Goal: Information Seeking & Learning: Learn about a topic

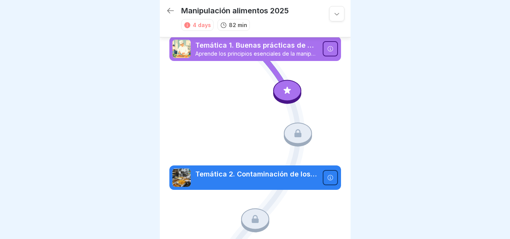
click at [282, 85] on div at bounding box center [287, 90] width 28 height 21
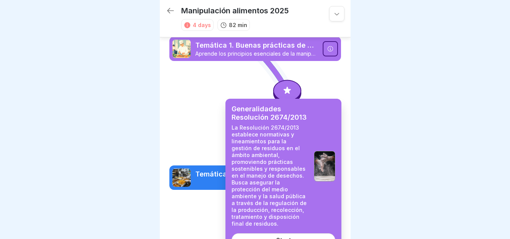
scroll to position [6, 0]
click at [284, 237] on div "Start" at bounding box center [283, 240] width 15 height 7
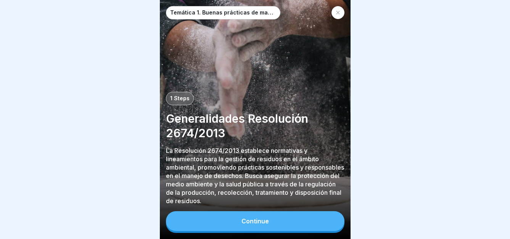
click at [275, 219] on button "Continue" at bounding box center [255, 221] width 179 height 20
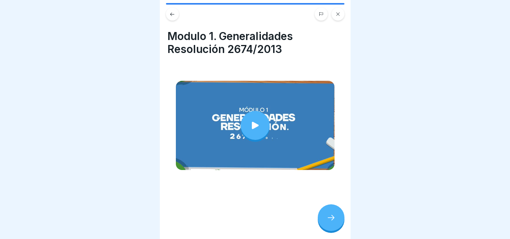
click at [256, 120] on icon at bounding box center [255, 125] width 11 height 11
click at [330, 213] on div at bounding box center [331, 218] width 27 height 27
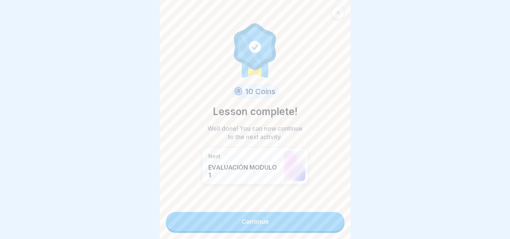
click at [289, 217] on link "Continue" at bounding box center [255, 221] width 179 height 19
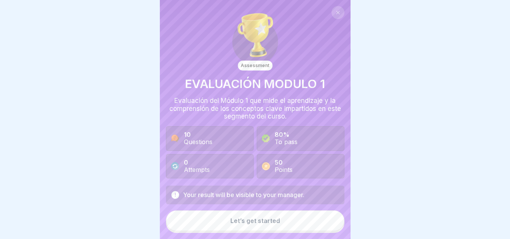
click at [246, 223] on div "Let’s get started" at bounding box center [255, 220] width 50 height 7
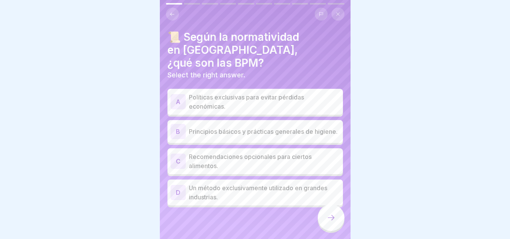
click at [247, 127] on p "Principios básicos y prácticas generales de higiene." at bounding box center [264, 131] width 151 height 9
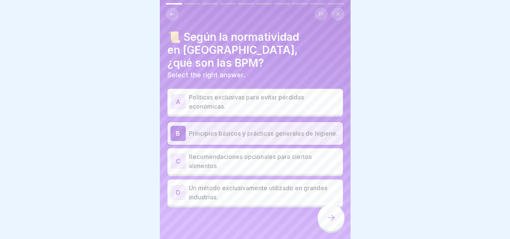
click at [330, 221] on icon at bounding box center [331, 217] width 9 height 9
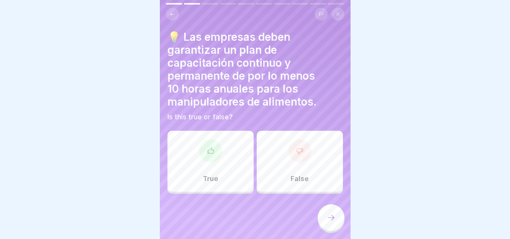
click at [217, 151] on div at bounding box center [210, 151] width 23 height 23
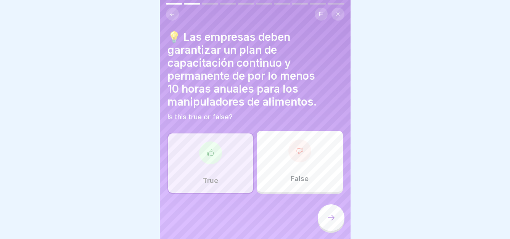
click at [341, 221] on div at bounding box center [331, 218] width 27 height 27
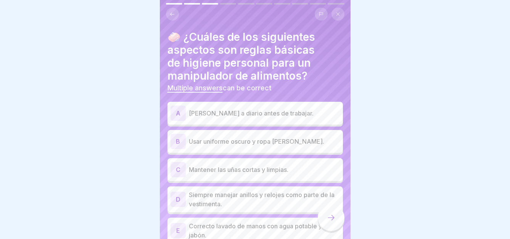
scroll to position [37, 0]
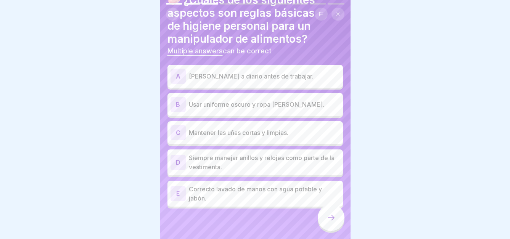
click at [256, 185] on p "Correcto lavado de manos con agua potable y jabón." at bounding box center [264, 194] width 151 height 18
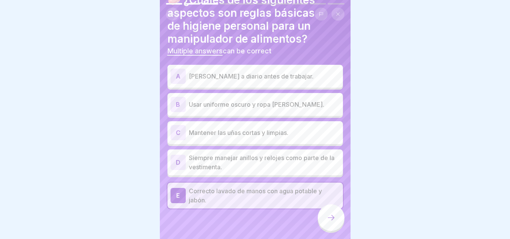
click at [322, 220] on div at bounding box center [331, 218] width 27 height 27
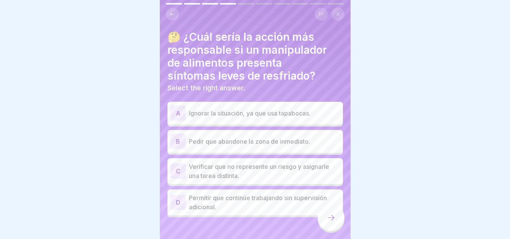
click at [293, 137] on p "Pedir que abandone la zona de inmediato." at bounding box center [264, 141] width 151 height 9
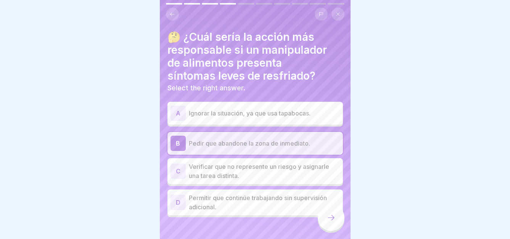
click at [334, 224] on div at bounding box center [331, 218] width 27 height 27
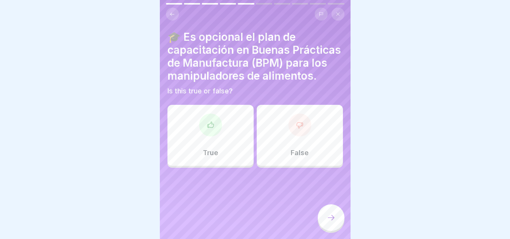
click at [303, 133] on div at bounding box center [299, 125] width 23 height 23
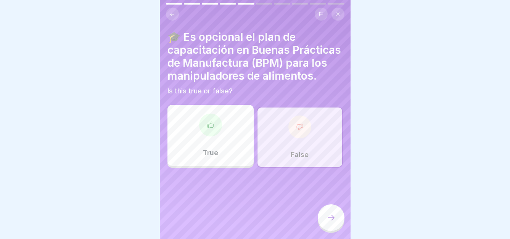
click at [325, 222] on div at bounding box center [331, 218] width 27 height 27
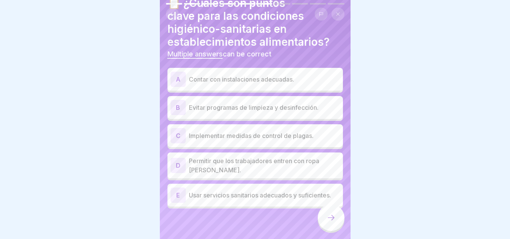
click at [260, 68] on div "A Contar con instalaciones adecuadas." at bounding box center [256, 79] width 176 height 23
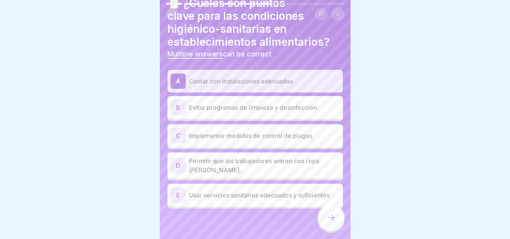
click at [322, 214] on div at bounding box center [331, 218] width 27 height 27
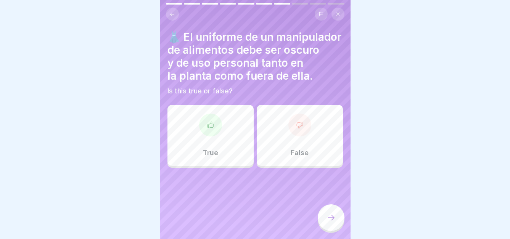
click at [293, 137] on div at bounding box center [299, 125] width 23 height 23
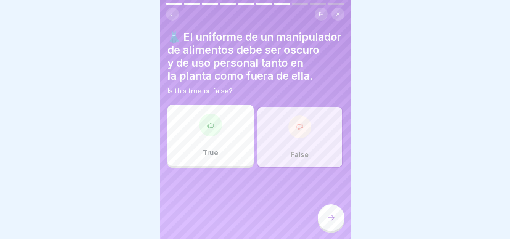
click at [328, 217] on icon at bounding box center [331, 217] width 9 height 9
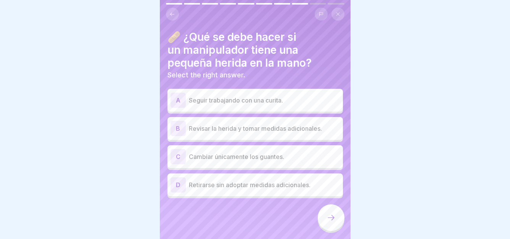
click at [298, 124] on p "Revisar la herida y tomar medidas adicionales." at bounding box center [264, 128] width 151 height 9
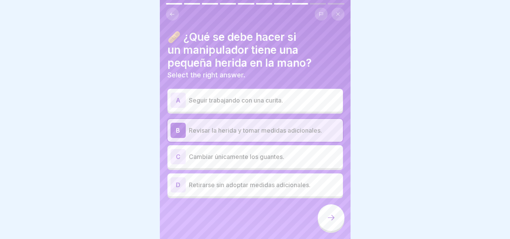
click at [327, 215] on icon at bounding box center [331, 217] width 9 height 9
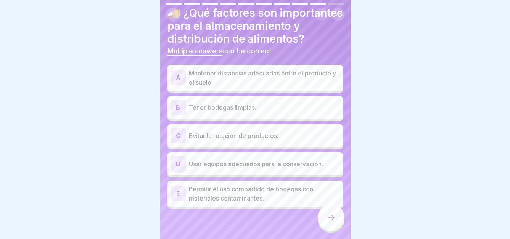
click at [254, 69] on p "Mantener distancias adecuadas entre el producto y el suelo." at bounding box center [264, 78] width 151 height 18
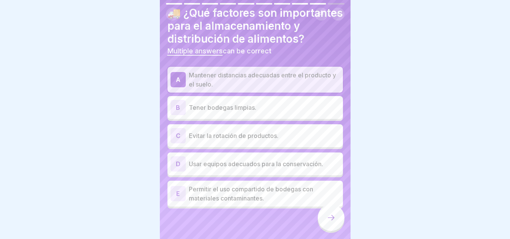
click at [333, 218] on icon at bounding box center [331, 217] width 7 height 5
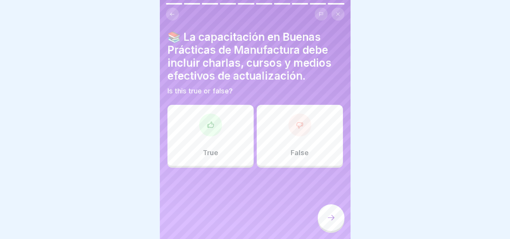
click at [210, 114] on div at bounding box center [210, 125] width 23 height 23
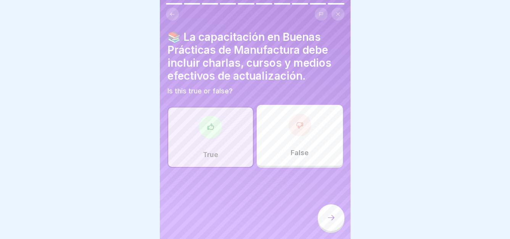
click at [331, 220] on icon at bounding box center [331, 217] width 9 height 9
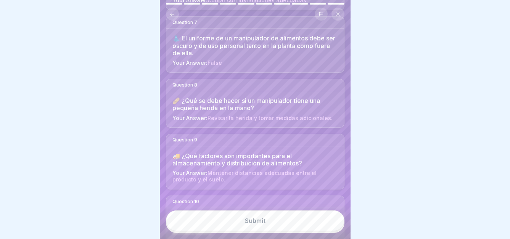
scroll to position [482, 0]
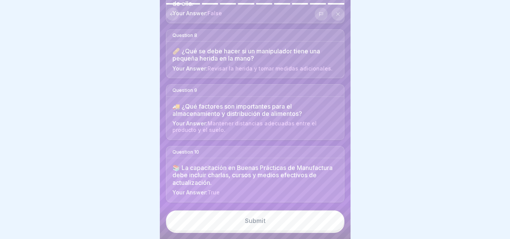
click at [258, 224] on div "Submit" at bounding box center [255, 220] width 21 height 7
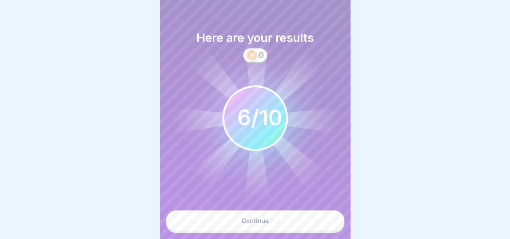
scroll to position [0, 0]
click at [269, 225] on button "Continue" at bounding box center [255, 221] width 179 height 21
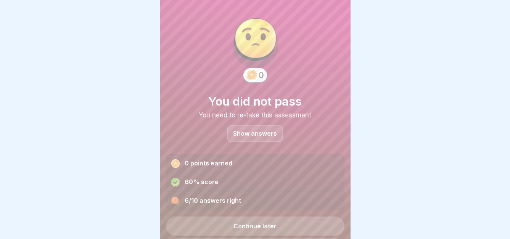
click at [250, 130] on p "Show answers" at bounding box center [255, 133] width 44 height 6
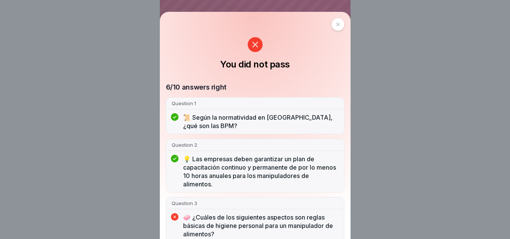
click at [202, 207] on p "Question 3" at bounding box center [255, 203] width 167 height 7
drag, startPoint x: 198, startPoint y: 209, endPoint x: 209, endPoint y: 191, distance: 21.1
click at [198, 207] on div "Question 3" at bounding box center [255, 204] width 178 height 12
click at [338, 27] on div at bounding box center [338, 24] width 13 height 13
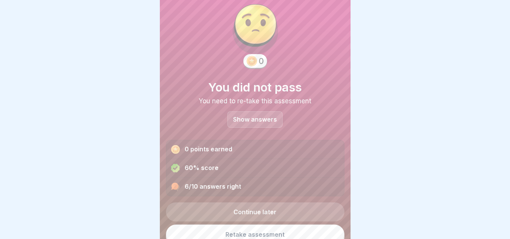
scroll to position [22, 0]
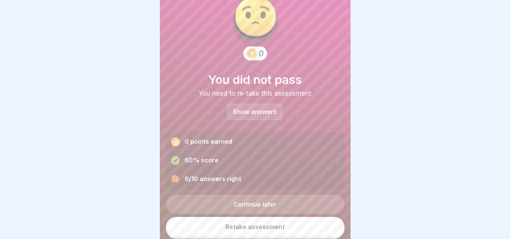
click at [236, 230] on link "Retake assessment" at bounding box center [255, 227] width 179 height 20
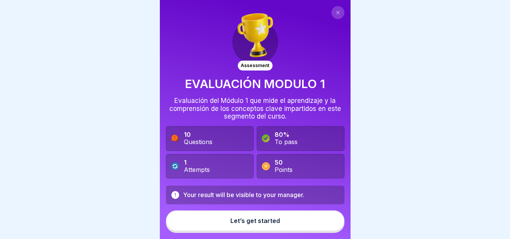
scroll to position [6, 0]
click at [268, 224] on div "Let’s get started" at bounding box center [255, 220] width 50 height 7
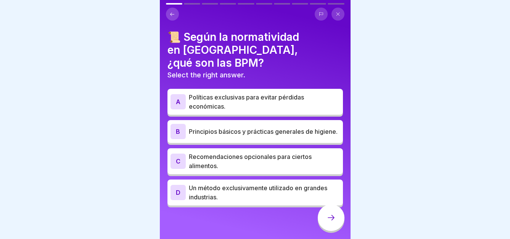
click at [206, 127] on p "Principios básicos y prácticas generales de higiene." at bounding box center [264, 131] width 151 height 9
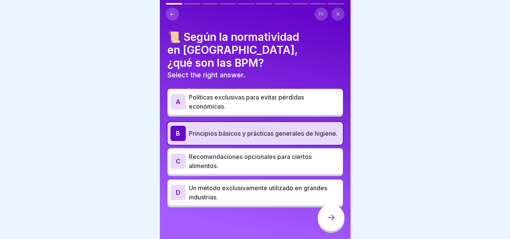
click at [333, 226] on div at bounding box center [331, 218] width 27 height 27
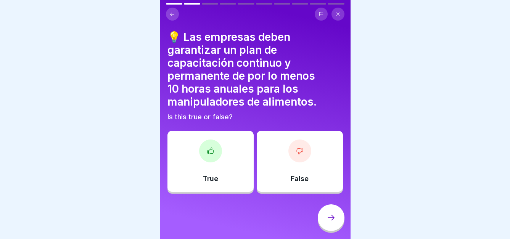
click at [216, 142] on div at bounding box center [210, 151] width 23 height 23
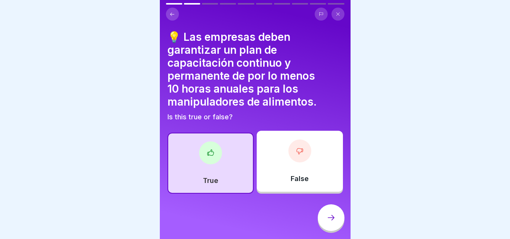
click at [325, 218] on div at bounding box center [331, 218] width 27 height 27
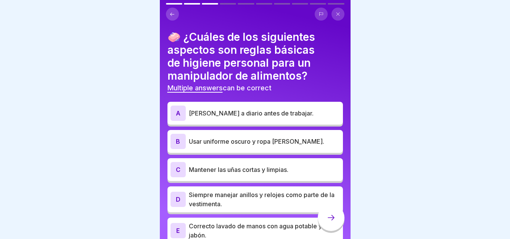
scroll to position [37, 0]
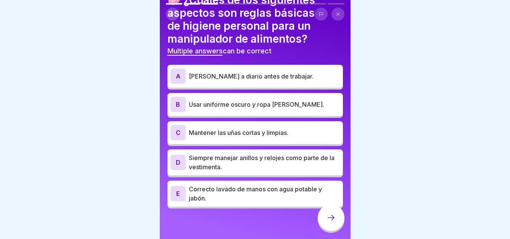
click at [242, 130] on p "Mantener las uñas cortas y limpias." at bounding box center [264, 132] width 151 height 9
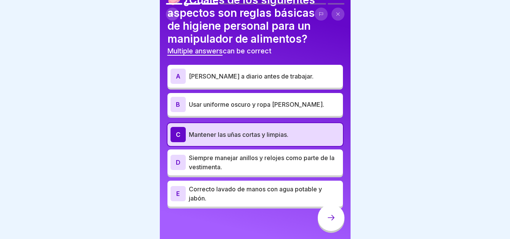
click at [332, 214] on div at bounding box center [331, 218] width 27 height 27
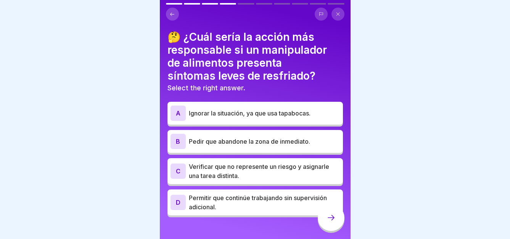
click at [283, 239] on html "Assessment EVALUACIÓN MODULO 1 Evaluación del Módulo 1 que mide el aprendizaje …" at bounding box center [255, 119] width 510 height 239
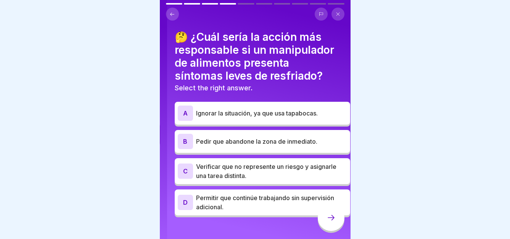
click at [192, 49] on h4 "🤔 ¿Cuál sería la acción más responsable si un manipulador de alimentos presenta…" at bounding box center [263, 57] width 176 height 52
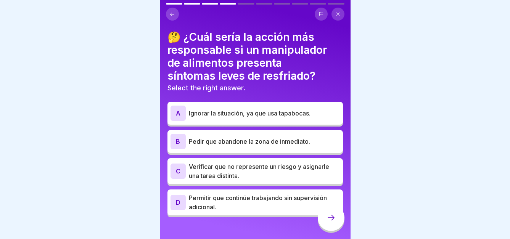
click at [189, 31] on h4 "🤔 ¿Cuál sería la acción más responsable si un manipulador de alimentos presenta…" at bounding box center [256, 57] width 176 height 52
click at [229, 191] on div "🤔 ¿Cuál sería la acción más responsable si un manipulador de alimentos presenta…" at bounding box center [256, 124] width 176 height 187
click at [256, 137] on p "Pedir que abandone la zona de inmediato." at bounding box center [264, 141] width 151 height 9
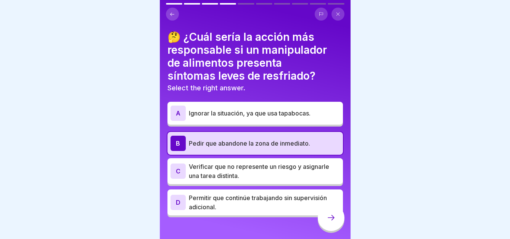
click at [334, 214] on icon at bounding box center [331, 217] width 9 height 9
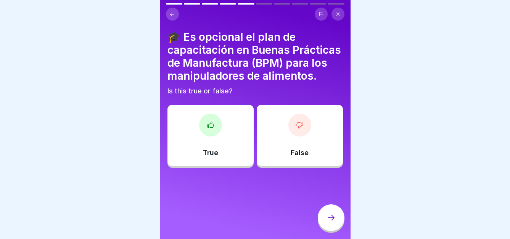
click at [296, 137] on div at bounding box center [299, 125] width 23 height 23
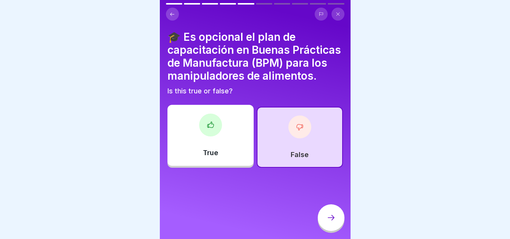
click at [327, 215] on icon at bounding box center [331, 217] width 9 height 9
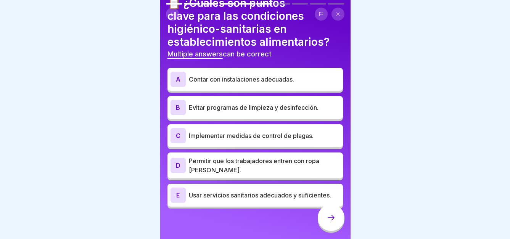
click at [227, 191] on p "Usar servicios sanitarios adecuados y suficientes." at bounding box center [264, 195] width 151 height 9
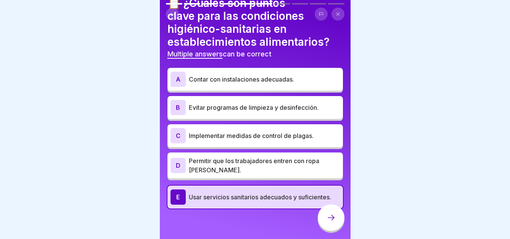
click at [327, 215] on icon at bounding box center [331, 217] width 9 height 9
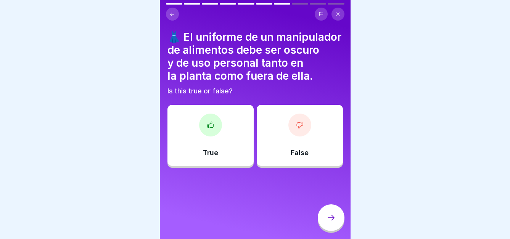
click at [295, 145] on div "False" at bounding box center [300, 135] width 86 height 61
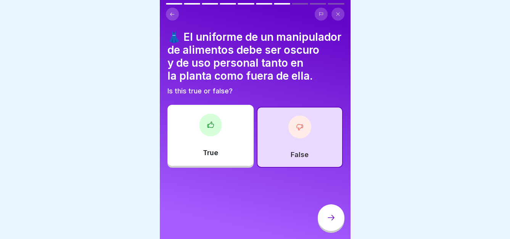
click at [327, 221] on icon at bounding box center [331, 217] width 9 height 9
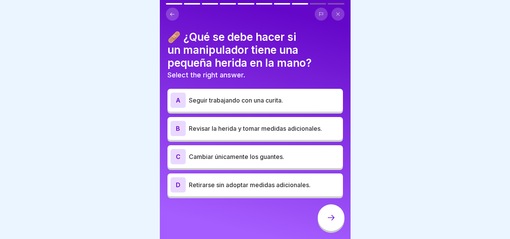
click at [294, 125] on p "Revisar la herida y tomar medidas adicionales." at bounding box center [264, 128] width 151 height 9
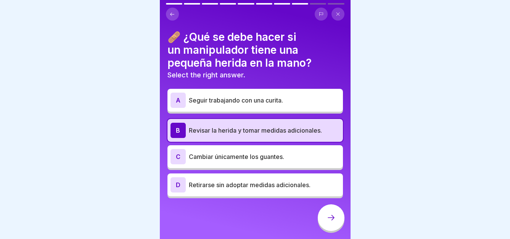
click at [328, 216] on icon at bounding box center [331, 217] width 9 height 9
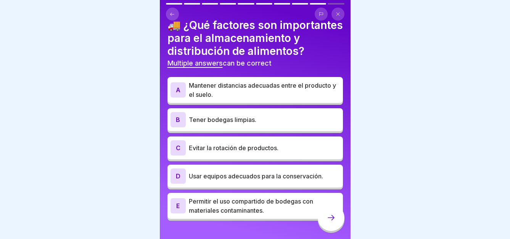
scroll to position [0, 0]
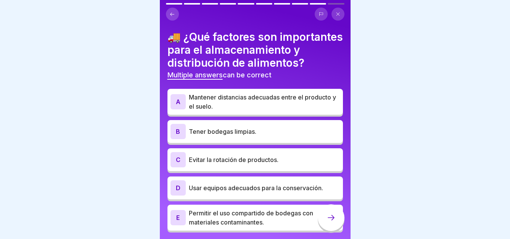
click at [245, 108] on p "Mantener distancias adecuadas entre el producto y el suelo." at bounding box center [264, 102] width 151 height 18
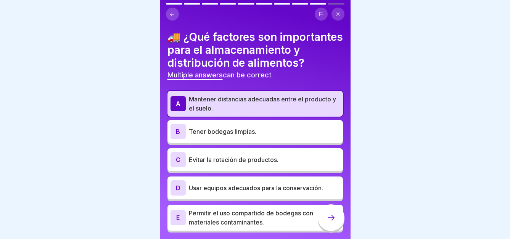
click at [330, 222] on div at bounding box center [331, 218] width 27 height 27
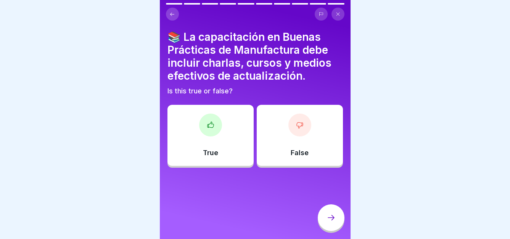
click at [189, 122] on div "True" at bounding box center [211, 135] width 86 height 61
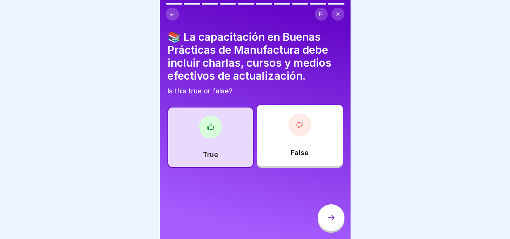
click at [328, 213] on div at bounding box center [331, 218] width 27 height 27
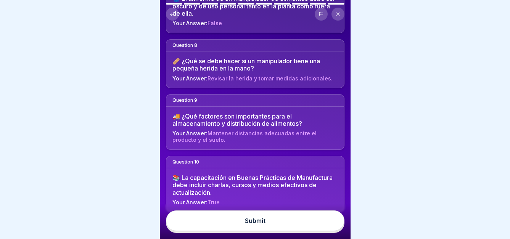
scroll to position [482, 0]
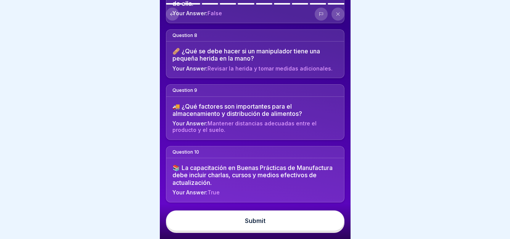
click at [259, 217] on button "Submit" at bounding box center [255, 221] width 179 height 21
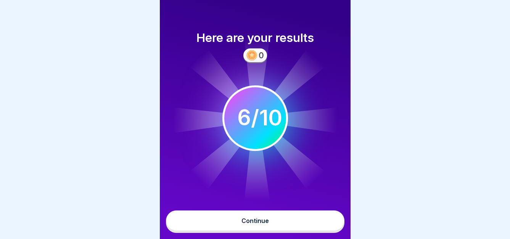
click at [252, 221] on div "Continue" at bounding box center [255, 220] width 27 height 7
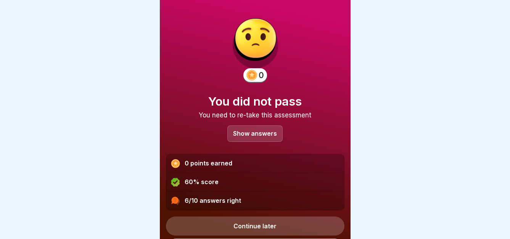
scroll to position [22, 0]
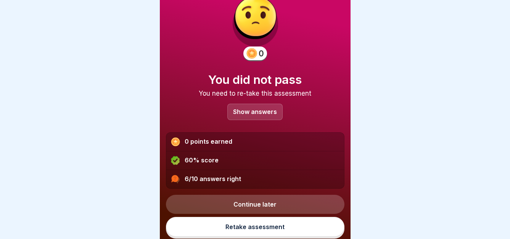
click at [247, 109] on p "Show answers" at bounding box center [255, 112] width 44 height 6
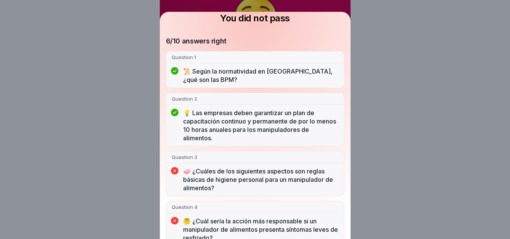
scroll to position [114, 0]
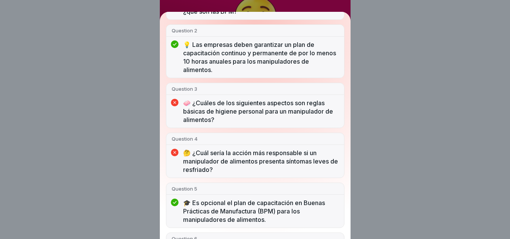
drag, startPoint x: 199, startPoint y: 103, endPoint x: 236, endPoint y: 123, distance: 42.3
click at [236, 123] on p "🧼 ¿Cuáles de los siguientes aspectos son reglas básicas de higiene personal par…" at bounding box center [261, 111] width 156 height 25
drag, startPoint x: 236, startPoint y: 123, endPoint x: 189, endPoint y: 101, distance: 52.1
click at [190, 102] on p "🧼 ¿Cuáles de los siguientes aspectos son reglas básicas de higiene personal par…" at bounding box center [261, 111] width 156 height 25
click at [230, 105] on p "🧼 ¿Cuáles de los siguientes aspectos son reglas básicas de higiene personal par…" at bounding box center [261, 111] width 156 height 25
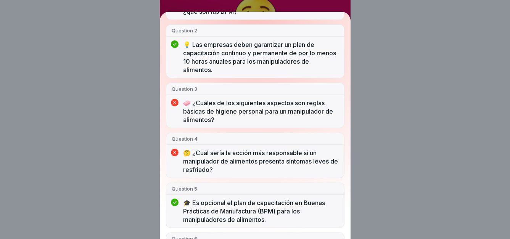
click at [230, 105] on p "🧼 ¿Cuáles de los siguientes aspectos son reglas básicas de higiene personal par…" at bounding box center [261, 111] width 156 height 25
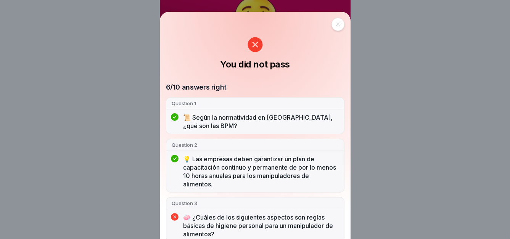
scroll to position [0, 0]
click at [336, 23] on icon at bounding box center [338, 24] width 5 height 5
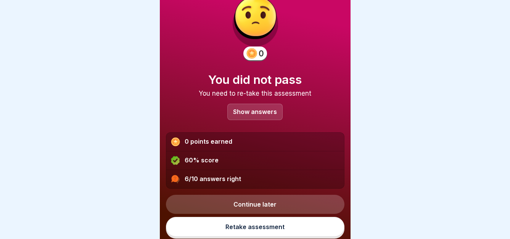
click at [245, 231] on link "Retake assessment" at bounding box center [255, 227] width 179 height 20
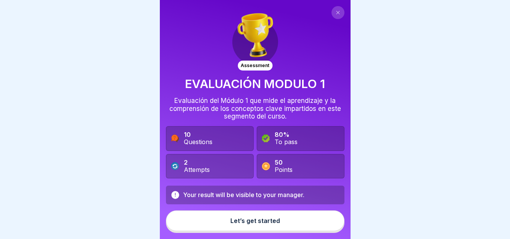
click at [259, 224] on div "Let’s get started" at bounding box center [255, 220] width 50 height 7
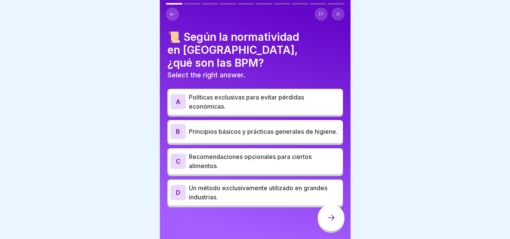
click at [226, 127] on p "Principios básicos y prácticas generales de higiene." at bounding box center [264, 131] width 151 height 9
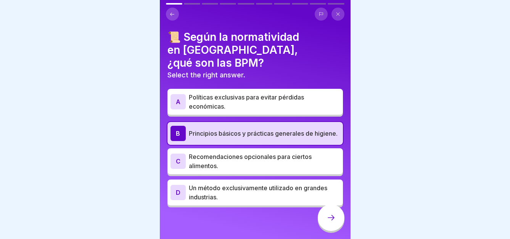
click at [335, 222] on icon at bounding box center [331, 217] width 9 height 9
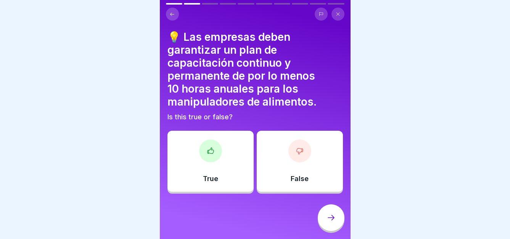
click at [197, 175] on div "True" at bounding box center [211, 161] width 86 height 61
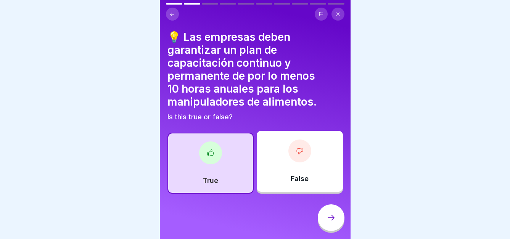
click at [330, 221] on icon at bounding box center [331, 217] width 9 height 9
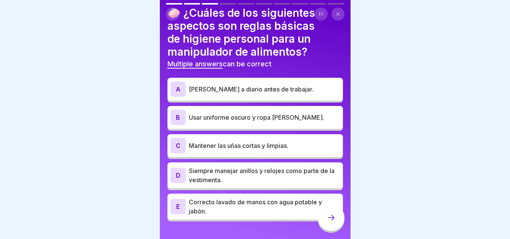
scroll to position [37, 0]
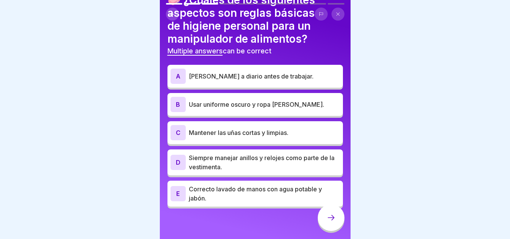
click at [257, 203] on p "Correcto lavado de manos con agua potable y jabón." at bounding box center [264, 194] width 151 height 18
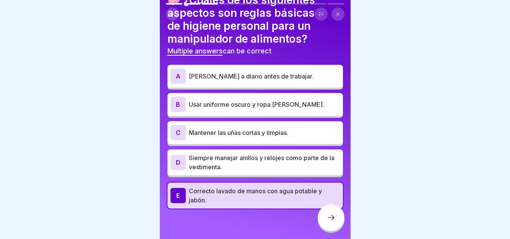
click at [327, 221] on icon at bounding box center [331, 217] width 9 height 9
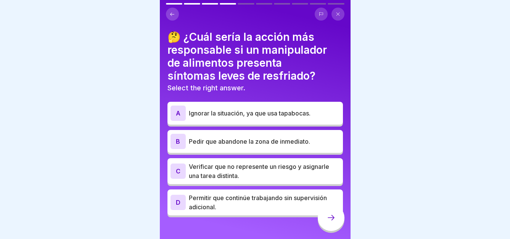
click at [280, 142] on p "Pedir que abandone la zona de inmediato." at bounding box center [264, 141] width 151 height 9
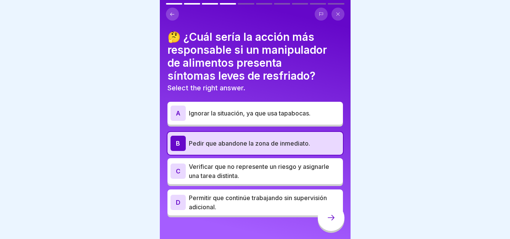
click at [328, 222] on icon at bounding box center [331, 217] width 9 height 9
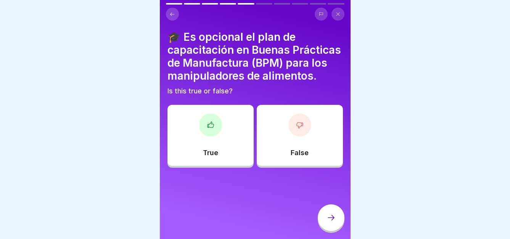
click at [313, 159] on div "False" at bounding box center [300, 135] width 86 height 61
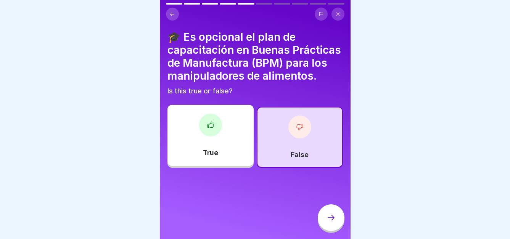
click at [335, 222] on icon at bounding box center [331, 217] width 9 height 9
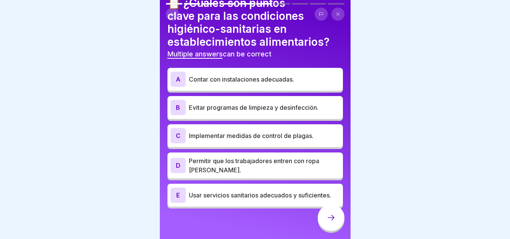
click at [256, 192] on p "Usar servicios sanitarios adecuados y suficientes." at bounding box center [264, 195] width 151 height 9
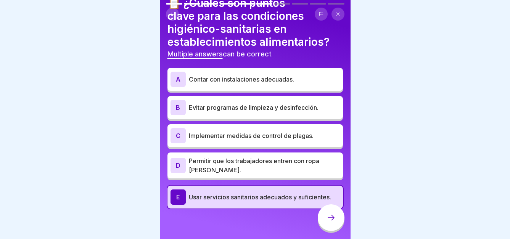
click at [333, 230] on div at bounding box center [331, 218] width 27 height 27
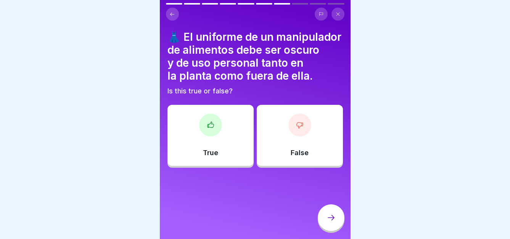
click at [304, 136] on div at bounding box center [299, 125] width 23 height 23
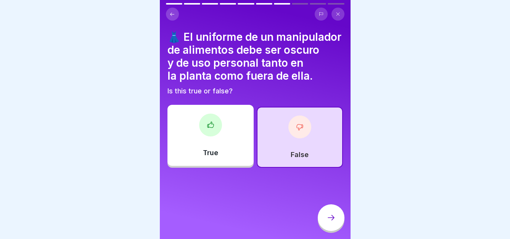
click at [336, 229] on div at bounding box center [331, 218] width 27 height 27
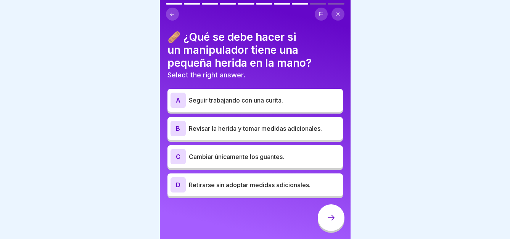
click at [227, 132] on p "Revisar la herida y tomar medidas adicionales." at bounding box center [264, 128] width 151 height 9
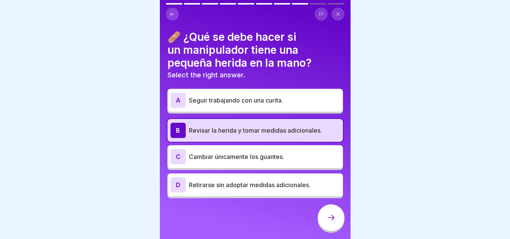
click at [333, 222] on icon at bounding box center [331, 217] width 9 height 9
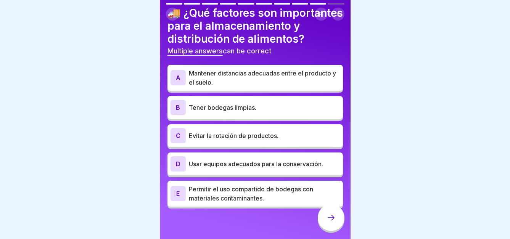
click at [258, 139] on p "Evitar la rotación de productos." at bounding box center [264, 135] width 151 height 9
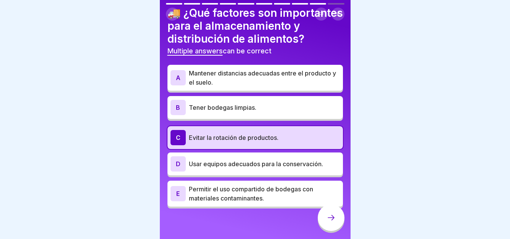
scroll to position [0, 0]
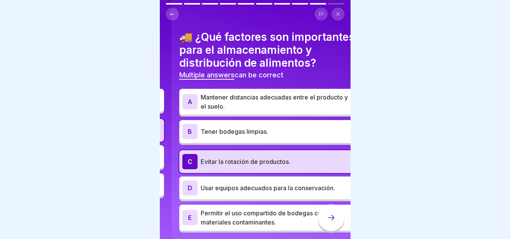
click at [226, 79] on div "🚚 ¿Qué factores son importantes para el almacenamiento y distribución de alimen…" at bounding box center [267, 55] width 176 height 49
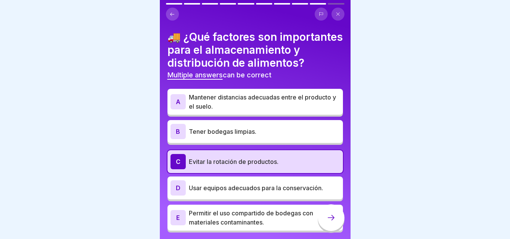
scroll to position [37, 0]
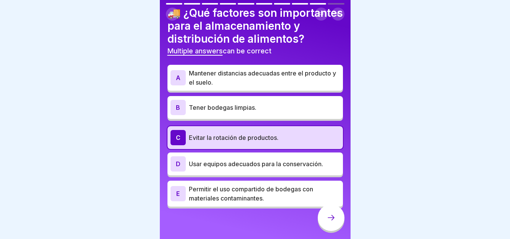
click at [328, 221] on icon at bounding box center [331, 217] width 9 height 9
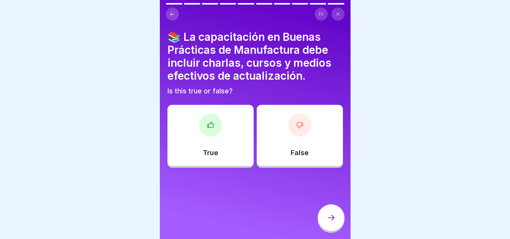
click at [203, 146] on div "True" at bounding box center [211, 135] width 86 height 61
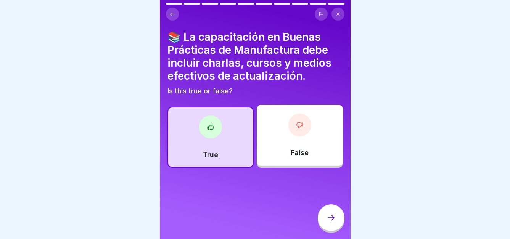
click at [325, 219] on div at bounding box center [331, 218] width 27 height 27
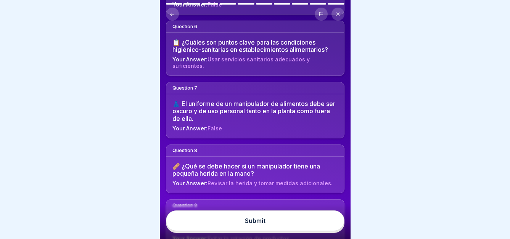
scroll to position [382, 0]
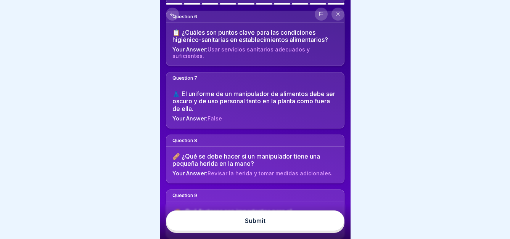
click at [276, 227] on button "Submit" at bounding box center [255, 221] width 179 height 21
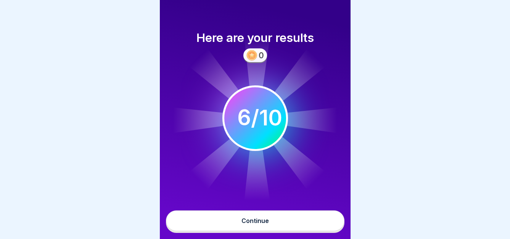
click at [266, 224] on div "Continue" at bounding box center [255, 220] width 27 height 7
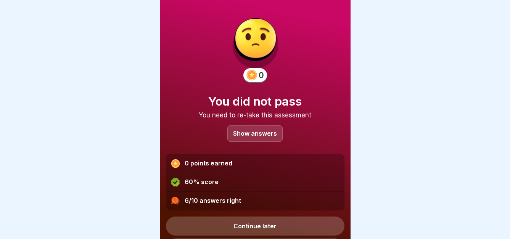
click at [251, 130] on p "Show answers" at bounding box center [255, 133] width 44 height 6
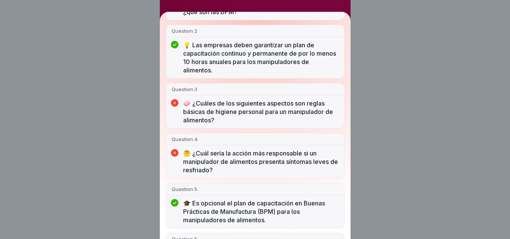
scroll to position [114, 0]
drag, startPoint x: 199, startPoint y: 106, endPoint x: 226, endPoint y: 113, distance: 27.5
click at [226, 113] on p "🧼 ¿Cuáles de los siguientes aspectos son reglas básicas de higiene personal par…" at bounding box center [261, 111] width 156 height 25
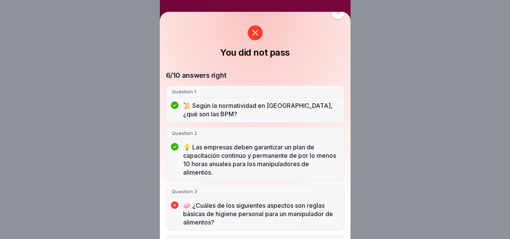
scroll to position [0, 0]
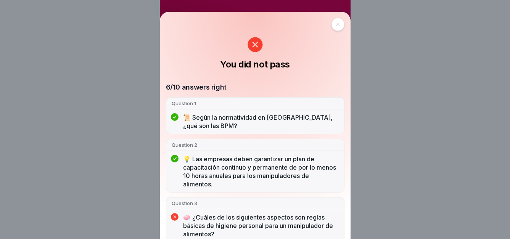
click at [336, 23] on icon at bounding box center [338, 24] width 5 height 5
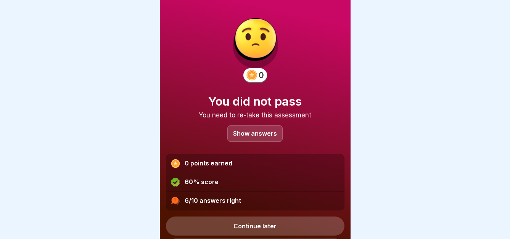
scroll to position [22, 0]
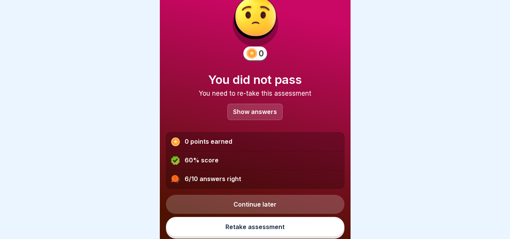
click at [249, 231] on link "Retake assessment" at bounding box center [255, 227] width 179 height 20
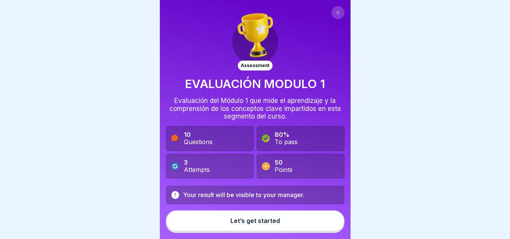
click at [204, 231] on button "Let’s get started" at bounding box center [255, 221] width 179 height 21
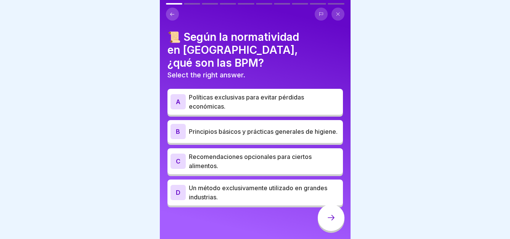
click at [203, 127] on p "Principios básicos y prácticas generales de higiene." at bounding box center [264, 131] width 151 height 9
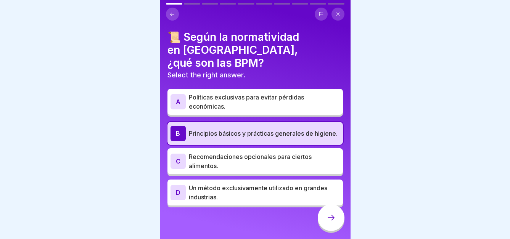
click at [324, 222] on div at bounding box center [331, 218] width 27 height 27
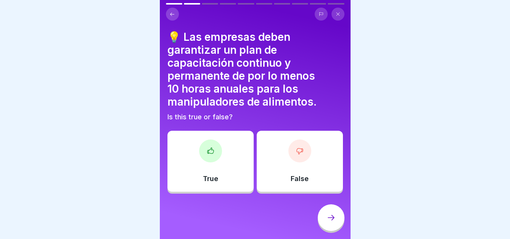
click at [235, 158] on div "True" at bounding box center [211, 161] width 86 height 61
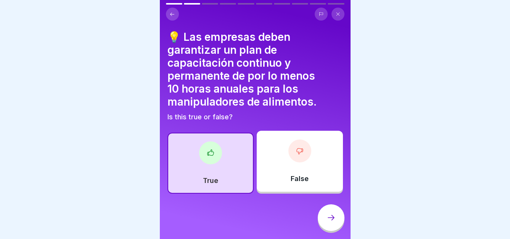
click at [329, 222] on icon at bounding box center [331, 217] width 9 height 9
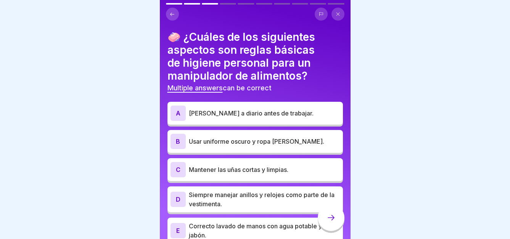
click at [216, 140] on p "Usar uniforme oscuro y ropa [PERSON_NAME]." at bounding box center [264, 141] width 151 height 9
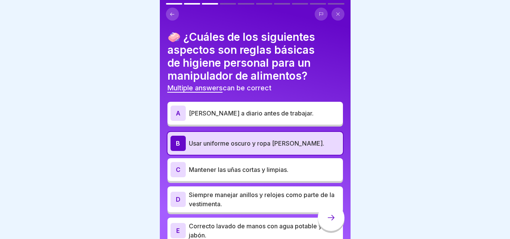
click at [222, 150] on div "B Usar uniforme oscuro y ropa [PERSON_NAME]." at bounding box center [255, 143] width 169 height 15
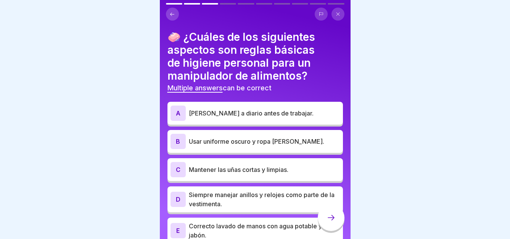
click at [222, 168] on p "Mantener las uñas cortas y limpias." at bounding box center [264, 169] width 151 height 9
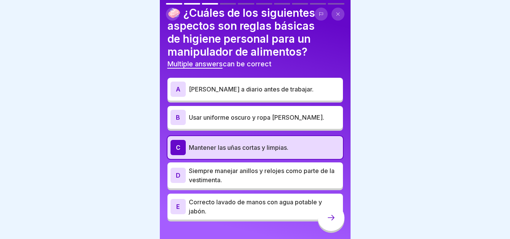
scroll to position [37, 0]
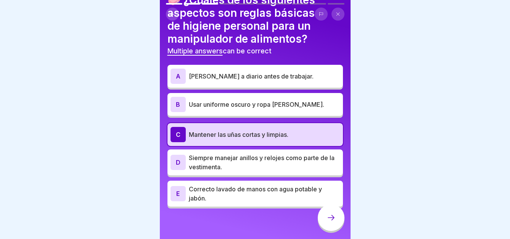
click at [214, 192] on p "Correcto lavado de manos con agua potable y jabón." at bounding box center [264, 194] width 151 height 18
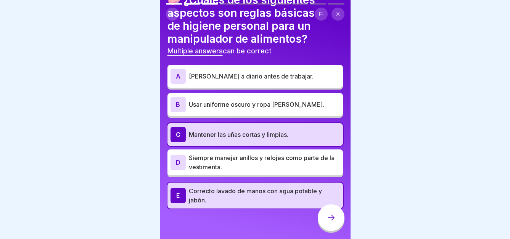
click at [329, 222] on icon at bounding box center [331, 217] width 9 height 9
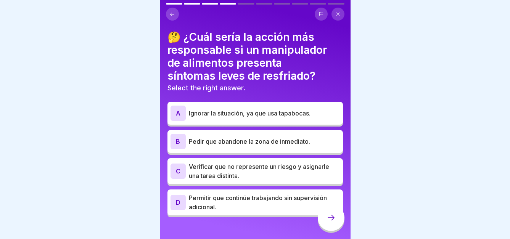
click at [286, 171] on p "Verificar que no represente un riesgo y asignarle una tarea distinta." at bounding box center [264, 171] width 151 height 18
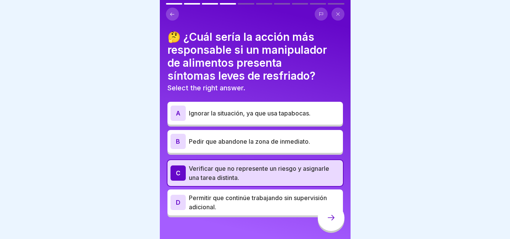
click at [330, 222] on icon at bounding box center [331, 217] width 9 height 9
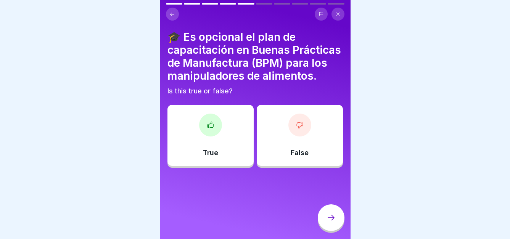
click at [288, 137] on div at bounding box center [299, 125] width 23 height 23
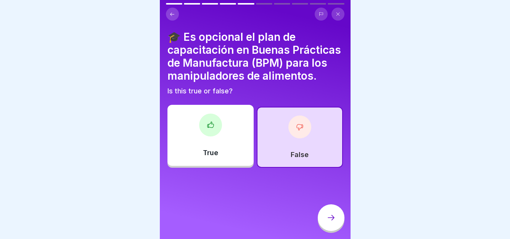
click at [332, 231] on div at bounding box center [331, 218] width 27 height 27
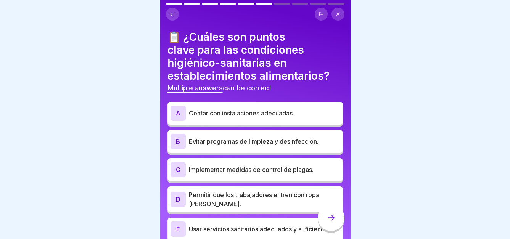
click at [241, 114] on p "Contar con instalaciones adecuadas." at bounding box center [264, 113] width 151 height 9
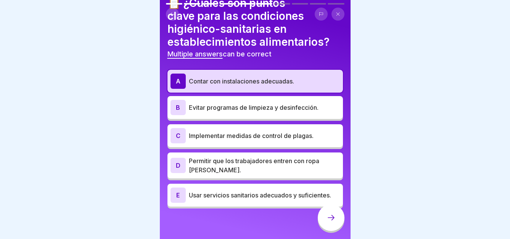
click at [221, 195] on p "Usar servicios sanitarios adecuados y suficientes." at bounding box center [264, 195] width 151 height 9
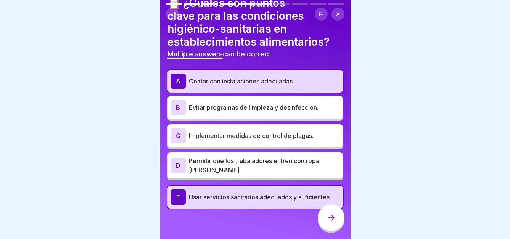
click at [214, 137] on p "Implementar medidas de control de plagas." at bounding box center [264, 135] width 151 height 9
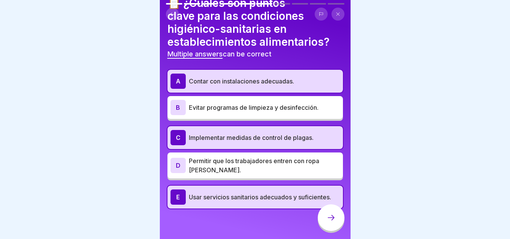
click at [333, 231] on div at bounding box center [331, 218] width 27 height 27
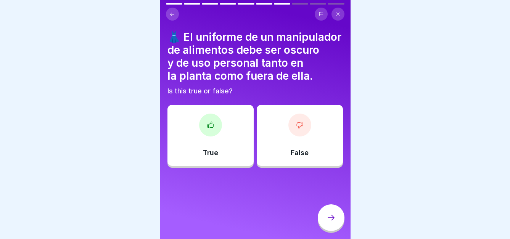
click at [272, 144] on div "False" at bounding box center [300, 135] width 86 height 61
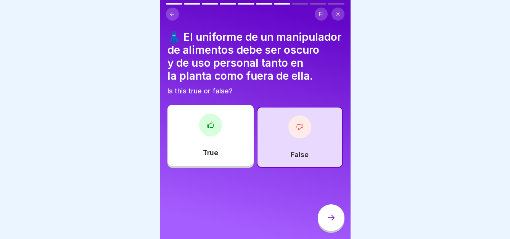
click at [329, 231] on div at bounding box center [331, 218] width 27 height 27
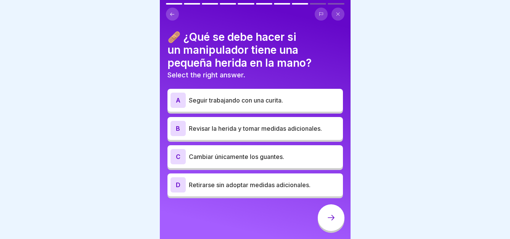
drag, startPoint x: 222, startPoint y: 132, endPoint x: 411, endPoint y: 208, distance: 202.7
click at [411, 208] on div at bounding box center [255, 119] width 510 height 239
click at [249, 133] on div "B Revisar la herida y tomar medidas adicionales." at bounding box center [255, 128] width 169 height 15
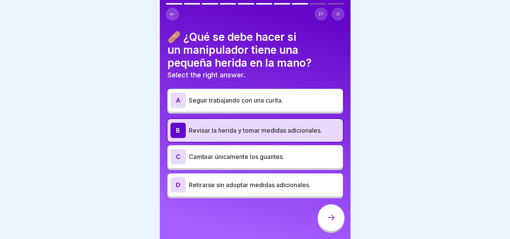
click at [252, 105] on p "Seguir trabajando con una curita." at bounding box center [264, 100] width 151 height 9
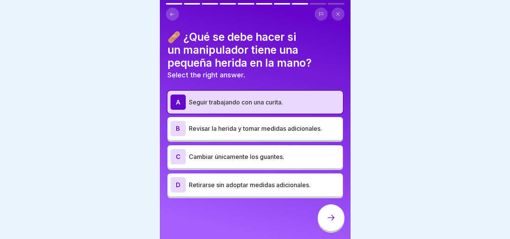
click at [258, 124] on p "Revisar la herida y tomar medidas adicionales." at bounding box center [264, 128] width 151 height 9
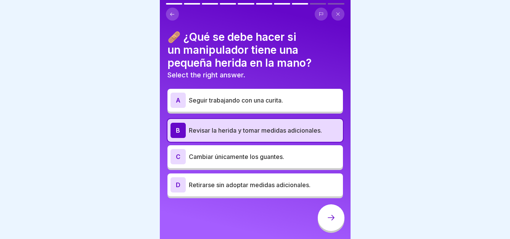
click at [280, 107] on div "A Seguir trabajando con una curita." at bounding box center [255, 100] width 169 height 15
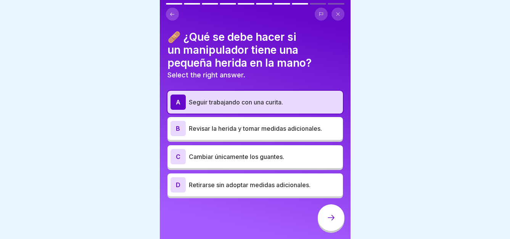
click at [331, 229] on div at bounding box center [331, 218] width 27 height 27
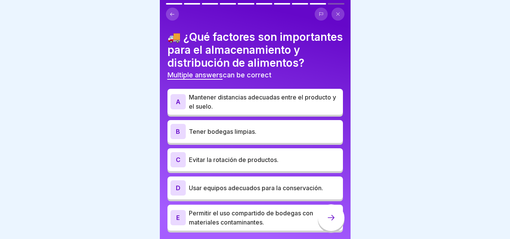
click at [277, 111] on p "Mantener distancias adecuadas entre el producto y el suelo." at bounding box center [264, 102] width 151 height 18
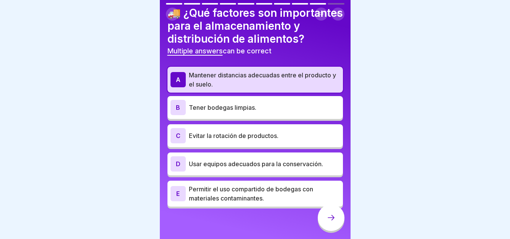
click at [246, 140] on div "C Evitar la rotación de productos." at bounding box center [255, 135] width 169 height 15
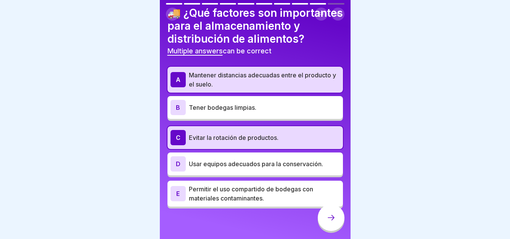
click at [328, 222] on icon at bounding box center [331, 217] width 9 height 9
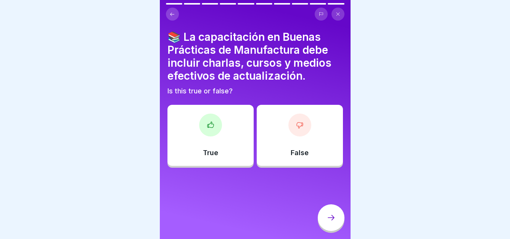
click at [221, 127] on div "True" at bounding box center [211, 135] width 86 height 61
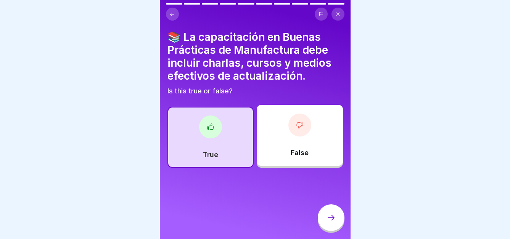
click at [333, 222] on icon at bounding box center [331, 217] width 9 height 9
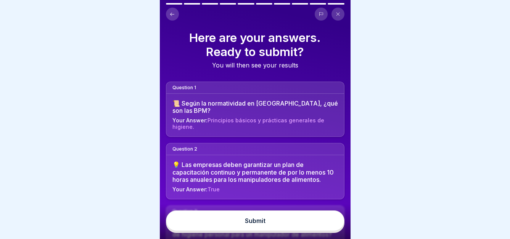
scroll to position [191, 0]
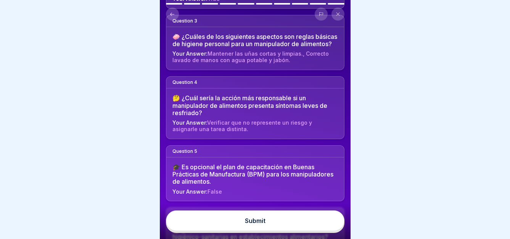
click at [275, 227] on button "Submit" at bounding box center [255, 221] width 179 height 21
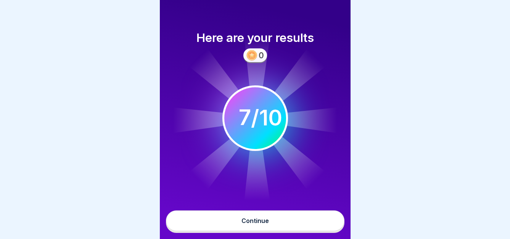
click at [272, 224] on button "Continue" at bounding box center [255, 221] width 179 height 21
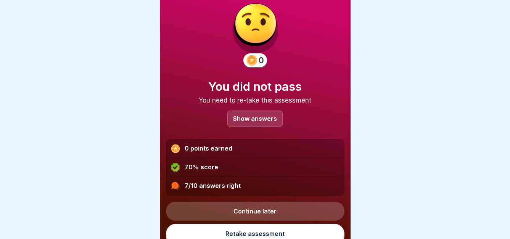
scroll to position [22, 0]
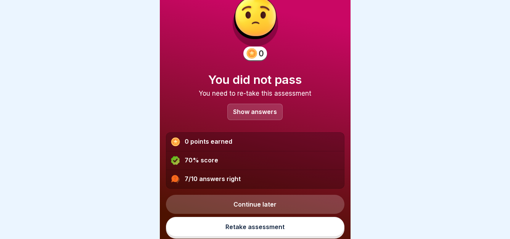
click at [254, 112] on p "Show answers" at bounding box center [255, 112] width 44 height 6
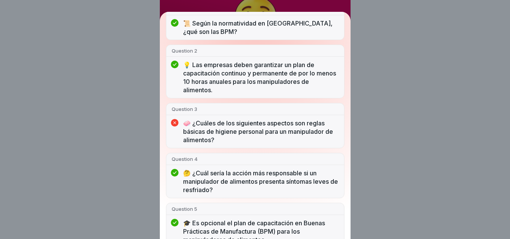
scroll to position [114, 0]
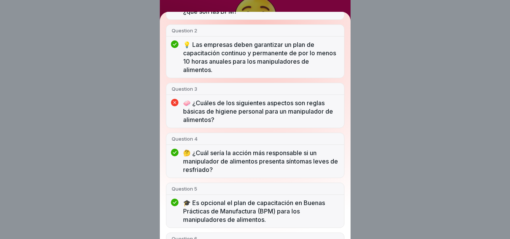
click at [439, 101] on div "You did not pass 7/10 answers right Question 1 📜 Según la normatividad en Colom…" at bounding box center [255, 119] width 510 height 239
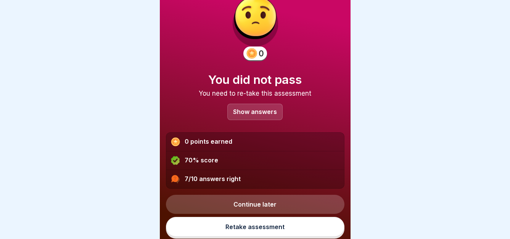
click at [267, 112] on p "Show answers" at bounding box center [255, 112] width 44 height 6
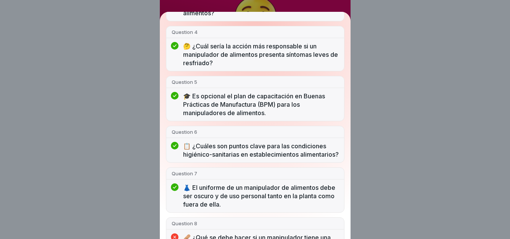
scroll to position [70, 0]
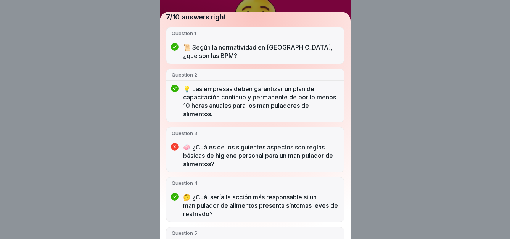
click at [430, 128] on div "You did not pass 7/10 answers right Question 1 📜 Según la normatividad en Colom…" at bounding box center [255, 119] width 510 height 239
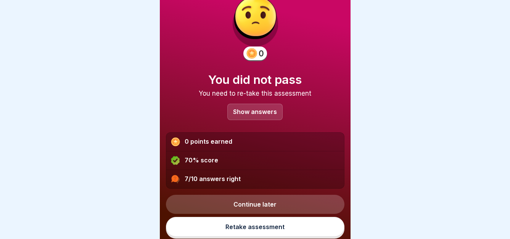
click at [267, 228] on link "Retake assessment" at bounding box center [255, 227] width 179 height 20
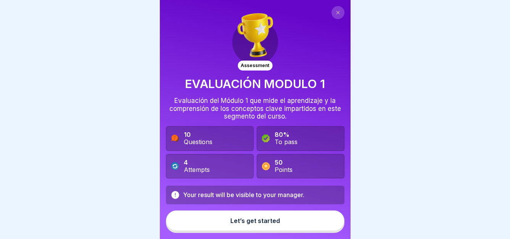
click at [269, 223] on button "Let’s get started" at bounding box center [255, 221] width 179 height 21
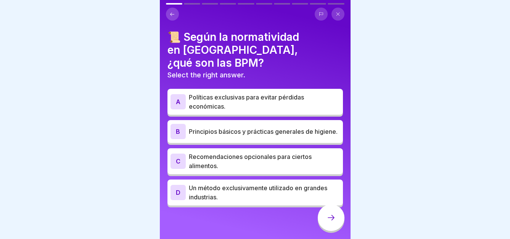
click at [243, 127] on p "Principios básicos y prácticas generales de higiene." at bounding box center [264, 131] width 151 height 9
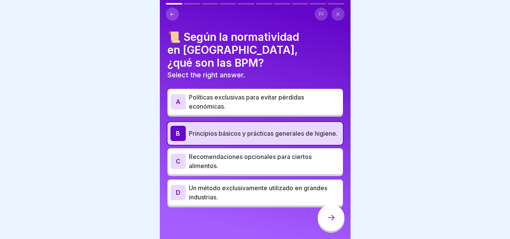
click at [324, 227] on div at bounding box center [331, 218] width 27 height 27
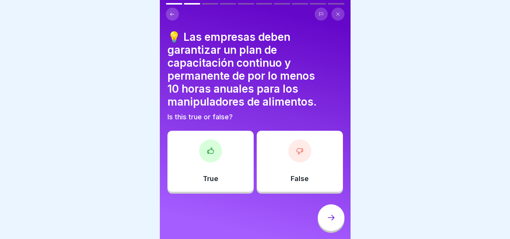
click at [229, 162] on div "True" at bounding box center [211, 161] width 86 height 61
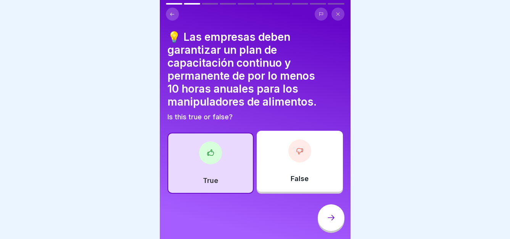
click at [325, 230] on div at bounding box center [331, 218] width 27 height 27
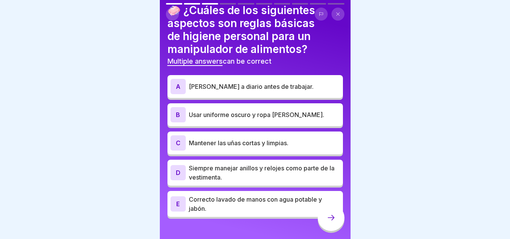
scroll to position [37, 0]
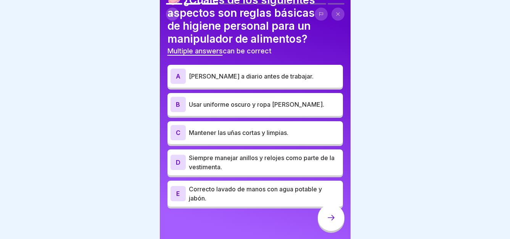
click at [225, 131] on p "Mantener las uñas cortas y limpias." at bounding box center [264, 132] width 151 height 9
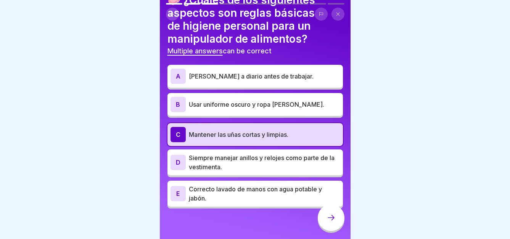
click at [331, 221] on icon at bounding box center [331, 217] width 9 height 9
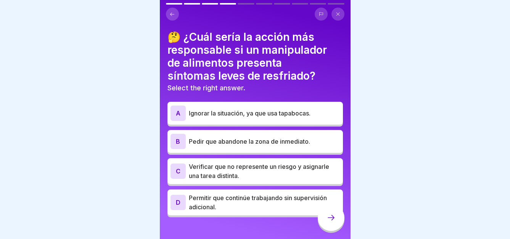
click at [299, 179] on p "Verificar que no represente un riesgo y asignarle una tarea distinta." at bounding box center [264, 171] width 151 height 18
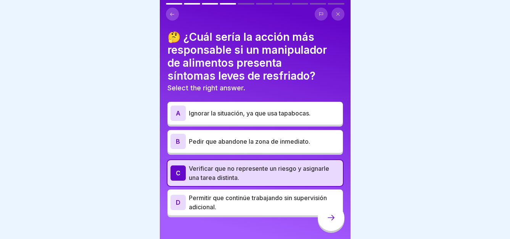
click at [331, 219] on div at bounding box center [331, 218] width 27 height 27
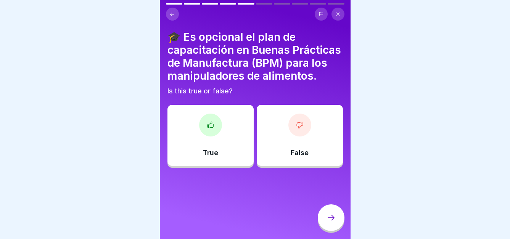
click at [307, 164] on div "False" at bounding box center [300, 135] width 86 height 61
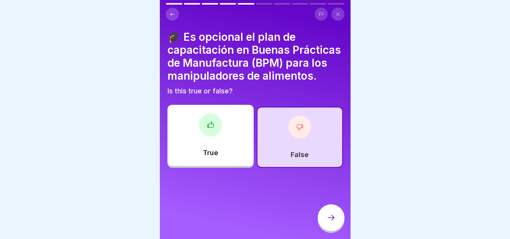
click at [335, 222] on icon at bounding box center [331, 217] width 9 height 9
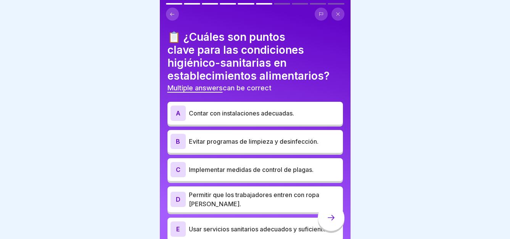
click at [248, 118] on div "A Contar con instalaciones adecuadas." at bounding box center [255, 113] width 169 height 15
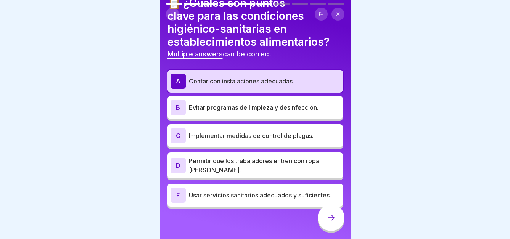
click at [232, 200] on p "Usar servicios sanitarios adecuados y suficientes." at bounding box center [264, 195] width 151 height 9
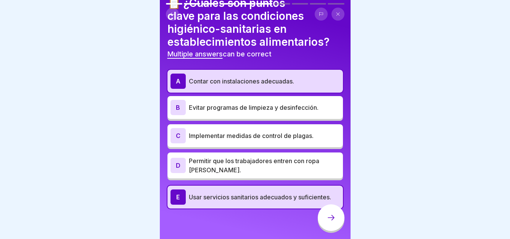
click at [194, 135] on p "Implementar medidas de control de plagas." at bounding box center [264, 135] width 151 height 9
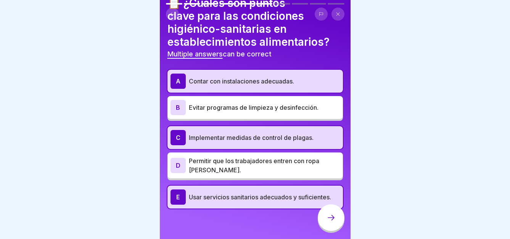
click at [334, 222] on icon at bounding box center [331, 217] width 9 height 9
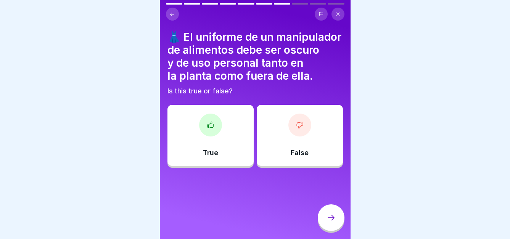
click at [282, 142] on div "False" at bounding box center [300, 135] width 86 height 61
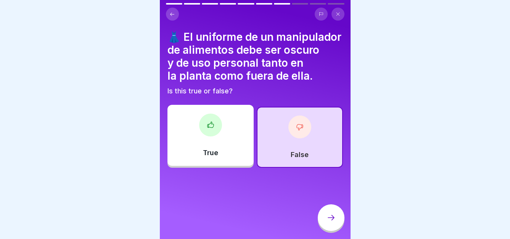
click at [327, 220] on icon at bounding box center [331, 217] width 9 height 9
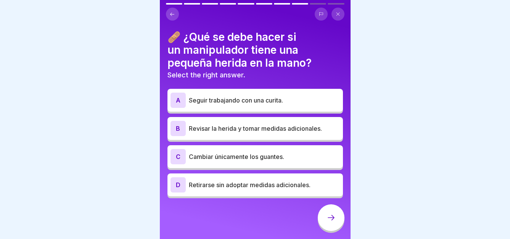
click at [219, 130] on p "Revisar la herida y tomar medidas adicionales." at bounding box center [264, 128] width 151 height 9
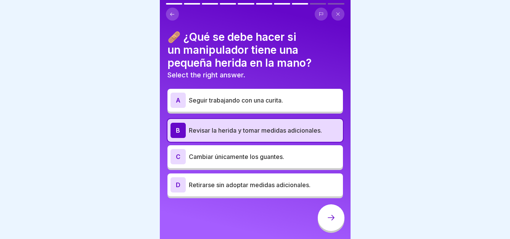
click at [327, 221] on icon at bounding box center [331, 217] width 9 height 9
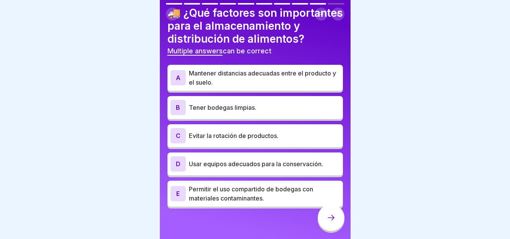
click at [234, 77] on p "Mantener distancias adecuadas entre el producto y el suelo." at bounding box center [264, 78] width 151 height 18
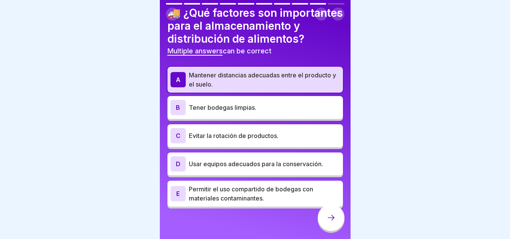
click at [187, 141] on div "C Evitar la rotación de productos." at bounding box center [255, 135] width 169 height 15
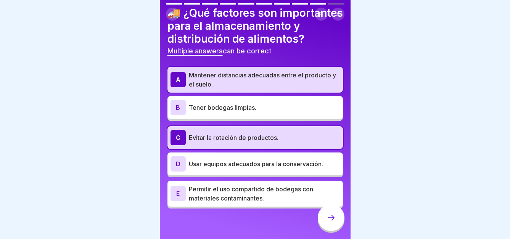
click at [203, 110] on p "Tener bodegas limpias." at bounding box center [264, 107] width 151 height 9
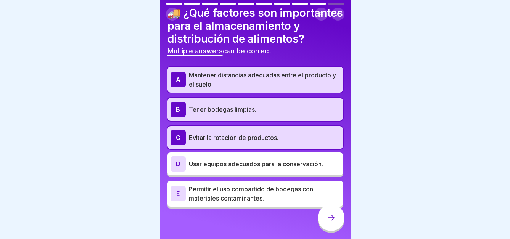
click at [198, 166] on p "Usar equipos adecuados para la conservación." at bounding box center [264, 163] width 151 height 9
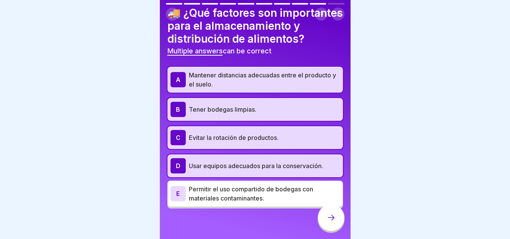
click at [333, 222] on icon at bounding box center [331, 217] width 9 height 9
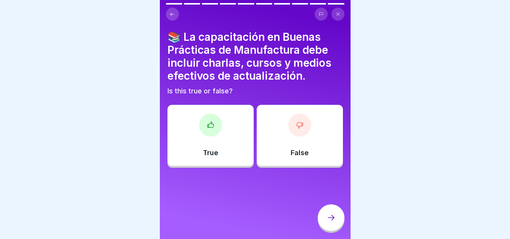
click at [192, 141] on div "True" at bounding box center [211, 135] width 86 height 61
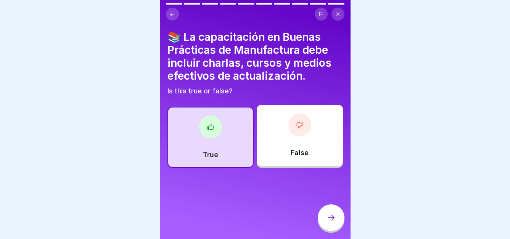
click at [324, 219] on div at bounding box center [331, 218] width 27 height 27
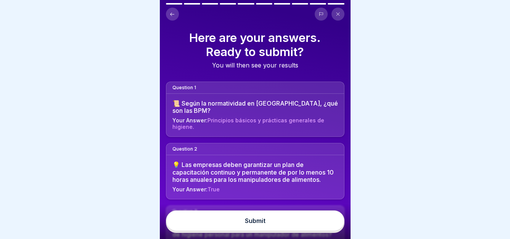
click at [281, 222] on button "Submit" at bounding box center [255, 221] width 179 height 21
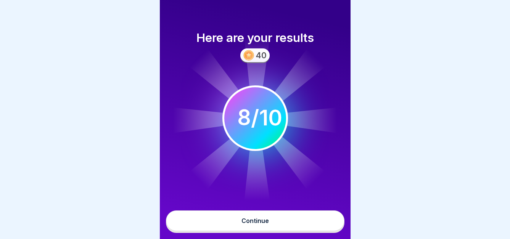
click at [270, 228] on button "Continue" at bounding box center [255, 221] width 179 height 21
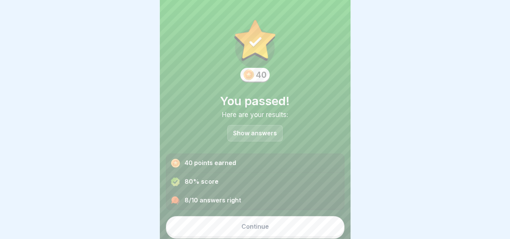
click at [264, 230] on div "Continue" at bounding box center [255, 226] width 27 height 7
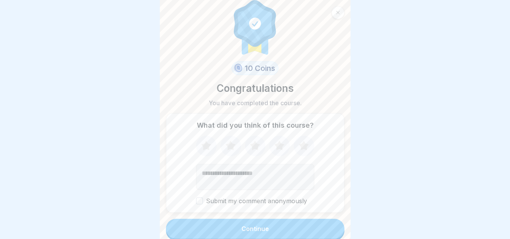
scroll to position [10, 0]
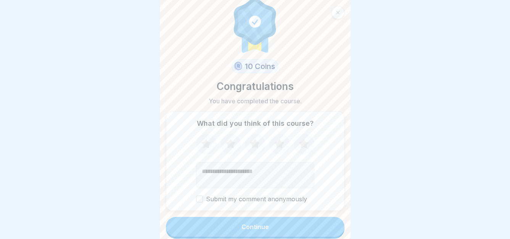
click at [280, 235] on button "Continue" at bounding box center [255, 227] width 179 height 20
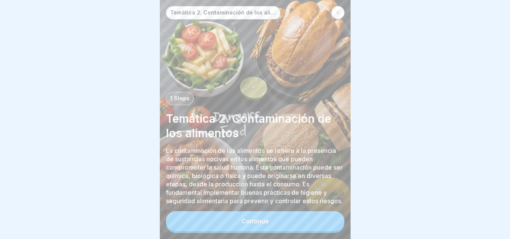
click at [272, 231] on button "Continue" at bounding box center [255, 221] width 179 height 20
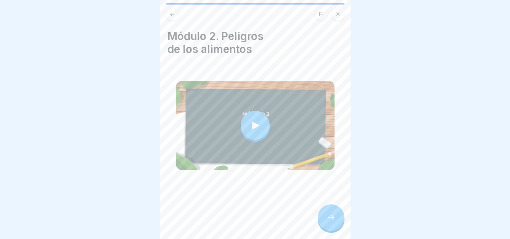
click at [259, 132] on div at bounding box center [255, 125] width 29 height 29
click at [333, 218] on div at bounding box center [331, 218] width 27 height 27
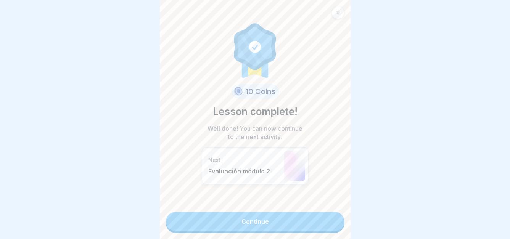
click at [305, 226] on link "Continue" at bounding box center [255, 221] width 179 height 19
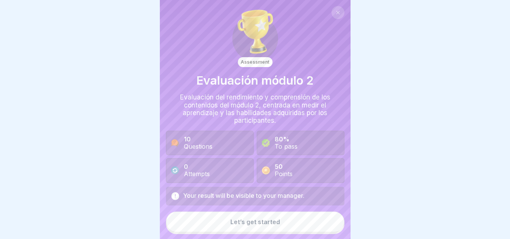
click at [279, 225] on button "Let’s get started" at bounding box center [255, 222] width 179 height 21
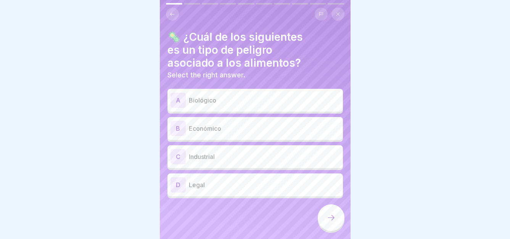
click at [207, 101] on p "Biológico" at bounding box center [264, 100] width 151 height 9
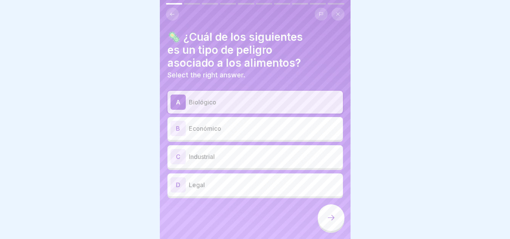
click at [327, 221] on icon at bounding box center [331, 217] width 9 height 9
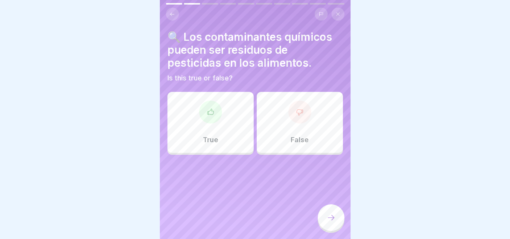
click at [219, 119] on div "True" at bounding box center [211, 122] width 86 height 61
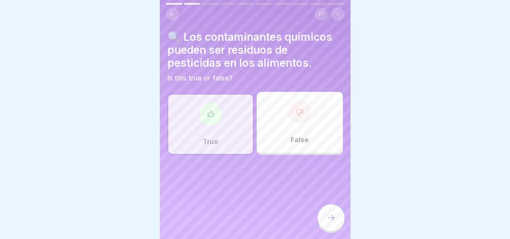
click at [325, 227] on div at bounding box center [331, 218] width 27 height 27
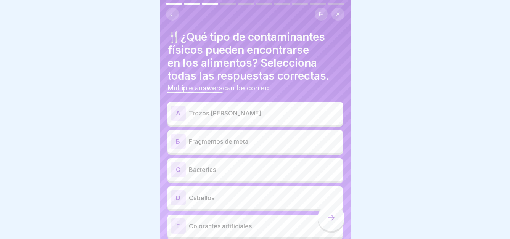
click at [230, 114] on p "Trozos de vidrio" at bounding box center [264, 113] width 151 height 9
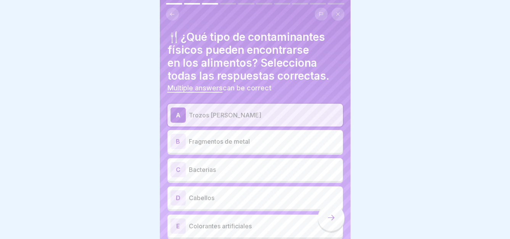
click at [230, 139] on p "Fragmentos de metal" at bounding box center [264, 141] width 151 height 9
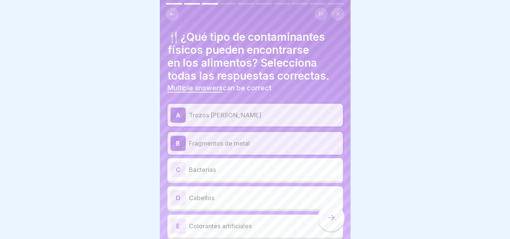
click at [248, 202] on p "Cabellos" at bounding box center [264, 197] width 151 height 9
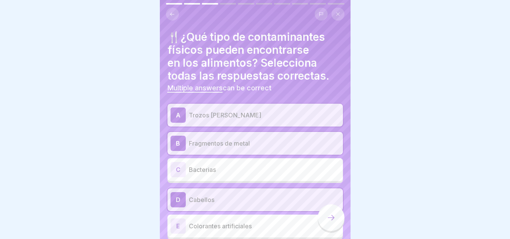
click at [334, 222] on icon at bounding box center [331, 217] width 9 height 9
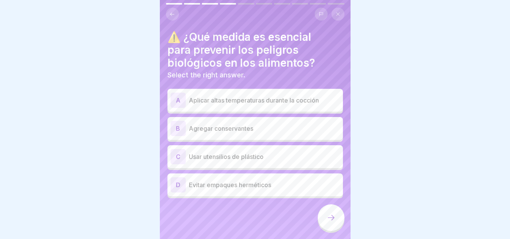
click at [267, 103] on p "Aplicar altas temperaturas durante la cocción" at bounding box center [264, 100] width 151 height 9
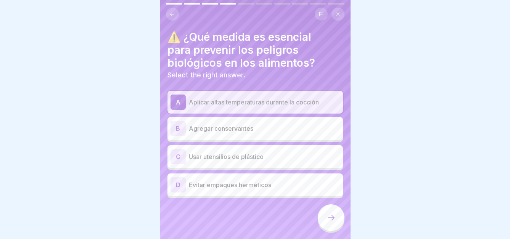
click at [333, 222] on icon at bounding box center [331, 217] width 9 height 9
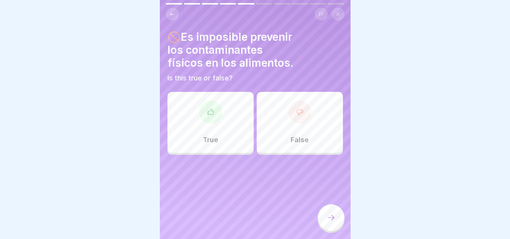
click at [215, 110] on div at bounding box center [210, 112] width 23 height 23
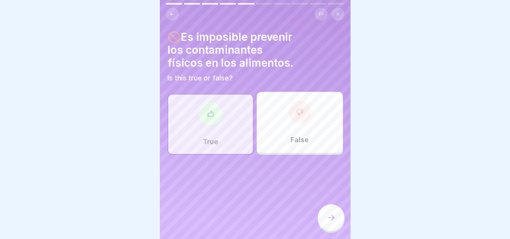
click at [233, 125] on div "True" at bounding box center [211, 124] width 86 height 61
click at [277, 134] on div "False" at bounding box center [300, 122] width 86 height 61
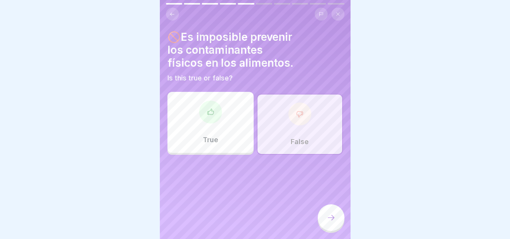
click at [327, 222] on icon at bounding box center [331, 217] width 9 height 9
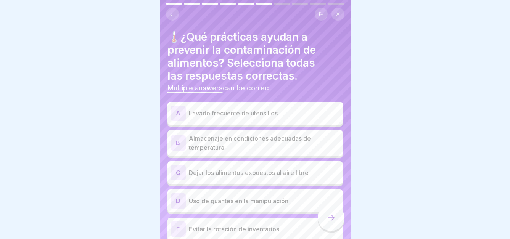
click at [243, 119] on div "A Lavado frecuente de utensilios" at bounding box center [255, 113] width 169 height 15
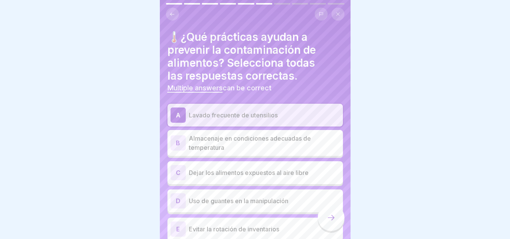
scroll to position [34, 0]
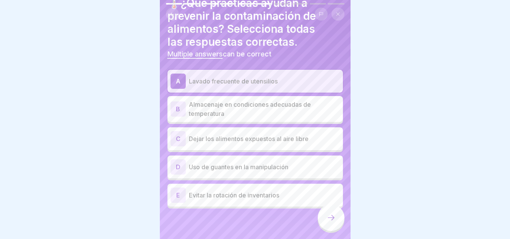
click at [261, 109] on p "Almacenaje en condiciones adecuadas de temperatura" at bounding box center [264, 109] width 151 height 18
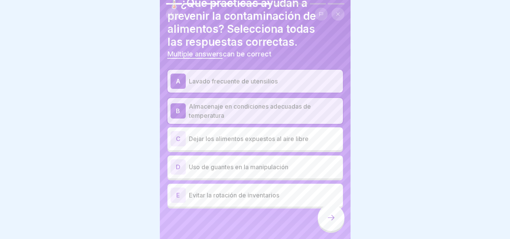
click at [218, 167] on p "Uso de guantes en la manipulación" at bounding box center [264, 167] width 151 height 9
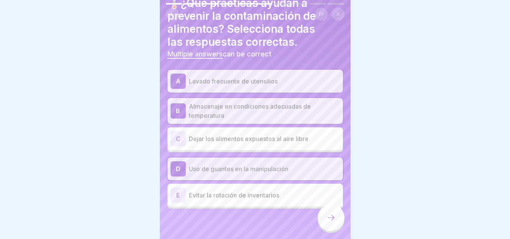
scroll to position [6, 0]
click at [330, 225] on div at bounding box center [331, 218] width 27 height 27
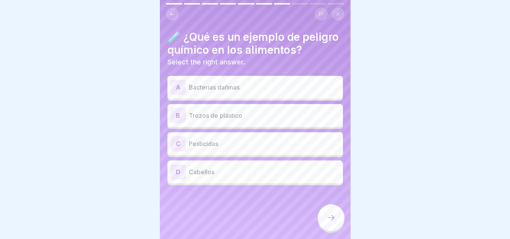
click at [205, 151] on div "C Pesticidas" at bounding box center [255, 143] width 169 height 15
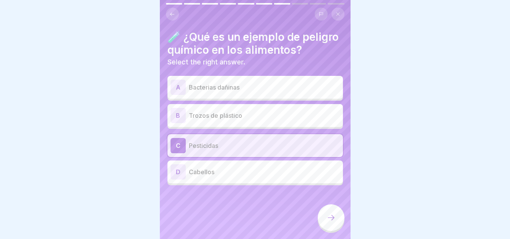
click at [327, 218] on icon at bounding box center [331, 217] width 9 height 9
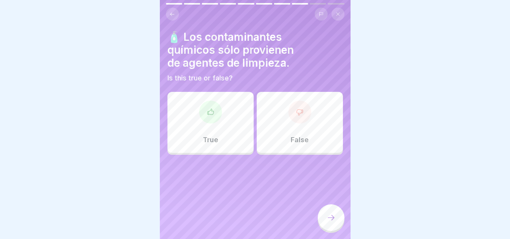
scroll to position [0, 0]
click at [230, 119] on div "True" at bounding box center [211, 122] width 86 height 61
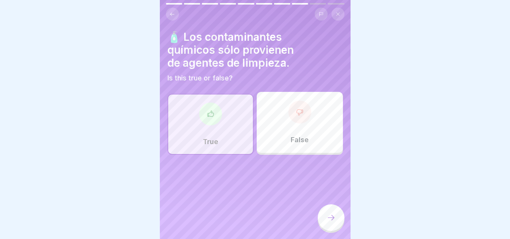
click at [336, 226] on div at bounding box center [331, 218] width 27 height 27
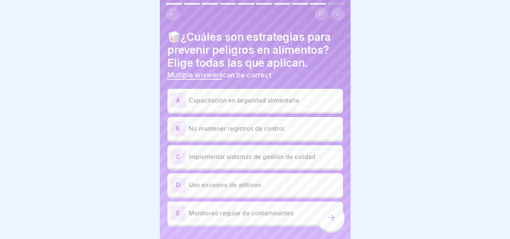
click at [208, 101] on p "Capacitación en seguridad alimentaria" at bounding box center [264, 100] width 151 height 9
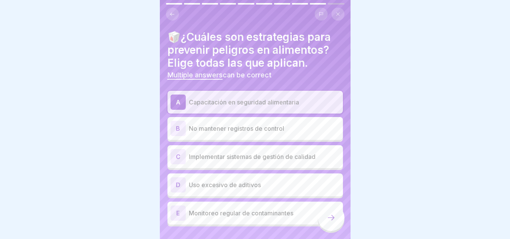
click at [213, 161] on p "Implementar sistemas de gestión de calidad" at bounding box center [264, 156] width 151 height 9
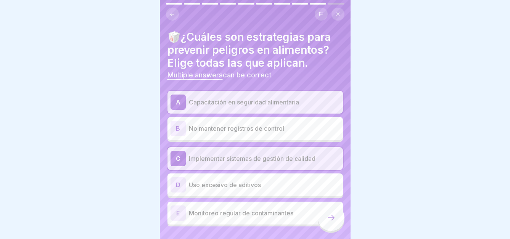
click at [243, 213] on p "Monitoreo regular de contaminantes" at bounding box center [264, 213] width 151 height 9
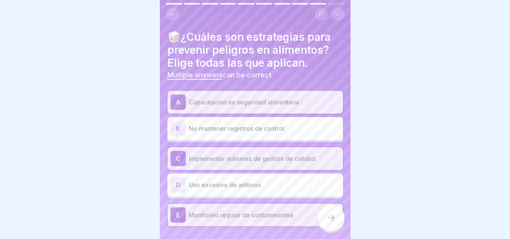
click at [325, 225] on div at bounding box center [331, 218] width 27 height 27
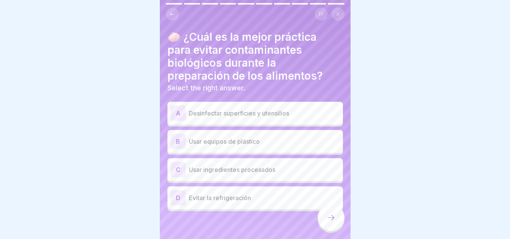
click at [214, 114] on p "Desinfectar superficies y utensilios" at bounding box center [264, 113] width 151 height 9
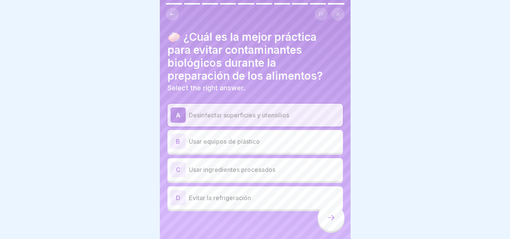
click at [328, 222] on icon at bounding box center [331, 217] width 9 height 9
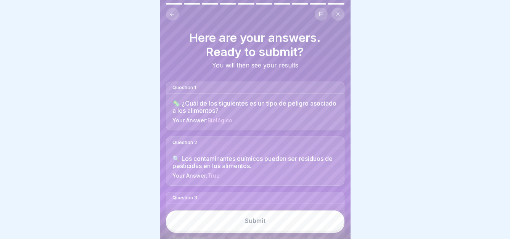
click at [264, 223] on button "Submit" at bounding box center [255, 221] width 179 height 21
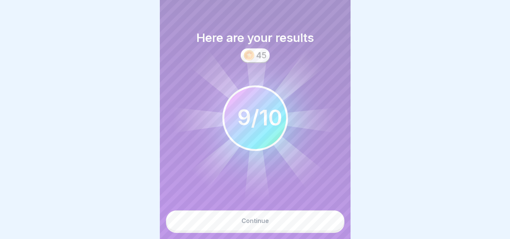
click at [286, 228] on button "Continue" at bounding box center [255, 221] width 179 height 21
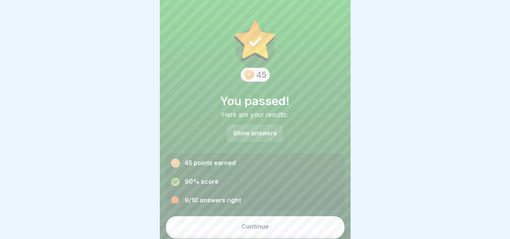
drag, startPoint x: 244, startPoint y: 264, endPoint x: 380, endPoint y: 42, distance: 260.5
click at [380, 42] on div at bounding box center [255, 119] width 510 height 239
click at [273, 229] on button "Continue" at bounding box center [255, 226] width 179 height 21
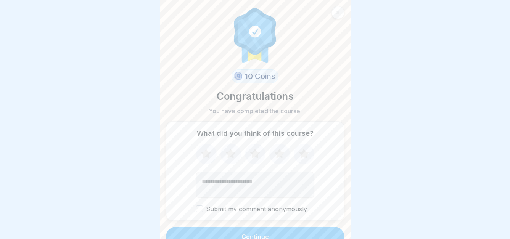
scroll to position [10, 0]
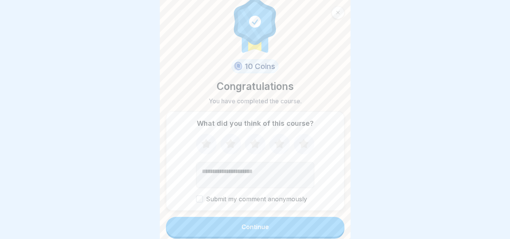
click at [301, 148] on icon at bounding box center [304, 144] width 20 height 20
click at [294, 229] on button "Continue" at bounding box center [255, 227] width 179 height 20
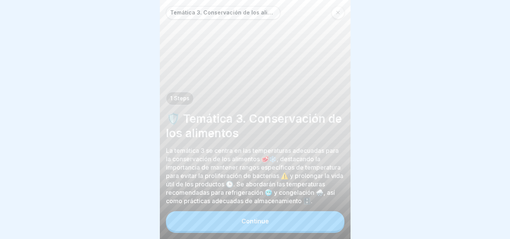
scroll to position [6, 0]
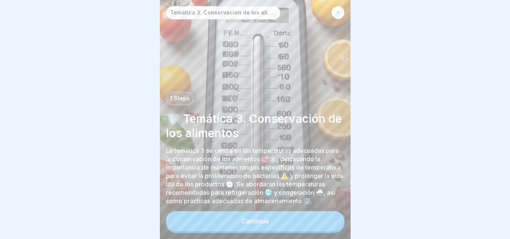
click at [265, 219] on div "Continue" at bounding box center [255, 221] width 27 height 7
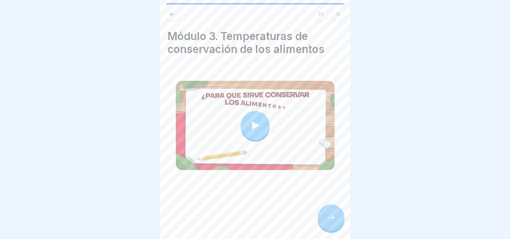
click at [250, 120] on icon at bounding box center [255, 125] width 11 height 11
click at [330, 224] on div at bounding box center [331, 218] width 27 height 27
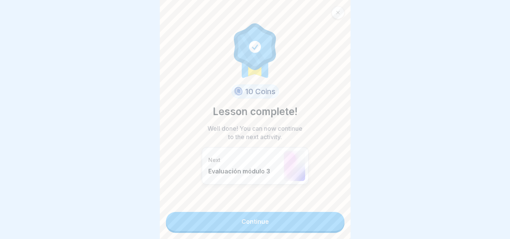
click at [253, 223] on link "Continue" at bounding box center [255, 221] width 179 height 19
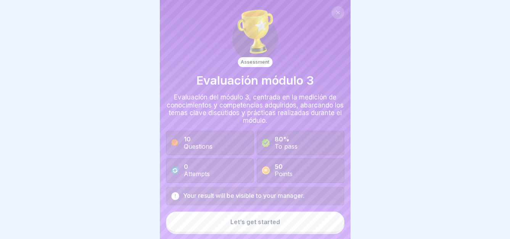
click at [254, 215] on button "Let’s get started" at bounding box center [255, 222] width 179 height 21
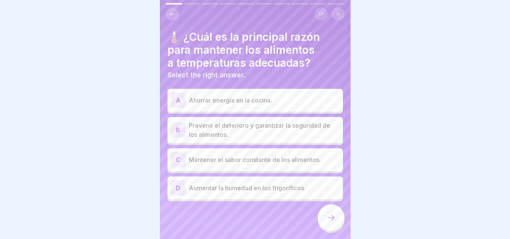
click at [220, 126] on p "Prevenir el deterioro y garantizar la seguridad de los alimentos." at bounding box center [264, 130] width 151 height 18
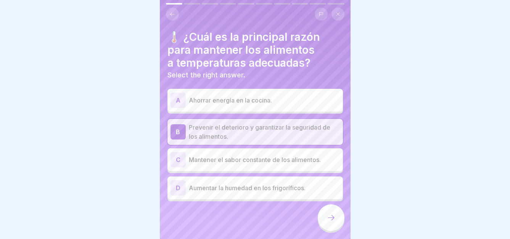
click at [331, 221] on icon at bounding box center [331, 217] width 9 height 9
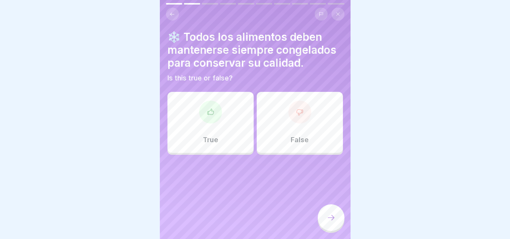
click at [208, 101] on div at bounding box center [210, 112] width 23 height 23
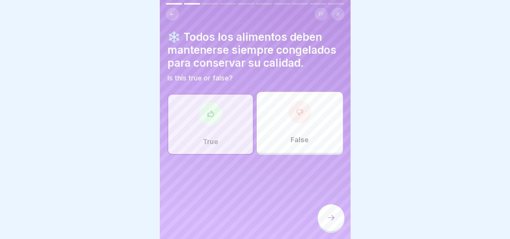
click at [327, 219] on icon at bounding box center [331, 217] width 9 height 9
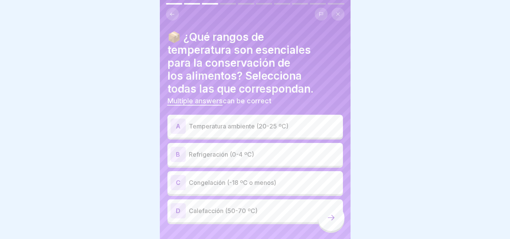
click at [263, 178] on p "Congelación (-18 ºC o menos)" at bounding box center [264, 182] width 151 height 9
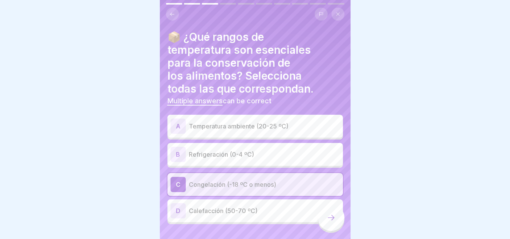
click at [215, 203] on div "D Calefacción (50-70 ºC)" at bounding box center [255, 210] width 169 height 15
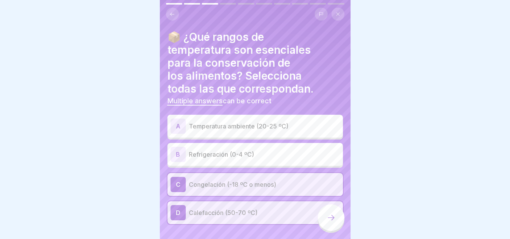
click at [317, 213] on div "D Calefacción (50-70 ºC)" at bounding box center [255, 212] width 169 height 15
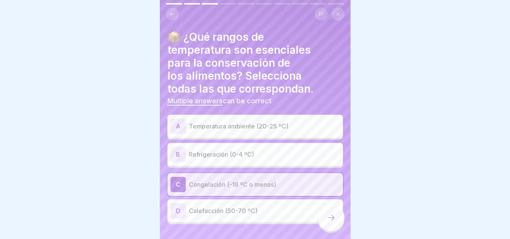
click at [274, 206] on p "Calefacción (50-70 ºC)" at bounding box center [264, 210] width 151 height 9
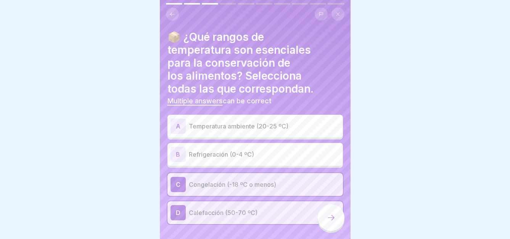
click at [332, 219] on icon at bounding box center [331, 217] width 9 height 9
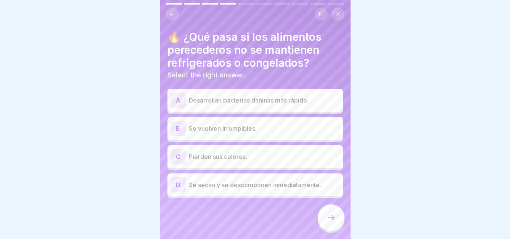
click at [258, 96] on p "Desarrollan bacterias dañinas más rápido." at bounding box center [264, 100] width 151 height 9
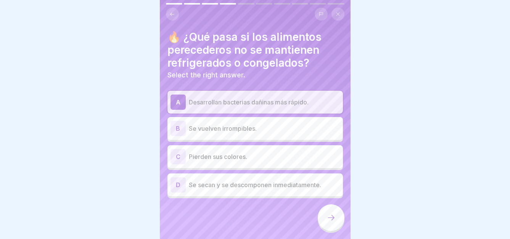
click at [324, 221] on div at bounding box center [331, 218] width 27 height 27
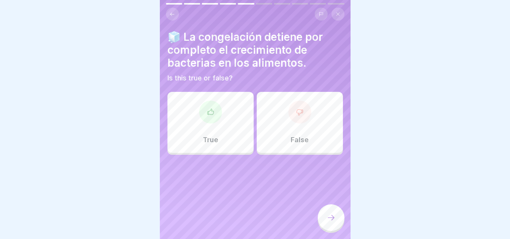
click at [220, 115] on div "True" at bounding box center [211, 122] width 86 height 61
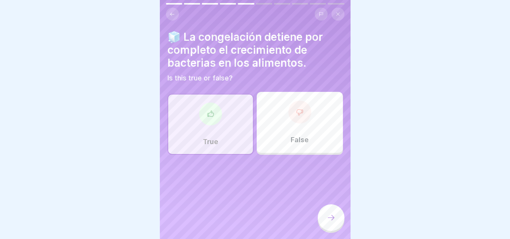
click at [327, 214] on icon at bounding box center [331, 217] width 9 height 9
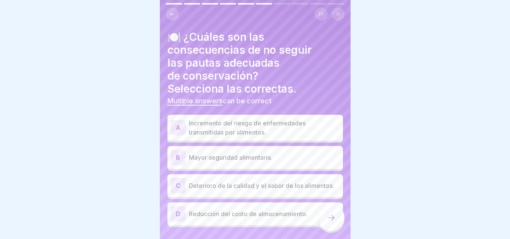
click at [230, 182] on p "Deterioro de la calidad y el sabor de los alimentos." at bounding box center [264, 185] width 151 height 9
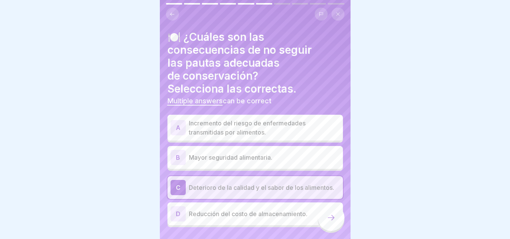
click at [222, 129] on p "Incremento del riesgo de enfermedades transmitidas por alimentos." at bounding box center [264, 128] width 151 height 18
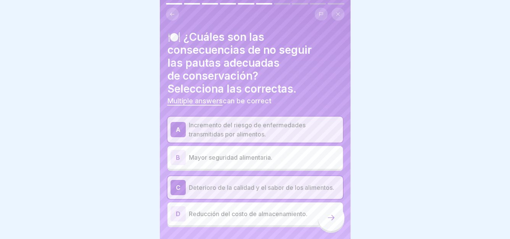
click at [333, 213] on div at bounding box center [331, 218] width 27 height 27
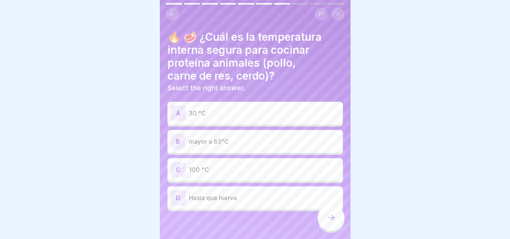
click at [221, 137] on p "mayor a 63°C" at bounding box center [264, 141] width 151 height 9
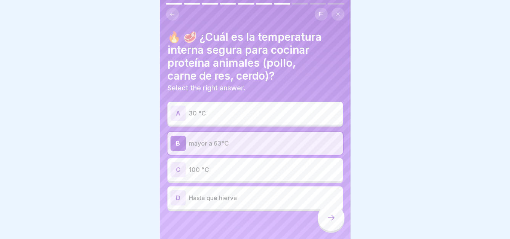
click at [338, 219] on div at bounding box center [331, 218] width 27 height 27
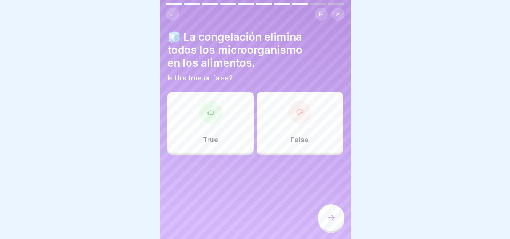
click at [217, 111] on div at bounding box center [210, 112] width 23 height 23
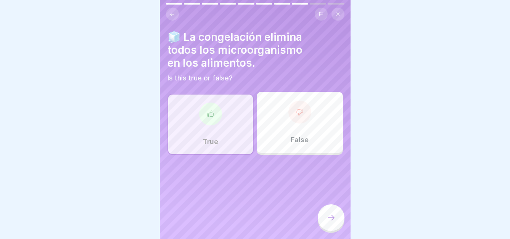
click at [331, 217] on icon at bounding box center [331, 217] width 9 height 9
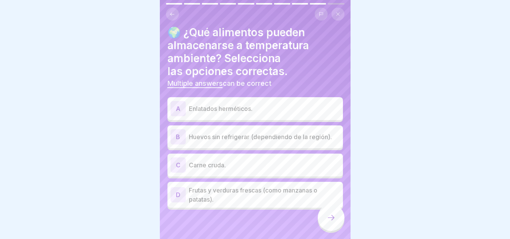
scroll to position [6, 0]
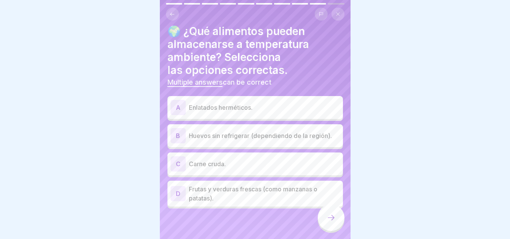
click at [211, 133] on p "Huevos sin refrigerar (dependiendo de la región)." at bounding box center [264, 135] width 151 height 9
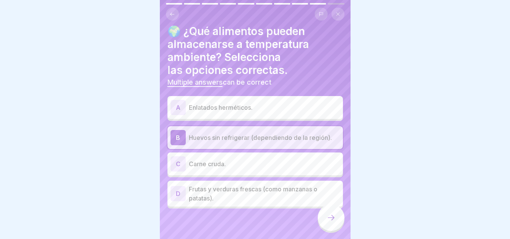
click at [332, 224] on div at bounding box center [331, 218] width 27 height 27
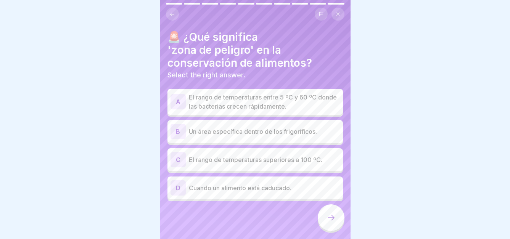
click at [263, 101] on p "El rango de temperaturas entre 5 ºC y 60 ºC donde las bacterias crecen rápidame…" at bounding box center [264, 102] width 151 height 18
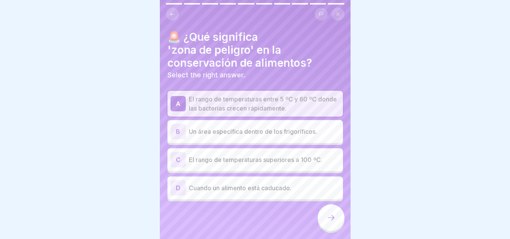
click at [326, 224] on div at bounding box center [331, 218] width 27 height 27
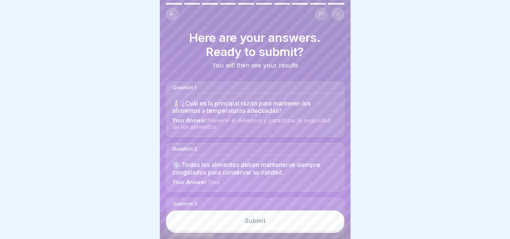
click at [293, 223] on button "Submit" at bounding box center [255, 221] width 179 height 21
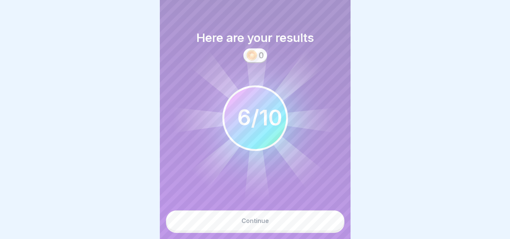
click at [266, 222] on div "Continue" at bounding box center [255, 220] width 27 height 7
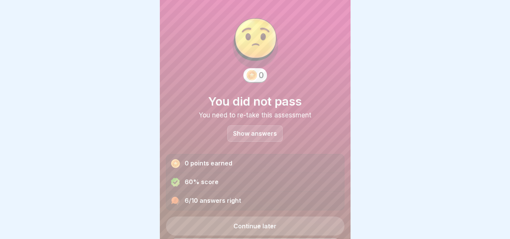
click at [257, 130] on p "Show answers" at bounding box center [255, 133] width 44 height 6
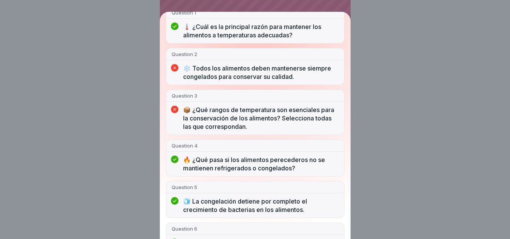
scroll to position [0, 0]
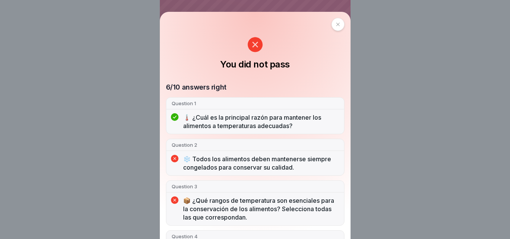
click at [336, 25] on icon at bounding box center [338, 24] width 5 height 5
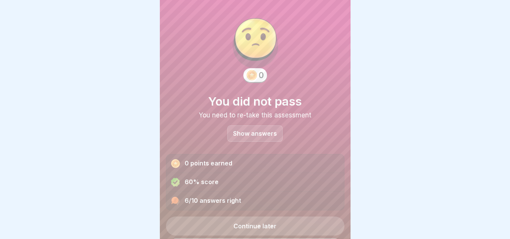
scroll to position [22, 0]
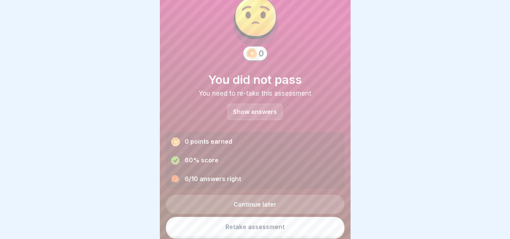
click at [253, 224] on link "Retake assessment" at bounding box center [255, 227] width 179 height 20
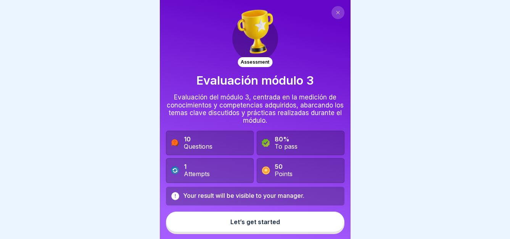
click at [264, 224] on div "Let’s get started" at bounding box center [255, 222] width 50 height 7
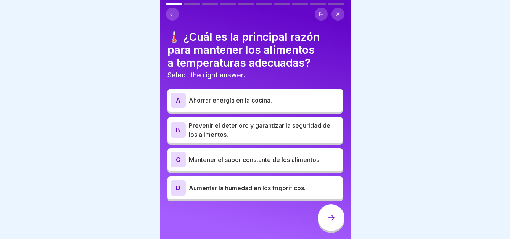
click at [238, 134] on p "Prevenir el deterioro y garantizar la seguridad de los alimentos." at bounding box center [264, 130] width 151 height 18
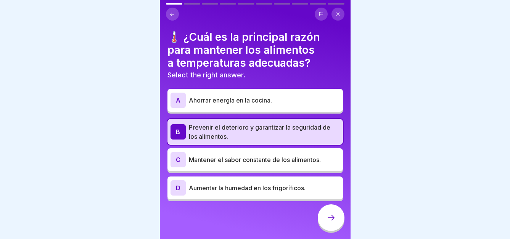
click at [333, 222] on icon at bounding box center [331, 217] width 9 height 9
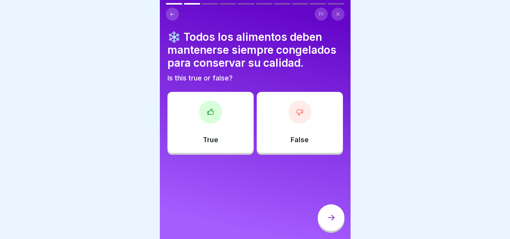
click at [308, 131] on div "False" at bounding box center [300, 122] width 86 height 61
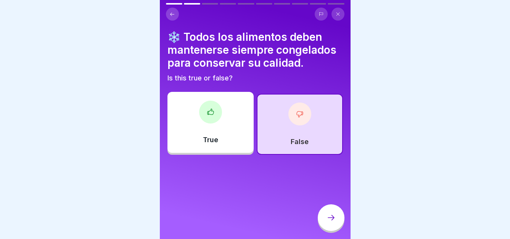
click at [332, 229] on div at bounding box center [331, 218] width 27 height 27
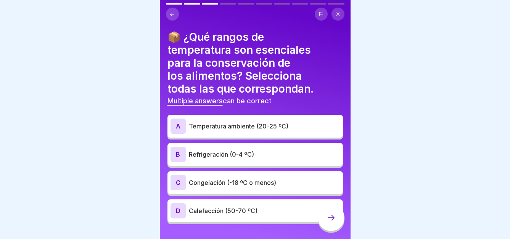
click at [246, 185] on p "Congelación (-18 ºC o menos)" at bounding box center [264, 182] width 151 height 9
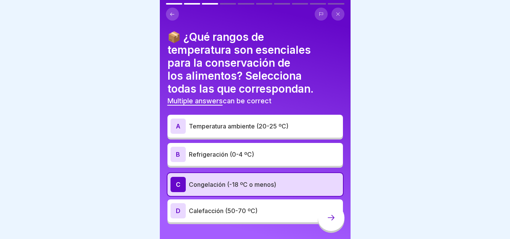
click at [326, 227] on div at bounding box center [331, 218] width 27 height 27
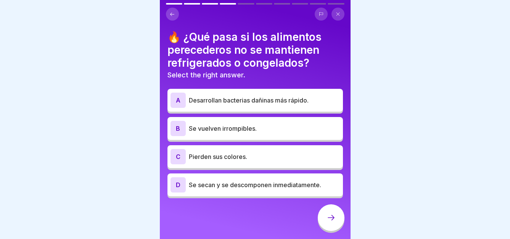
click at [282, 100] on p "Desarrollan bacterias dañinas más rápido." at bounding box center [264, 100] width 151 height 9
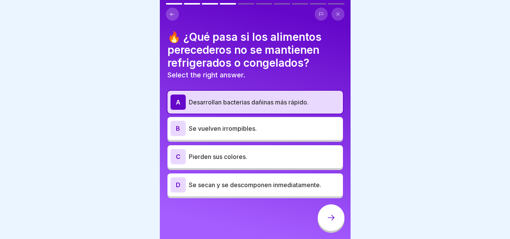
click at [251, 193] on div "D Se secan y se descomponen inmediatamente." at bounding box center [256, 185] width 176 height 23
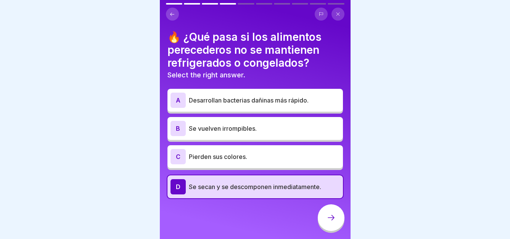
click at [325, 222] on div at bounding box center [331, 218] width 27 height 27
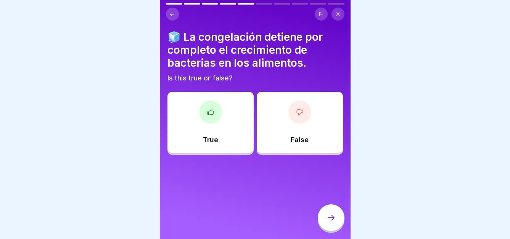
click at [280, 129] on div "False" at bounding box center [300, 122] width 86 height 61
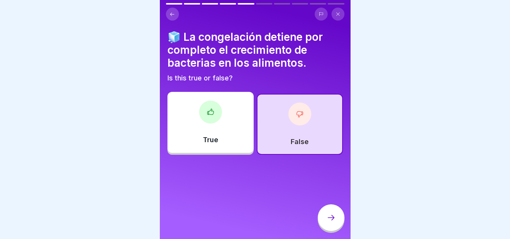
click at [330, 222] on icon at bounding box center [331, 217] width 9 height 9
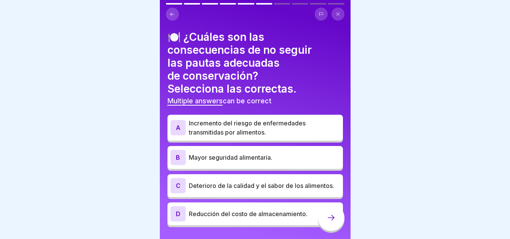
click at [207, 121] on p "Incremento del riesgo de enfermedades transmitidas por alimentos." at bounding box center [264, 128] width 151 height 18
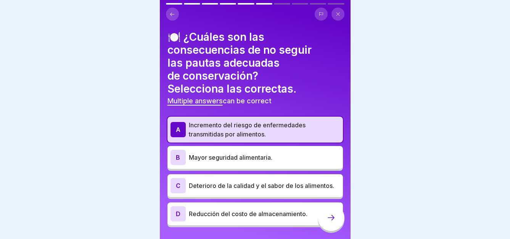
click at [244, 185] on p "Deterioro de la calidad y el sabor de los alimentos." at bounding box center [264, 185] width 151 height 9
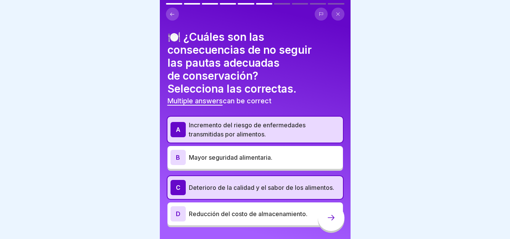
click at [335, 224] on div at bounding box center [331, 218] width 27 height 27
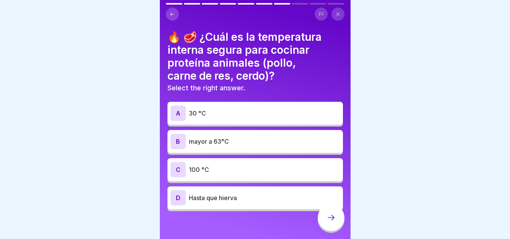
click at [217, 147] on div "B mayor a 63°C" at bounding box center [255, 141] width 169 height 15
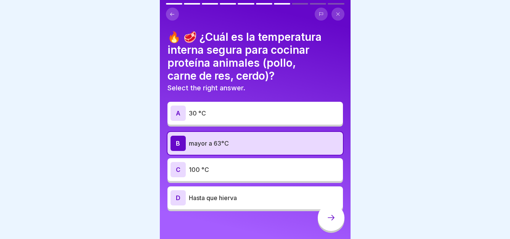
click at [334, 222] on icon at bounding box center [331, 217] width 9 height 9
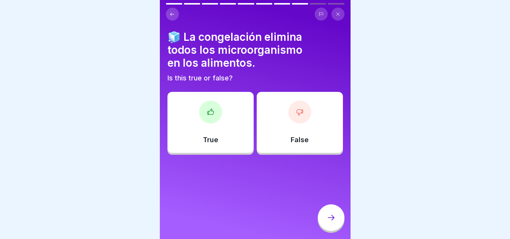
click at [285, 128] on div "False" at bounding box center [300, 122] width 86 height 61
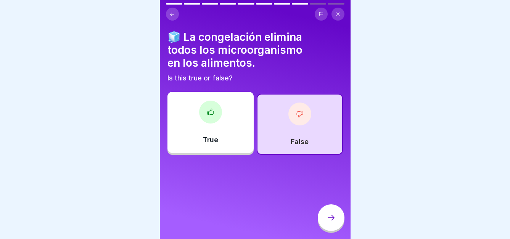
click at [327, 222] on icon at bounding box center [331, 217] width 9 height 9
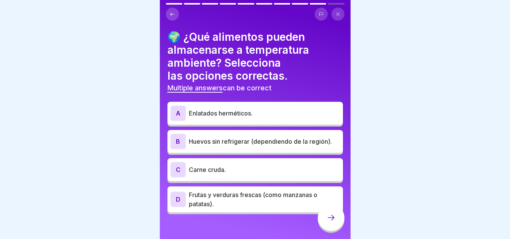
click at [242, 142] on p "Huevos sin refrigerar (dependiendo de la región)." at bounding box center [264, 141] width 151 height 9
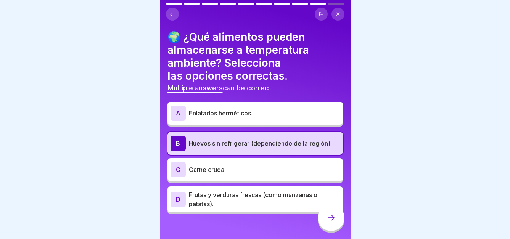
click at [333, 221] on icon at bounding box center [331, 217] width 7 height 5
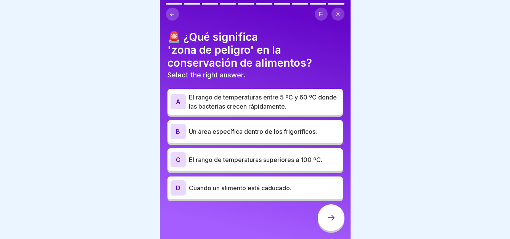
click at [222, 105] on p "El rango de temperaturas entre 5 ºC y 60 ºC donde las bacterias crecen rápidame…" at bounding box center [264, 102] width 151 height 18
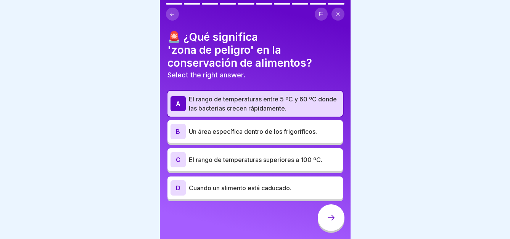
click at [330, 222] on icon at bounding box center [331, 217] width 9 height 9
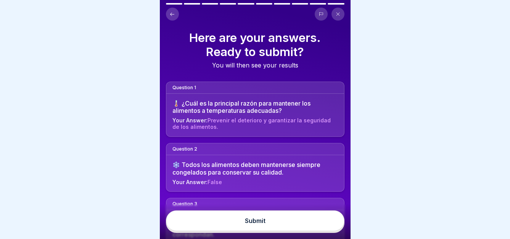
scroll to position [114, 0]
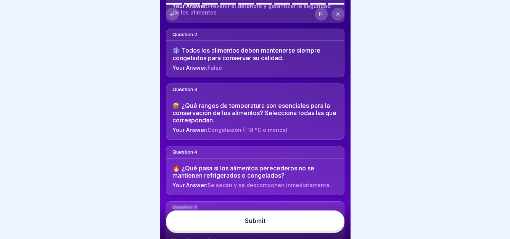
click at [282, 224] on button "Submit" at bounding box center [255, 221] width 179 height 21
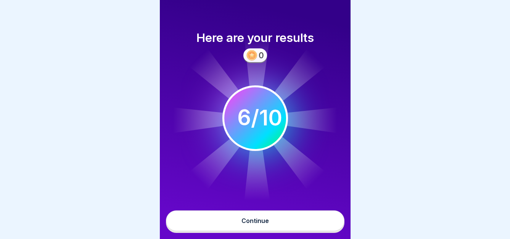
click at [264, 224] on div "Continue" at bounding box center [255, 220] width 27 height 7
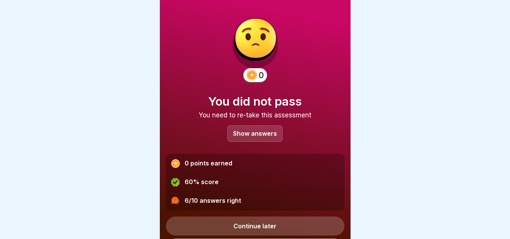
click at [251, 128] on div "Show answers" at bounding box center [254, 134] width 55 height 16
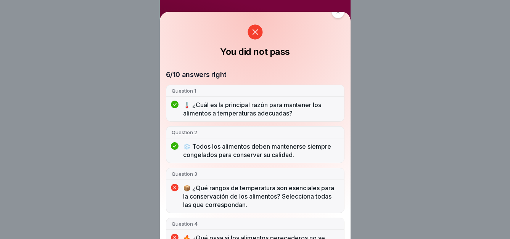
scroll to position [0, 0]
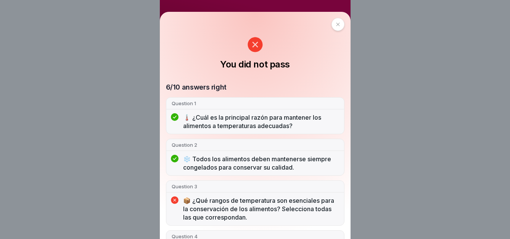
click at [332, 24] on div at bounding box center [338, 24] width 13 height 13
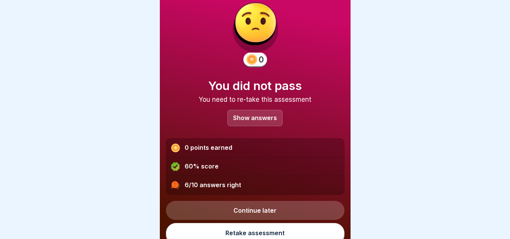
scroll to position [22, 0]
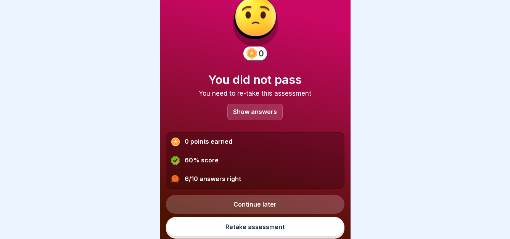
click at [271, 218] on link "Retake assessment" at bounding box center [255, 227] width 179 height 20
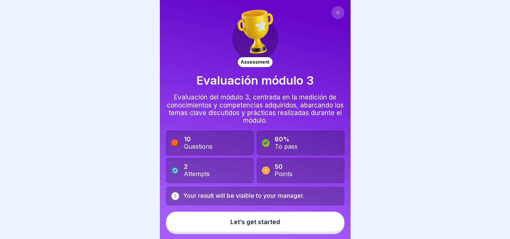
click at [261, 225] on div "Let’s get started" at bounding box center [255, 222] width 50 height 7
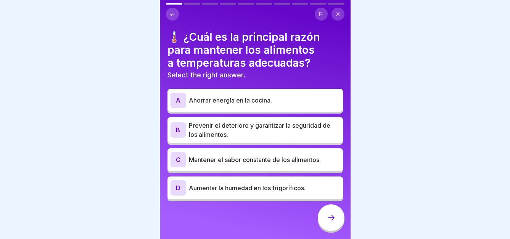
click at [222, 134] on p "Prevenir el deterioro y garantizar la seguridad de los alimentos." at bounding box center [264, 130] width 151 height 18
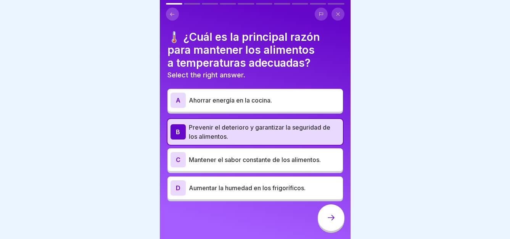
click at [337, 225] on div at bounding box center [331, 218] width 27 height 27
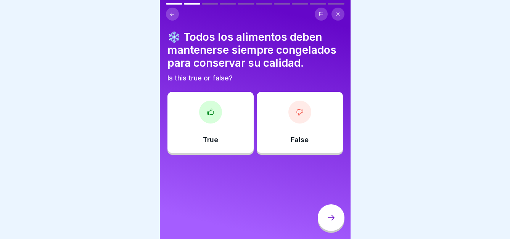
click at [208, 124] on div "True" at bounding box center [211, 122] width 86 height 61
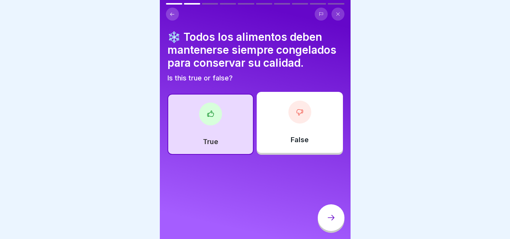
click at [325, 219] on div at bounding box center [331, 218] width 27 height 27
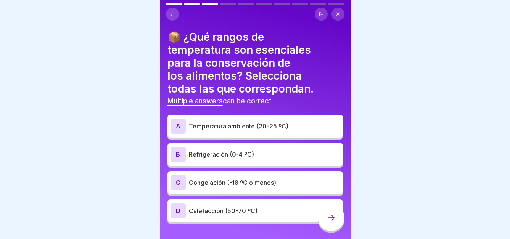
click at [215, 157] on p "Refrigeración (0-4 ºC)" at bounding box center [264, 154] width 151 height 9
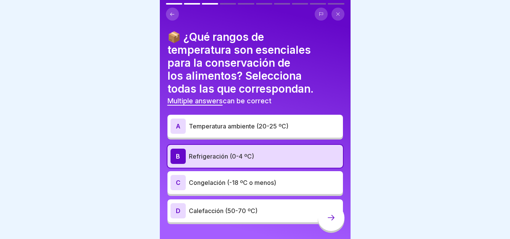
click at [214, 176] on div "C Congelación (-18 ºC o menos)" at bounding box center [255, 182] width 169 height 15
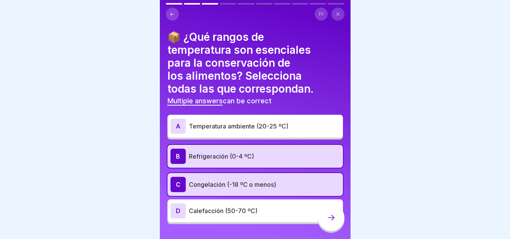
click at [217, 206] on p "Calefacción (50-70 ºC)" at bounding box center [264, 210] width 151 height 9
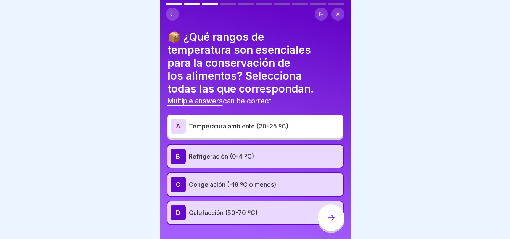
click at [321, 225] on div at bounding box center [331, 218] width 27 height 27
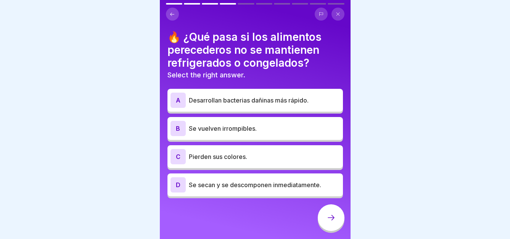
click at [247, 106] on div "A Desarrollan bacterias dañinas más rápido." at bounding box center [255, 100] width 169 height 15
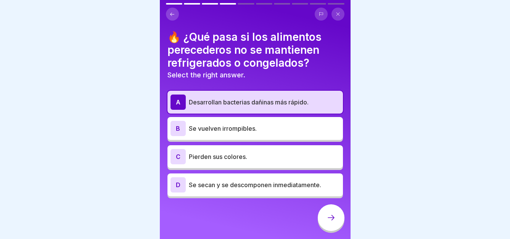
click at [237, 182] on p "Se secan y se descomponen inmediatamente." at bounding box center [264, 184] width 151 height 9
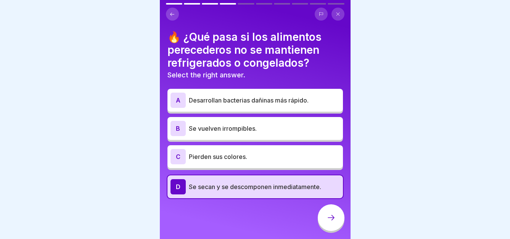
click at [235, 105] on p "Desarrollan bacterias dañinas más rápido." at bounding box center [264, 100] width 151 height 9
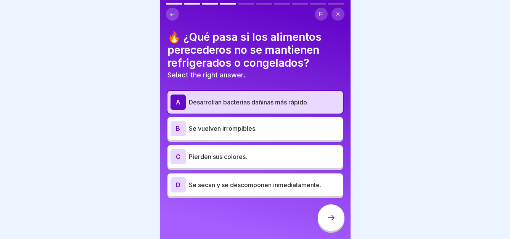
click at [329, 229] on div at bounding box center [331, 218] width 27 height 27
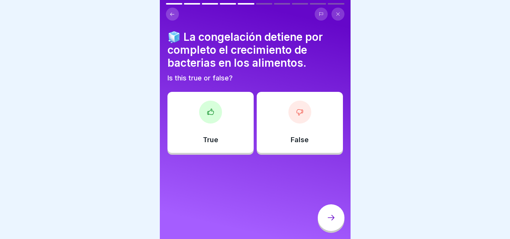
click at [287, 124] on div "False" at bounding box center [300, 122] width 86 height 61
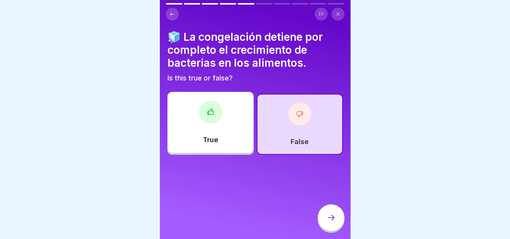
click at [333, 230] on div at bounding box center [331, 218] width 27 height 27
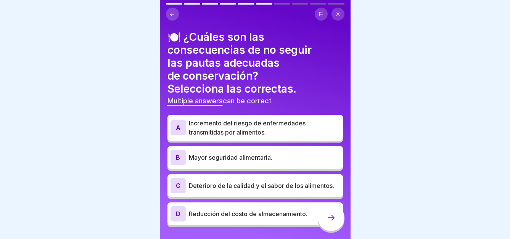
click at [245, 129] on p "Incremento del riesgo de enfermedades transmitidas por alimentos." at bounding box center [264, 128] width 151 height 18
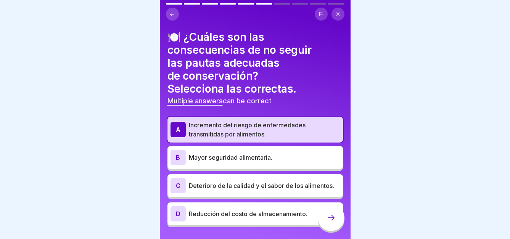
click at [332, 231] on div at bounding box center [331, 218] width 27 height 27
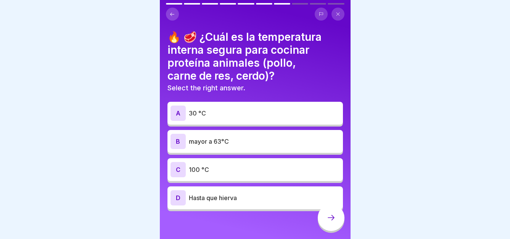
click at [206, 142] on p "mayor a 63°C" at bounding box center [264, 141] width 151 height 9
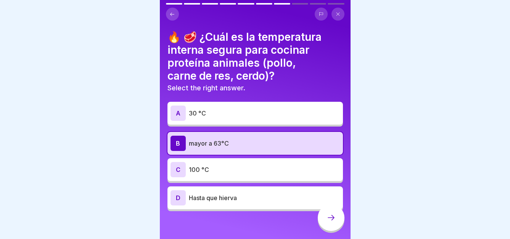
click at [340, 228] on div at bounding box center [331, 218] width 27 height 27
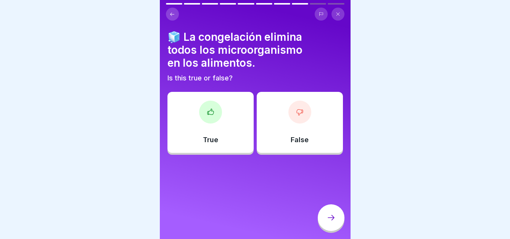
click at [289, 118] on div at bounding box center [299, 112] width 23 height 23
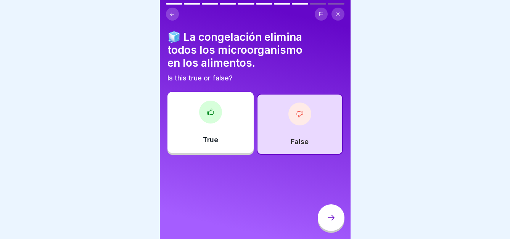
click at [328, 222] on icon at bounding box center [331, 217] width 9 height 9
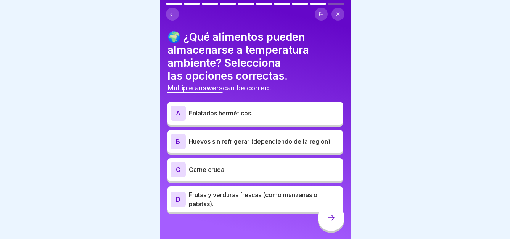
click at [241, 141] on p "Huevos sin refrigerar (dependiendo de la región)." at bounding box center [264, 141] width 151 height 9
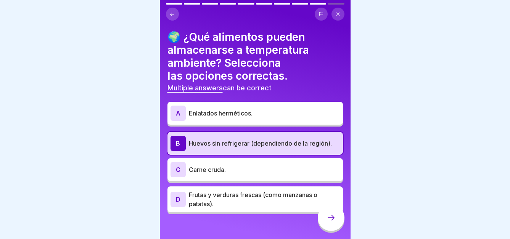
click at [330, 222] on icon at bounding box center [331, 217] width 9 height 9
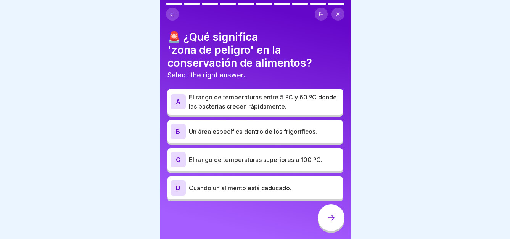
click at [221, 97] on p "El rango de temperaturas entre 5 ºC y 60 ºC donde las bacterias crecen rápidame…" at bounding box center [264, 102] width 151 height 18
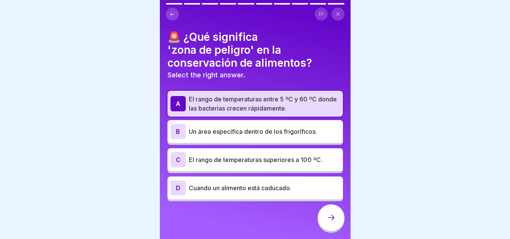
click at [337, 228] on div at bounding box center [331, 218] width 27 height 27
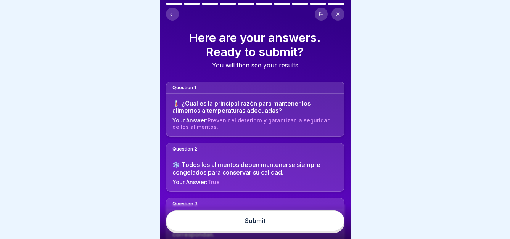
click at [283, 229] on button "Submit" at bounding box center [255, 221] width 179 height 21
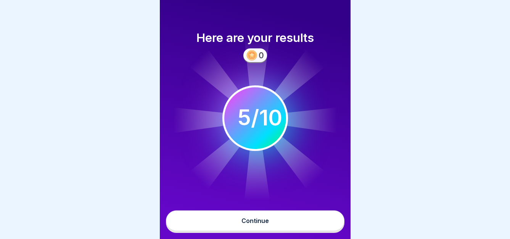
click at [266, 224] on div "Continue" at bounding box center [255, 220] width 27 height 7
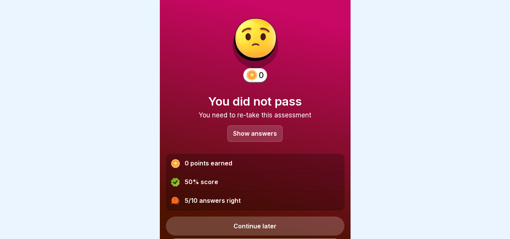
click at [258, 133] on p "Show answers" at bounding box center [255, 133] width 44 height 6
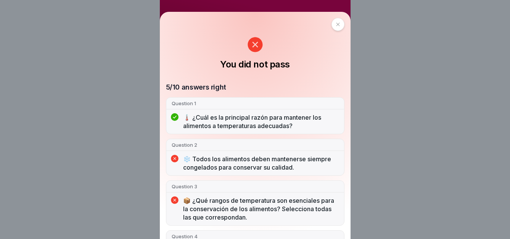
click at [332, 26] on div at bounding box center [338, 24] width 13 height 13
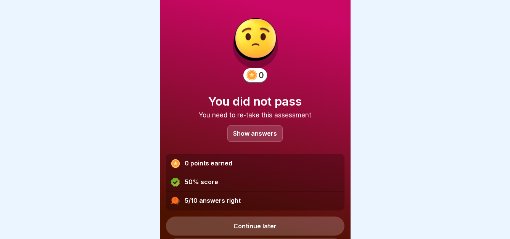
click at [242, 135] on p "Show answers" at bounding box center [255, 133] width 44 height 6
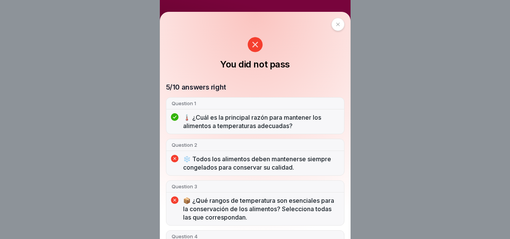
click at [337, 24] on icon at bounding box center [338, 24] width 5 height 5
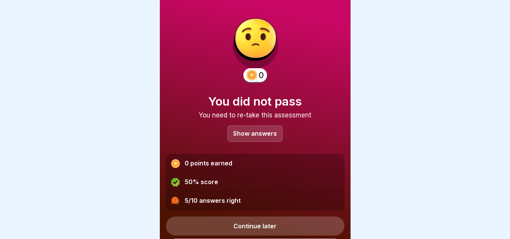
scroll to position [22, 0]
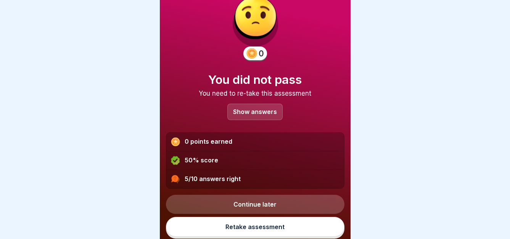
click at [247, 220] on link "Retake assessment" at bounding box center [255, 227] width 179 height 20
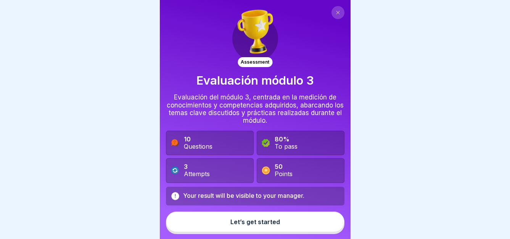
click at [272, 232] on button "Let’s get started" at bounding box center [255, 222] width 179 height 21
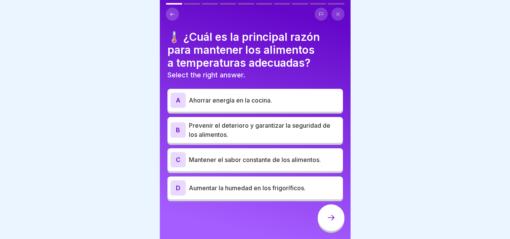
click at [242, 147] on div "A Ahorrar energía en la cocina. B Prevenir el deterioro y garantizar la segurid…" at bounding box center [256, 146] width 176 height 111
click at [244, 135] on p "Prevenir el deterioro y garantizar la seguridad de los alimentos." at bounding box center [264, 130] width 151 height 18
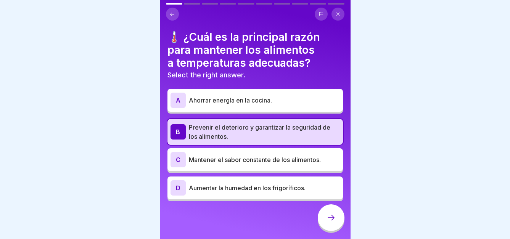
click at [333, 229] on div at bounding box center [331, 218] width 27 height 27
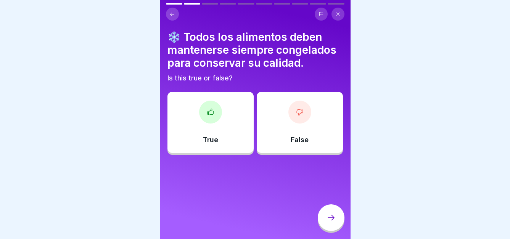
click at [301, 130] on div "False" at bounding box center [300, 122] width 86 height 61
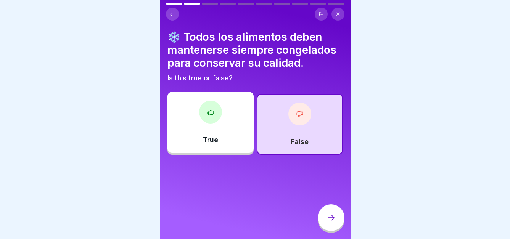
click at [327, 221] on icon at bounding box center [331, 217] width 9 height 9
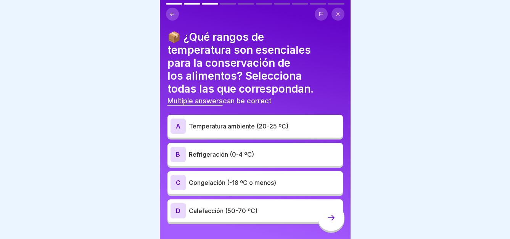
click at [213, 187] on div "C Congelación (-18 ºC o menos)" at bounding box center [255, 182] width 169 height 15
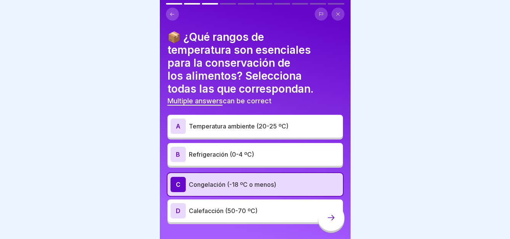
click at [216, 209] on p "Calefacción (50-70 ºC)" at bounding box center [264, 210] width 151 height 9
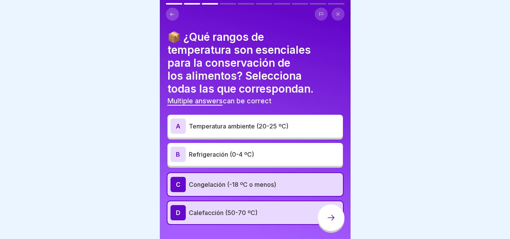
click at [331, 231] on div at bounding box center [331, 218] width 27 height 27
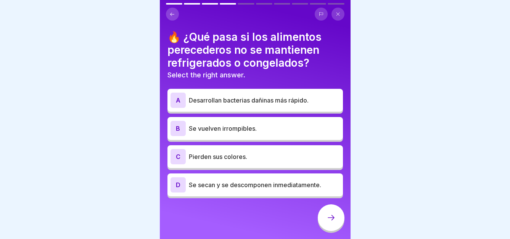
click at [259, 187] on p "Se secan y se descomponen inmediatamente." at bounding box center [264, 184] width 151 height 9
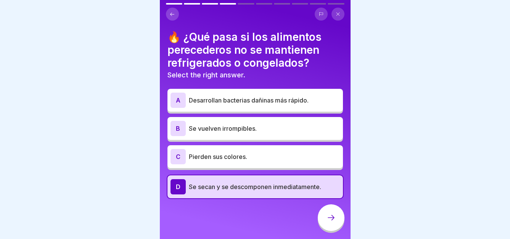
click at [326, 224] on div at bounding box center [331, 218] width 27 height 27
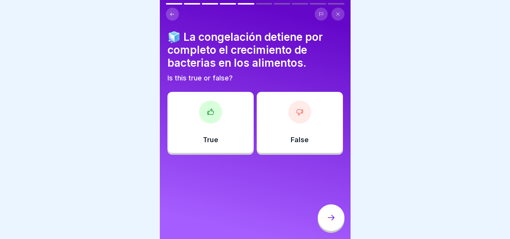
click at [311, 130] on div "False" at bounding box center [300, 122] width 86 height 61
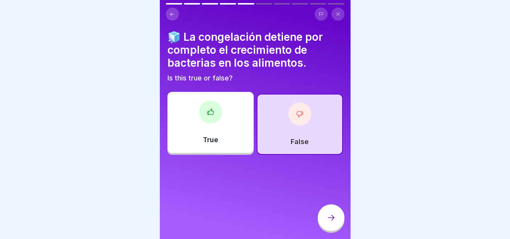
click at [329, 222] on icon at bounding box center [331, 217] width 9 height 9
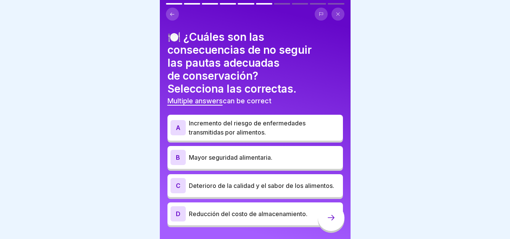
click at [220, 127] on p "Incremento del riesgo de enfermedades transmitidas por alimentos." at bounding box center [264, 128] width 151 height 18
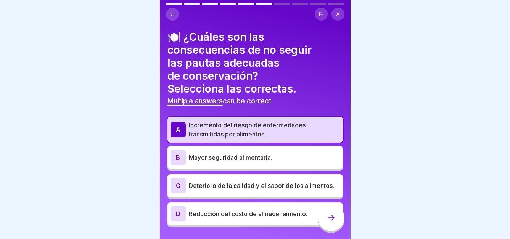
click at [325, 224] on div at bounding box center [331, 218] width 27 height 27
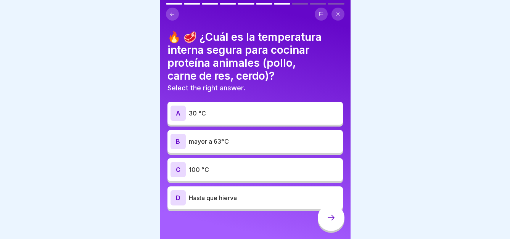
click at [246, 138] on p "mayor a 63°C" at bounding box center [264, 141] width 151 height 9
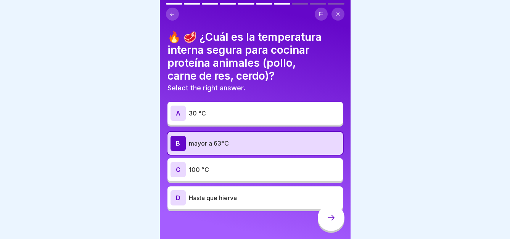
click at [327, 222] on icon at bounding box center [331, 217] width 9 height 9
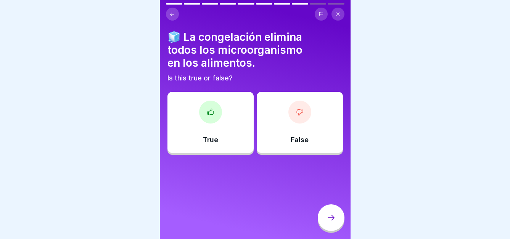
click at [317, 146] on div "False" at bounding box center [300, 122] width 86 height 61
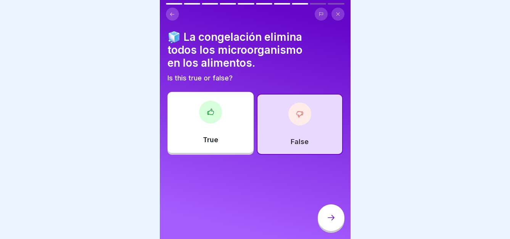
click at [329, 212] on div at bounding box center [331, 218] width 27 height 27
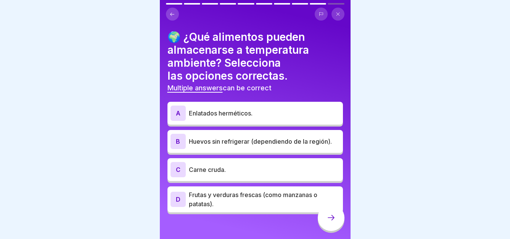
click at [239, 149] on div "B Huevos sin refrigerar (dependiendo de la región)." at bounding box center [256, 141] width 176 height 23
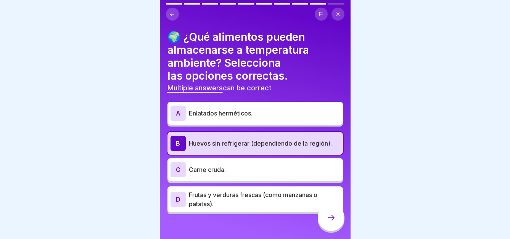
click at [327, 222] on icon at bounding box center [331, 217] width 9 height 9
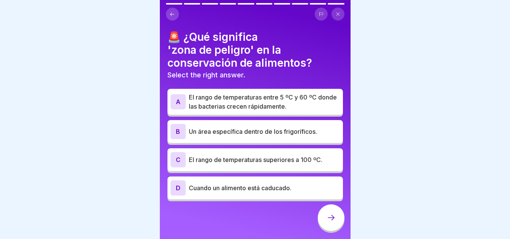
click at [240, 111] on div "A El rango de temperaturas entre 5 ºC y 60 ºC donde las bacterias crecen rápida…" at bounding box center [256, 102] width 176 height 26
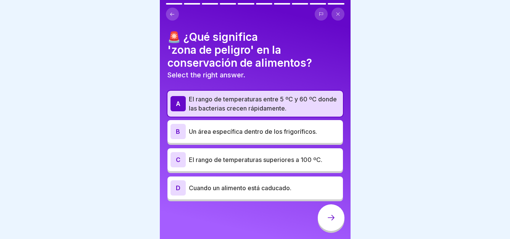
click at [327, 222] on icon at bounding box center [331, 217] width 9 height 9
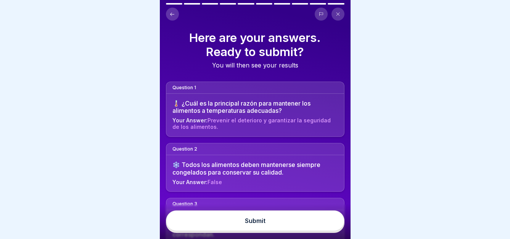
click at [296, 230] on button "Submit" at bounding box center [255, 221] width 179 height 21
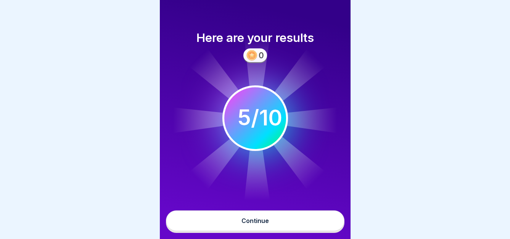
click at [293, 228] on button "Continue" at bounding box center [255, 221] width 179 height 21
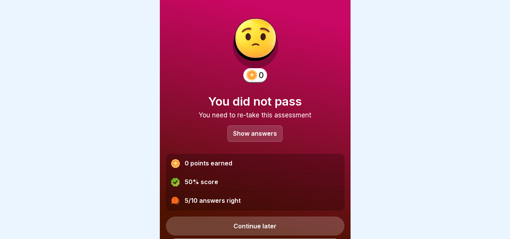
click at [260, 136] on p "Show answers" at bounding box center [255, 133] width 44 height 6
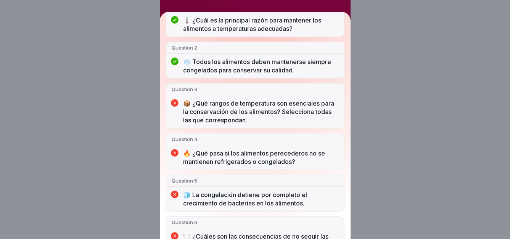
scroll to position [113, 0]
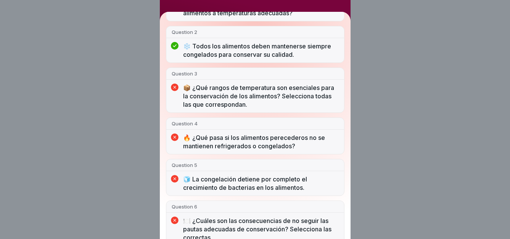
click at [383, 50] on div "You did not pass 5/10 answers right Question 1 🌡️ ¿Cuál es la principal razón p…" at bounding box center [255, 119] width 510 height 239
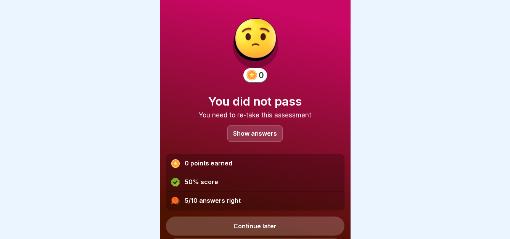
scroll to position [22, 0]
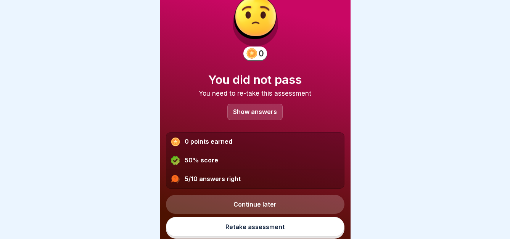
click at [272, 232] on link "Retake assessment" at bounding box center [255, 227] width 179 height 20
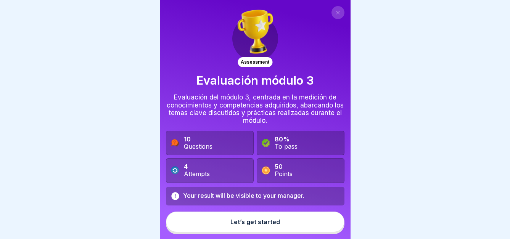
click at [278, 231] on button "Let’s get started" at bounding box center [255, 222] width 179 height 21
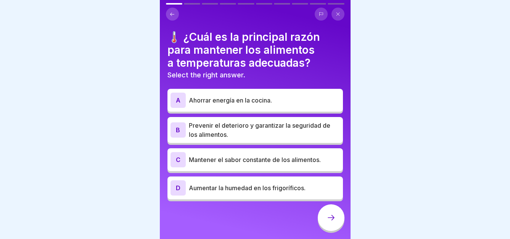
click at [252, 123] on p "Prevenir el deterioro y garantizar la seguridad de los alimentos." at bounding box center [264, 130] width 151 height 18
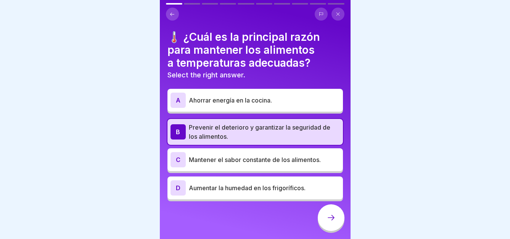
click at [325, 222] on div at bounding box center [331, 218] width 27 height 27
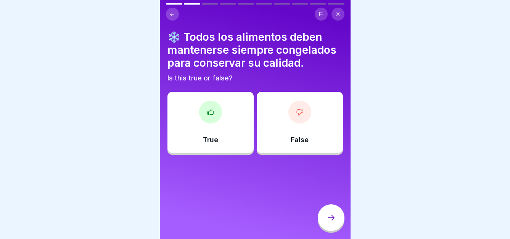
click at [283, 144] on div "False" at bounding box center [300, 122] width 86 height 61
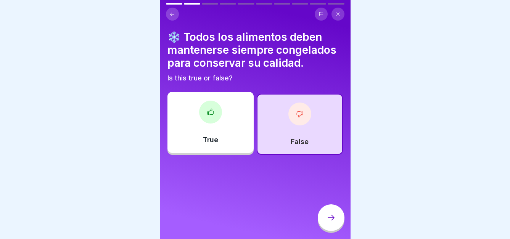
click at [331, 222] on icon at bounding box center [331, 217] width 9 height 9
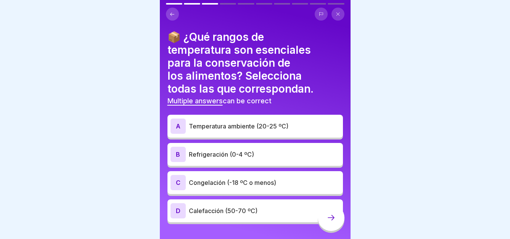
click at [244, 159] on p "Refrigeración (0-4 ºC)" at bounding box center [264, 154] width 151 height 9
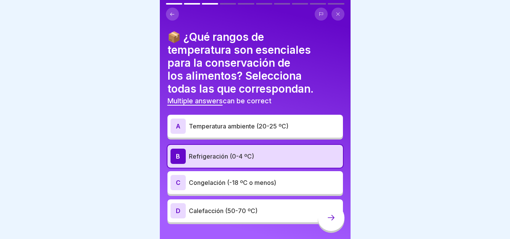
click at [249, 181] on p "Congelación (-18 ºC o menos)" at bounding box center [264, 182] width 151 height 9
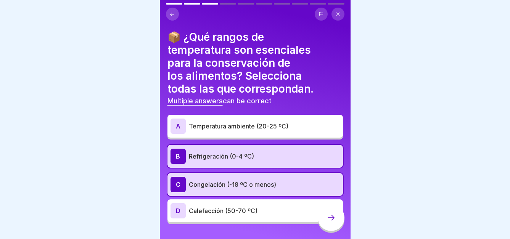
click at [325, 225] on div at bounding box center [331, 218] width 27 height 27
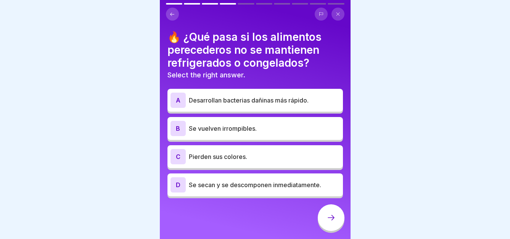
click at [194, 102] on p "Desarrollan bacterias dañinas más rápido." at bounding box center [264, 100] width 151 height 9
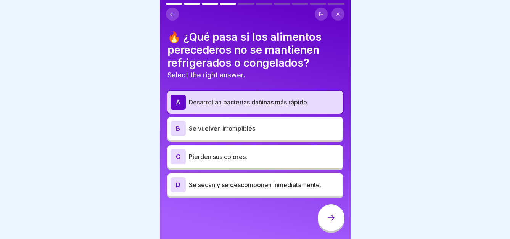
click at [192, 189] on p "Se secan y se descomponen inmediatamente." at bounding box center [264, 184] width 151 height 9
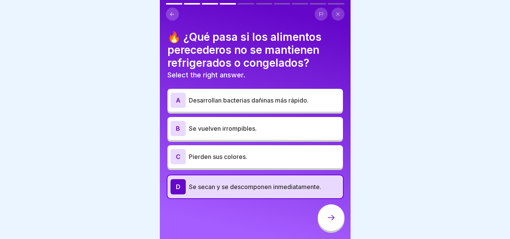
click at [292, 187] on p "Se secan y se descomponen inmediatamente." at bounding box center [264, 186] width 151 height 9
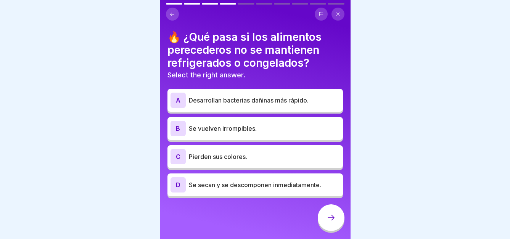
click at [283, 109] on div "A Desarrollan bacterias dañinas más rápido." at bounding box center [256, 100] width 176 height 23
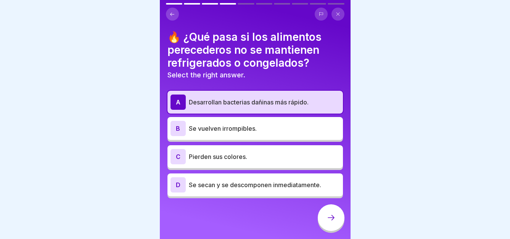
click at [324, 216] on div at bounding box center [331, 218] width 27 height 27
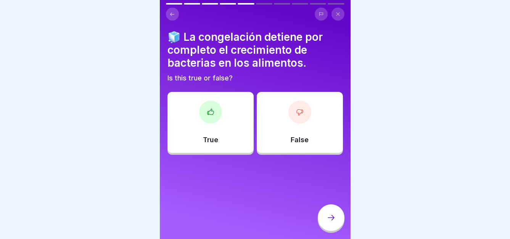
click at [321, 122] on div "False" at bounding box center [300, 122] width 86 height 61
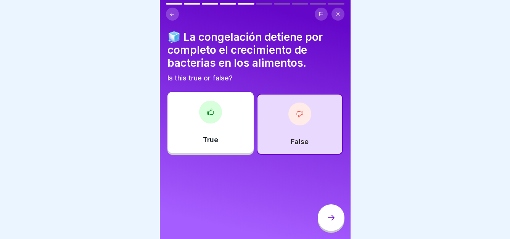
click at [328, 222] on icon at bounding box center [331, 217] width 9 height 9
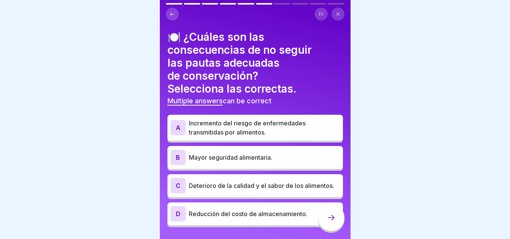
click at [249, 134] on p "Incremento del riesgo de enfermedades transmitidas por alimentos." at bounding box center [264, 128] width 151 height 18
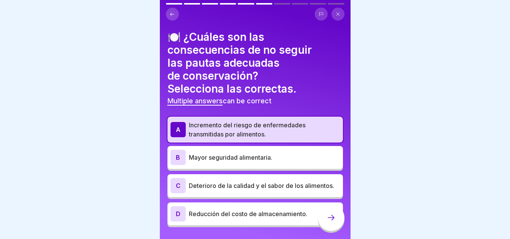
click at [328, 222] on icon at bounding box center [331, 217] width 9 height 9
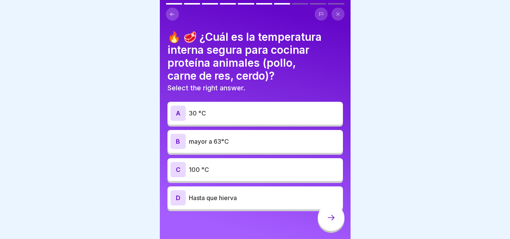
click at [265, 110] on p "30 °C" at bounding box center [264, 113] width 151 height 9
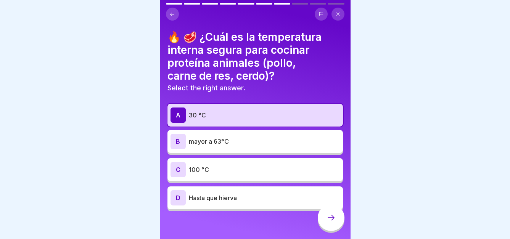
click at [332, 229] on div at bounding box center [331, 218] width 27 height 27
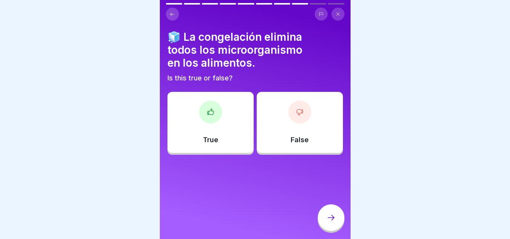
click at [296, 131] on div "False" at bounding box center [300, 122] width 86 height 61
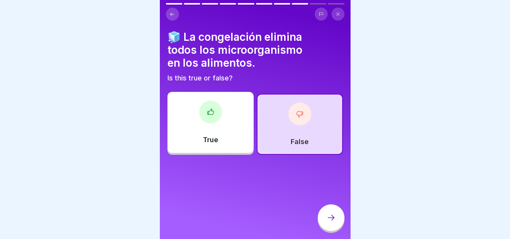
click at [331, 218] on div at bounding box center [331, 218] width 27 height 27
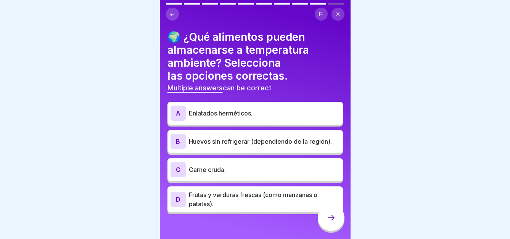
click at [220, 198] on p "Frutas y verduras frescas (como manzanas o patatas)." at bounding box center [264, 199] width 151 height 18
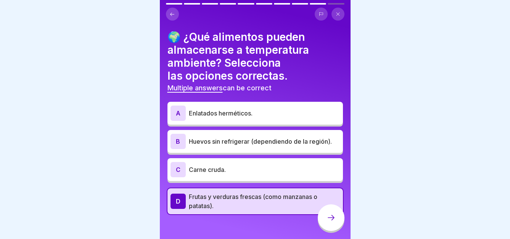
click at [258, 139] on p "Huevos sin refrigerar (dependiendo de la región)." at bounding box center [264, 141] width 151 height 9
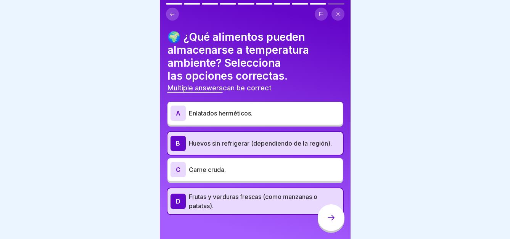
click at [186, 146] on div "B Huevos sin refrigerar (dependiendo de la región)." at bounding box center [255, 143] width 169 height 15
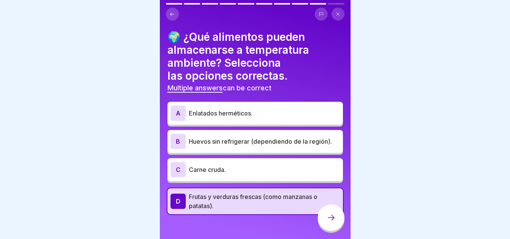
click at [191, 197] on p "Frutas y verduras frescas (como manzanas o patatas)." at bounding box center [264, 201] width 151 height 18
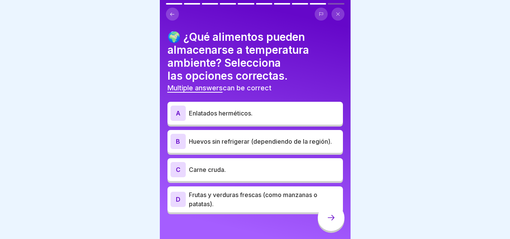
click at [216, 114] on p "Enlatados herméticos." at bounding box center [264, 113] width 151 height 9
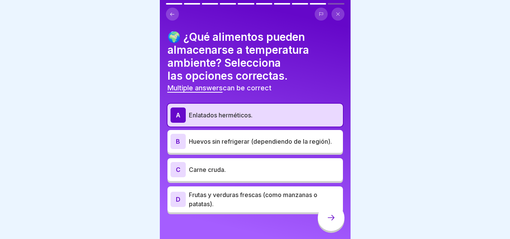
click at [338, 230] on div at bounding box center [331, 218] width 27 height 27
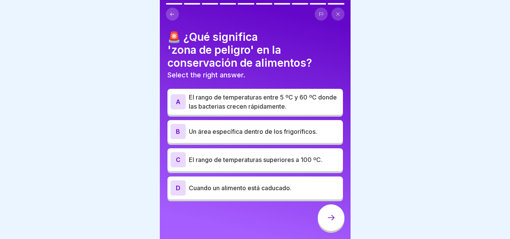
click at [206, 113] on div "A El rango de temperaturas entre 5 ºC y 60 ºC donde las bacterias crecen rápida…" at bounding box center [256, 102] width 176 height 26
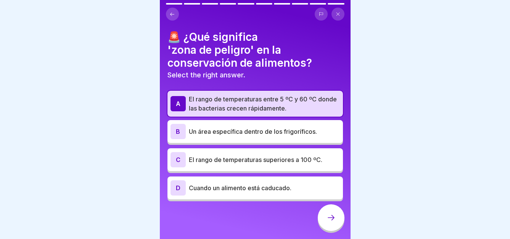
click at [325, 216] on div at bounding box center [331, 218] width 27 height 27
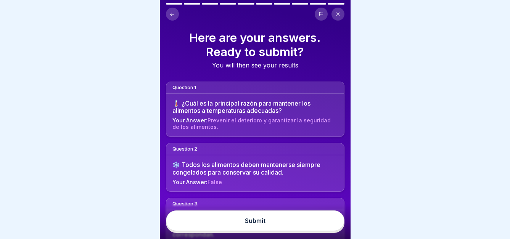
click at [243, 229] on button "Submit" at bounding box center [255, 221] width 179 height 21
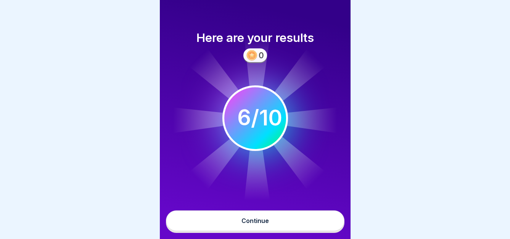
click at [243, 224] on div "Continue" at bounding box center [255, 220] width 27 height 7
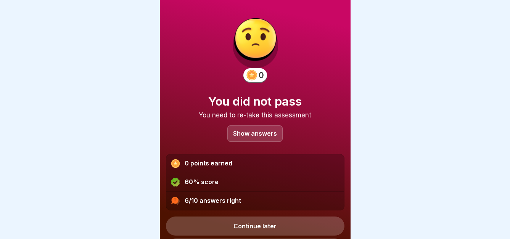
click at [253, 139] on div "Show answers" at bounding box center [254, 134] width 55 height 16
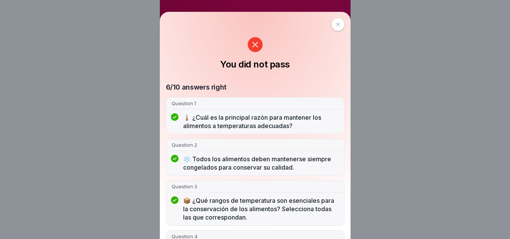
click at [336, 27] on div at bounding box center [338, 24] width 13 height 13
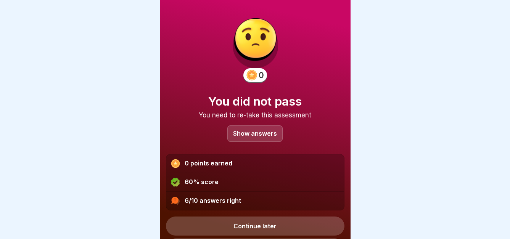
scroll to position [22, 0]
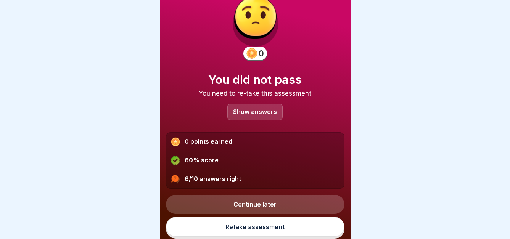
click at [271, 230] on link "Retake assessment" at bounding box center [255, 227] width 179 height 20
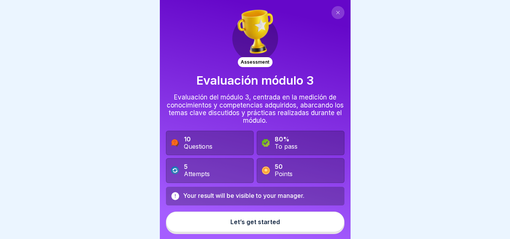
click at [278, 228] on button "Let’s get started" at bounding box center [255, 222] width 179 height 21
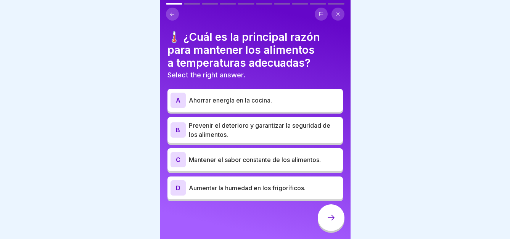
click at [250, 134] on p "Prevenir el deterioro y garantizar la seguridad de los alimentos." at bounding box center [264, 130] width 151 height 18
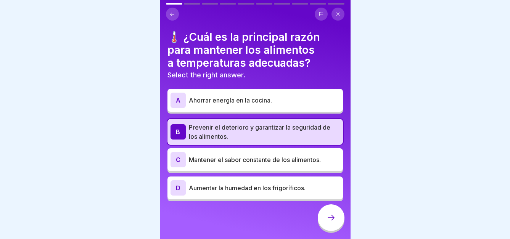
click at [325, 224] on div at bounding box center [331, 218] width 27 height 27
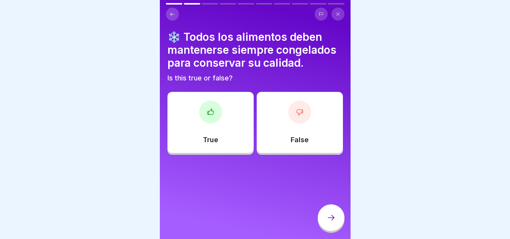
click at [302, 121] on div "False" at bounding box center [300, 122] width 86 height 61
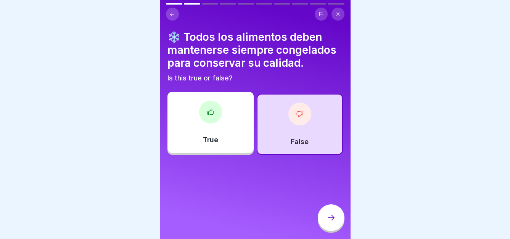
click at [331, 222] on icon at bounding box center [331, 217] width 9 height 9
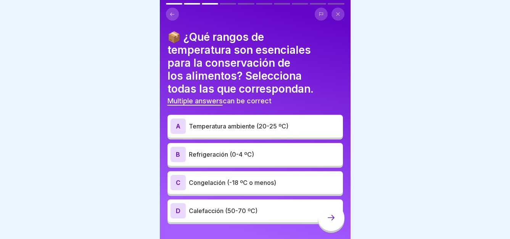
click at [225, 160] on div "B Refrigeración (0-4 ºC)" at bounding box center [255, 154] width 169 height 15
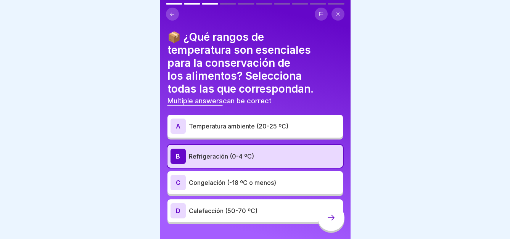
click at [223, 182] on p "Congelación (-18 ºC o menos)" at bounding box center [264, 182] width 151 height 9
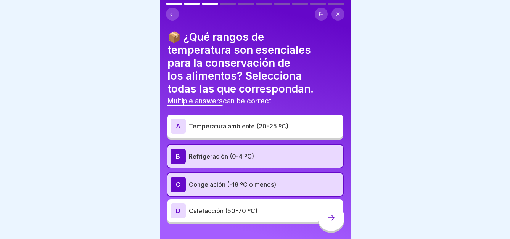
click at [330, 222] on icon at bounding box center [331, 217] width 9 height 9
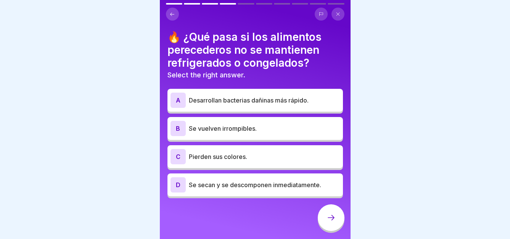
click at [271, 103] on p "Desarrollan bacterias dañinas más rápido." at bounding box center [264, 100] width 151 height 9
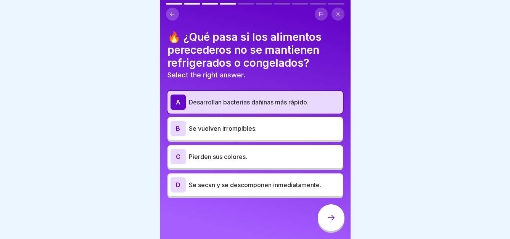
click at [272, 178] on div "D Se secan y se descomponen inmediatamente." at bounding box center [256, 185] width 176 height 23
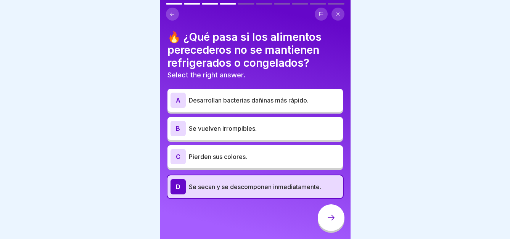
click at [330, 222] on icon at bounding box center [331, 217] width 9 height 9
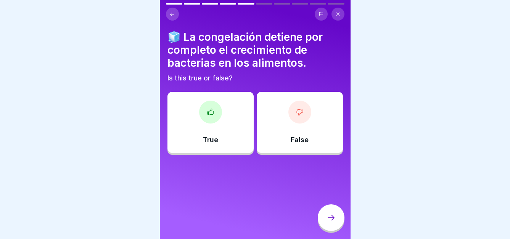
click at [291, 117] on div at bounding box center [299, 112] width 23 height 23
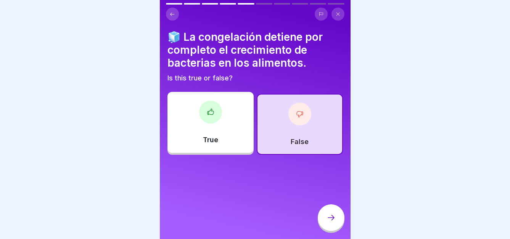
click at [324, 224] on div at bounding box center [331, 218] width 27 height 27
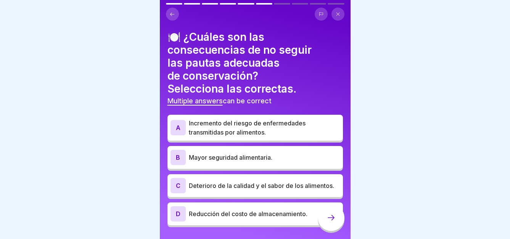
scroll to position [22, 0]
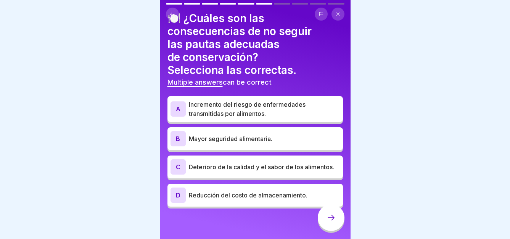
click at [247, 169] on p "Deterioro de la calidad y el sabor de los alimentos." at bounding box center [264, 167] width 151 height 9
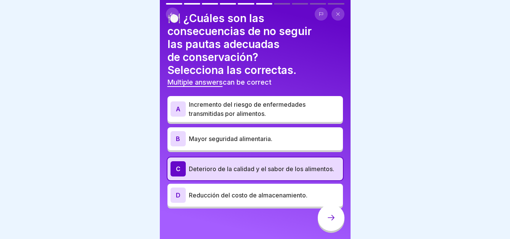
click at [329, 222] on icon at bounding box center [331, 217] width 9 height 9
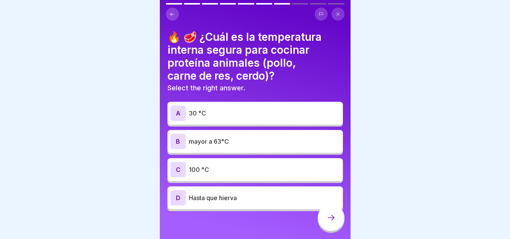
click at [246, 124] on div "A 30 °C" at bounding box center [256, 113] width 176 height 23
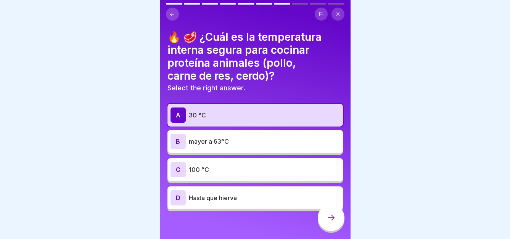
click at [330, 213] on div at bounding box center [331, 218] width 27 height 27
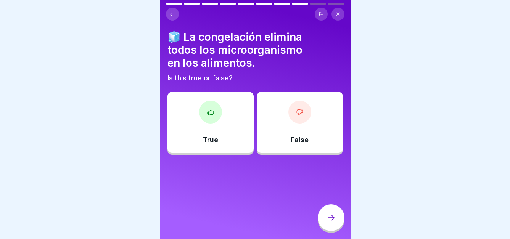
click at [271, 120] on div "False" at bounding box center [300, 122] width 86 height 61
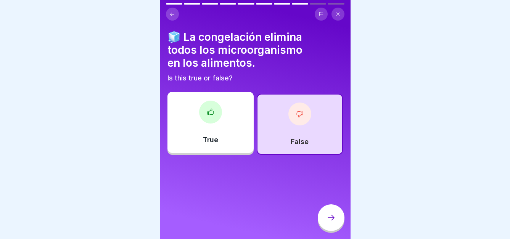
click at [329, 217] on div at bounding box center [331, 218] width 27 height 27
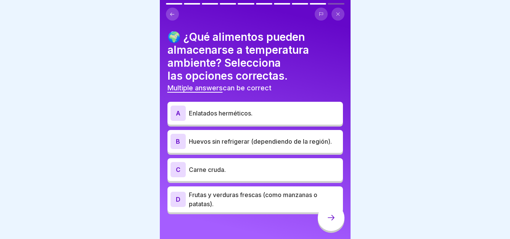
click at [221, 144] on p "Huevos sin refrigerar (dependiendo de la región)." at bounding box center [264, 141] width 151 height 9
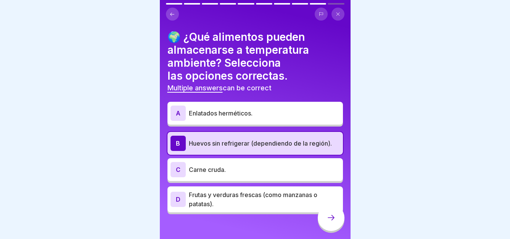
click at [329, 220] on icon at bounding box center [331, 217] width 9 height 9
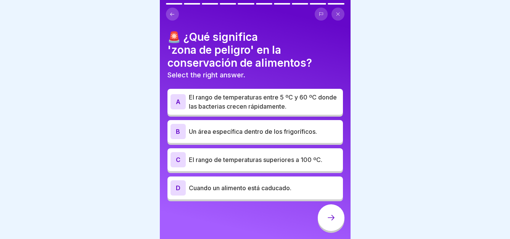
click at [241, 105] on p "El rango de temperaturas entre 5 ºC y 60 ºC donde las bacterias crecen rápidame…" at bounding box center [264, 102] width 151 height 18
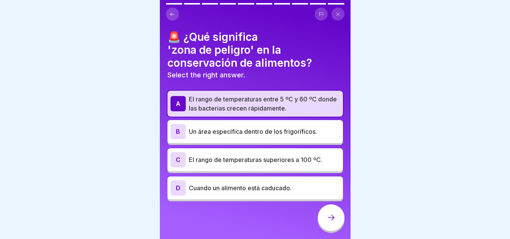
click at [336, 222] on div at bounding box center [331, 218] width 27 height 27
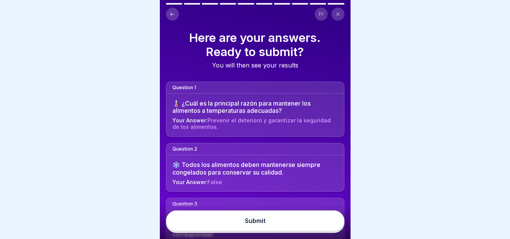
click at [277, 223] on button "Submit" at bounding box center [255, 221] width 179 height 21
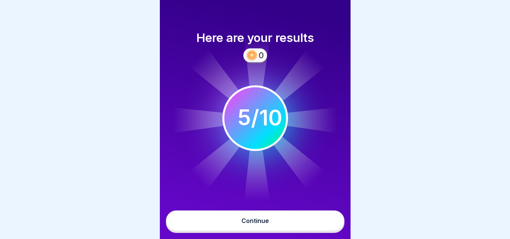
click at [276, 230] on button "Continue" at bounding box center [255, 221] width 179 height 21
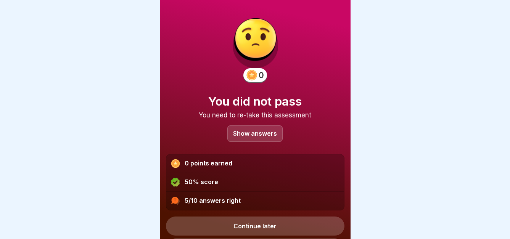
click at [254, 136] on p "Show answers" at bounding box center [255, 133] width 44 height 6
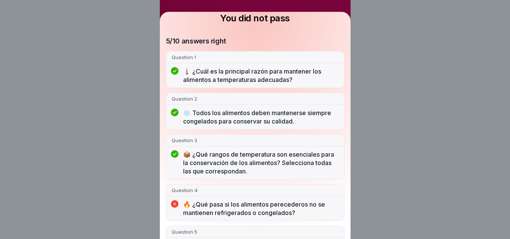
scroll to position [0, 0]
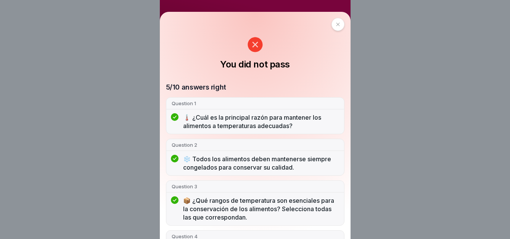
click at [336, 24] on icon at bounding box center [337, 24] width 3 height 3
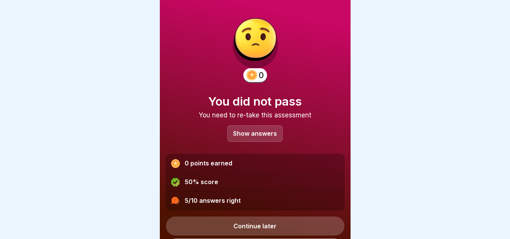
scroll to position [22, 0]
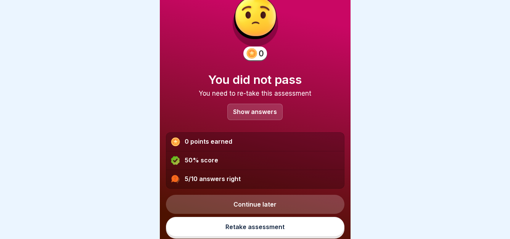
click at [250, 233] on link "Retake assessment" at bounding box center [255, 227] width 179 height 20
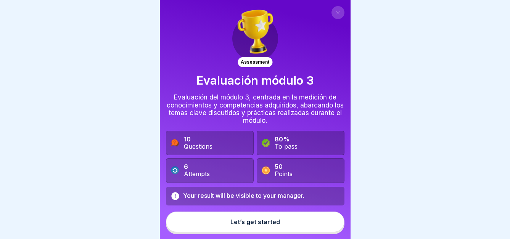
click at [254, 225] on div "Let’s get started" at bounding box center [255, 222] width 50 height 7
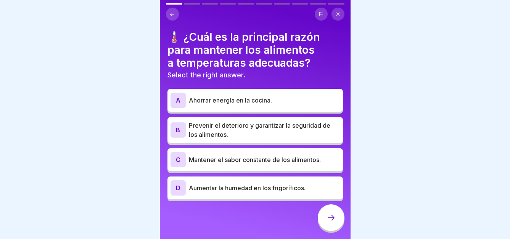
click at [235, 133] on p "Prevenir el deterioro y garantizar la seguridad de los alimentos." at bounding box center [264, 130] width 151 height 18
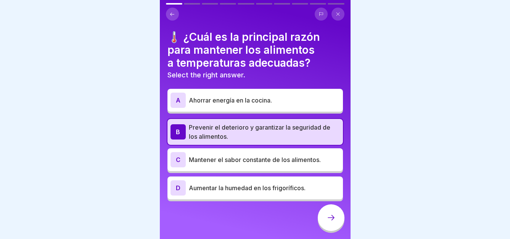
click at [325, 225] on div at bounding box center [331, 218] width 27 height 27
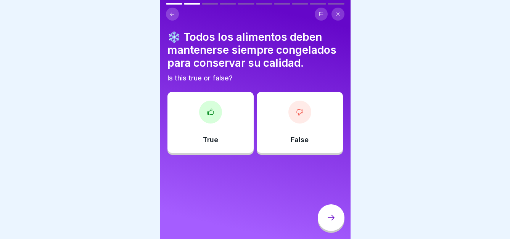
click at [211, 109] on icon at bounding box center [211, 112] width 8 height 8
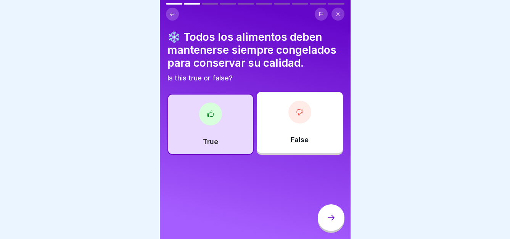
click at [330, 222] on icon at bounding box center [331, 217] width 9 height 9
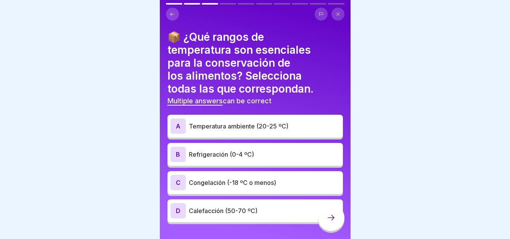
click at [265, 185] on p "Congelación (-18 ºC o menos)" at bounding box center [264, 182] width 151 height 9
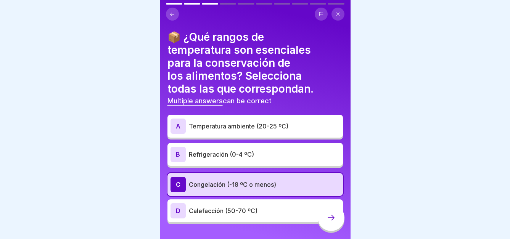
click at [331, 229] on div at bounding box center [331, 218] width 27 height 27
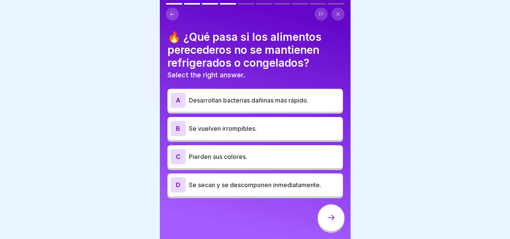
click at [173, 11] on icon at bounding box center [172, 14] width 6 height 6
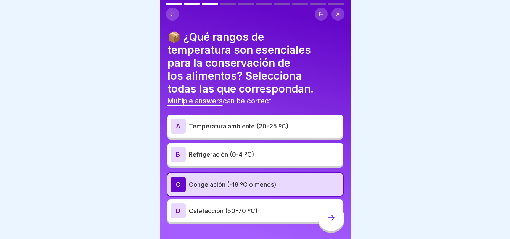
click at [219, 157] on p "Refrigeración (0-4 ºC)" at bounding box center [264, 154] width 151 height 9
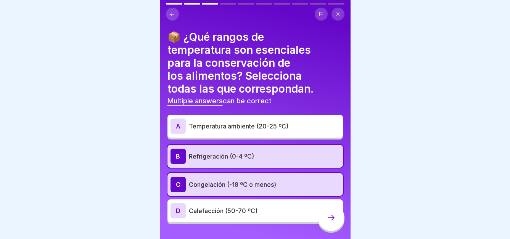
click at [325, 221] on div at bounding box center [331, 218] width 27 height 27
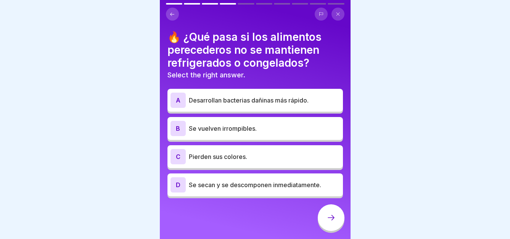
click at [223, 163] on div "C Pierden sus colores." at bounding box center [255, 156] width 169 height 15
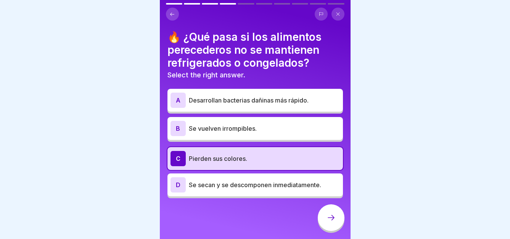
click at [332, 229] on div at bounding box center [331, 218] width 27 height 27
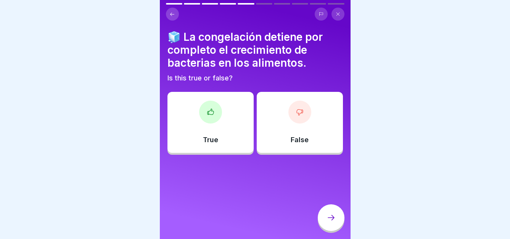
click at [230, 132] on div "True" at bounding box center [211, 122] width 86 height 61
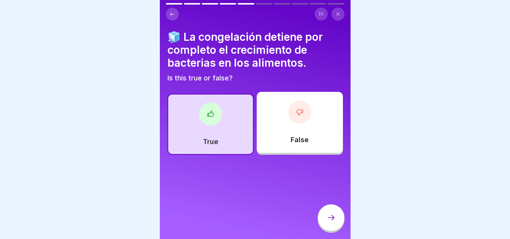
click at [330, 231] on div at bounding box center [331, 218] width 27 height 27
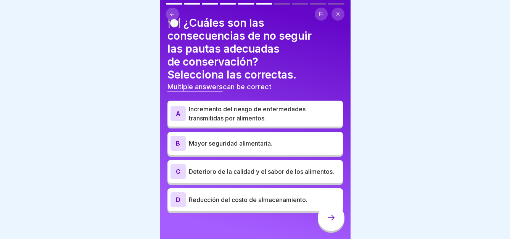
scroll to position [22, 0]
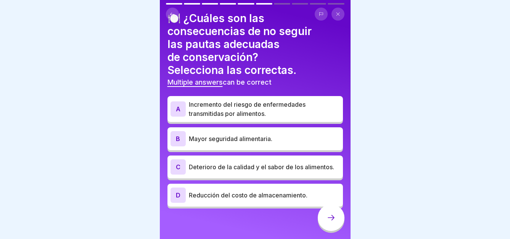
click at [252, 169] on p "Deterioro de la calidad y el sabor de los alimentos." at bounding box center [264, 167] width 151 height 9
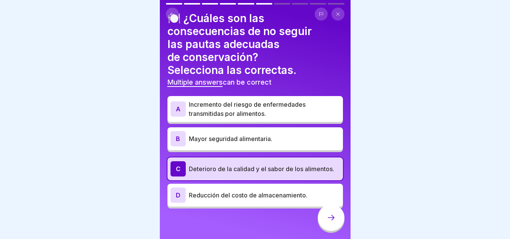
click at [332, 222] on icon at bounding box center [331, 217] width 9 height 9
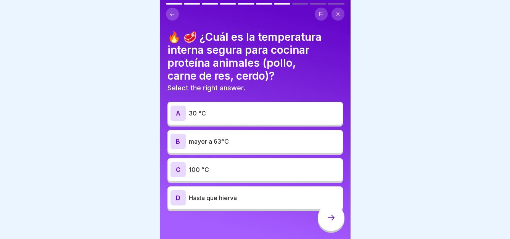
click at [261, 118] on p "30 °C" at bounding box center [264, 113] width 151 height 9
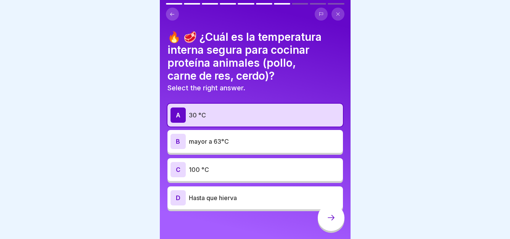
click at [328, 230] on div at bounding box center [331, 218] width 27 height 27
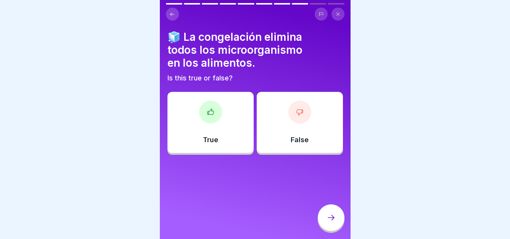
click at [280, 132] on div "False" at bounding box center [300, 122] width 86 height 61
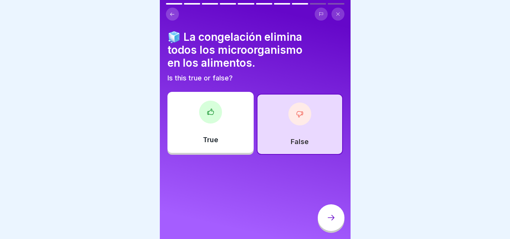
click at [327, 221] on icon at bounding box center [331, 217] width 9 height 9
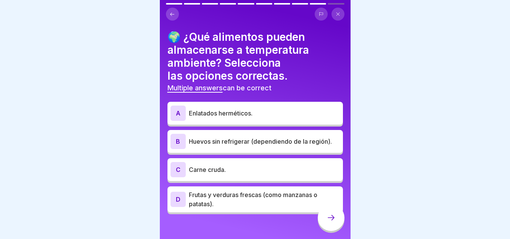
click at [260, 148] on div "B Huevos sin refrigerar (dependiendo de la región)." at bounding box center [255, 141] width 169 height 15
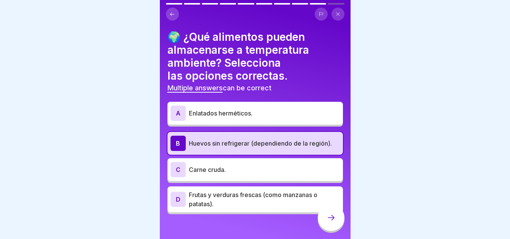
click at [327, 222] on icon at bounding box center [331, 217] width 9 height 9
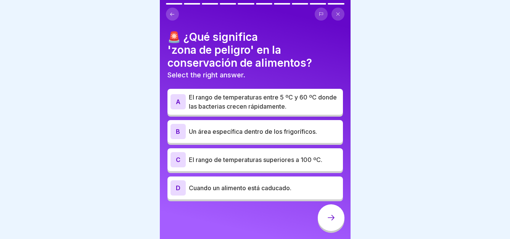
click at [298, 94] on p "El rango de temperaturas entre 5 ºC y 60 ºC donde las bacterias crecen rápidame…" at bounding box center [264, 102] width 151 height 18
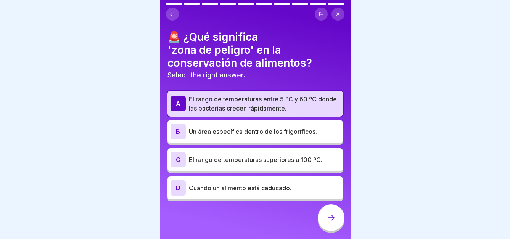
click at [341, 229] on div at bounding box center [331, 218] width 27 height 27
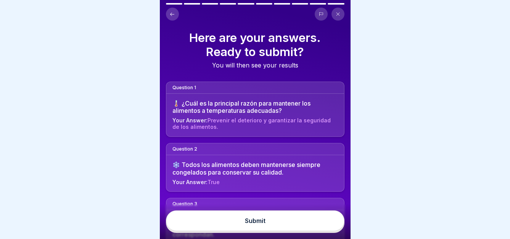
click at [301, 230] on button "Submit" at bounding box center [255, 221] width 179 height 21
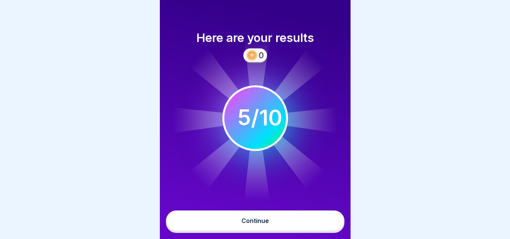
click at [285, 229] on button "Continue" at bounding box center [255, 221] width 179 height 21
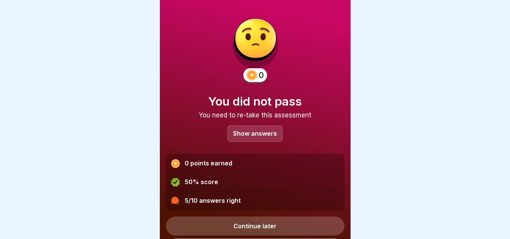
click at [258, 138] on div "Show answers" at bounding box center [254, 134] width 55 height 16
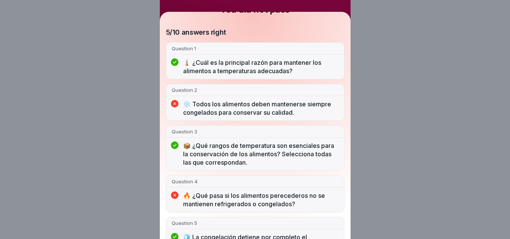
scroll to position [0, 0]
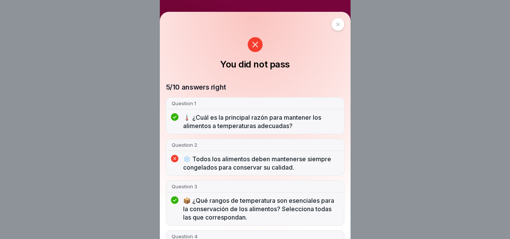
click at [332, 27] on div at bounding box center [338, 24] width 13 height 13
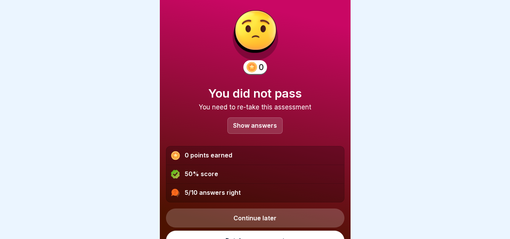
scroll to position [22, 0]
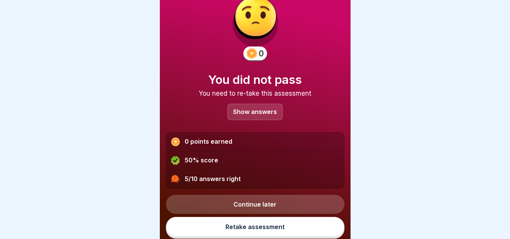
click at [270, 231] on link "Retake assessment" at bounding box center [255, 227] width 179 height 20
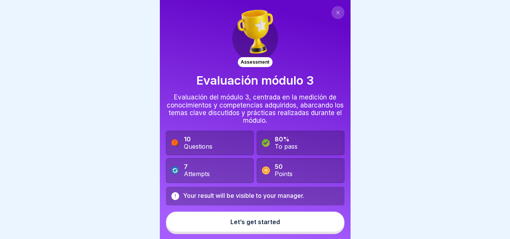
click at [243, 225] on div "Let’s get started" at bounding box center [255, 222] width 50 height 7
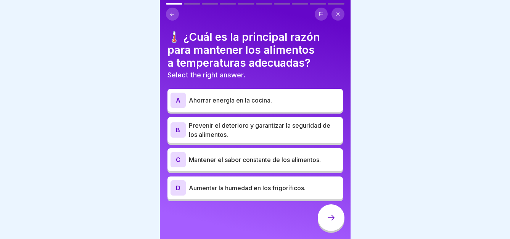
click at [234, 130] on p "Prevenir el deterioro y garantizar la seguridad de los alimentos." at bounding box center [264, 130] width 151 height 18
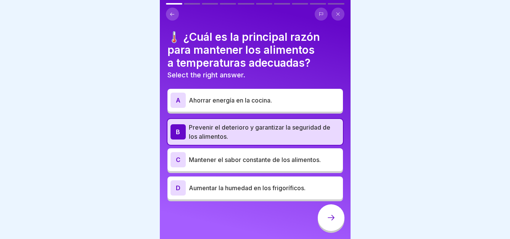
click at [327, 222] on icon at bounding box center [331, 217] width 9 height 9
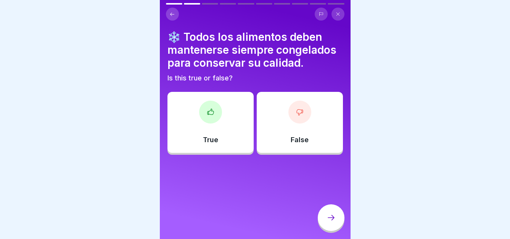
click at [283, 132] on div "False" at bounding box center [300, 122] width 86 height 61
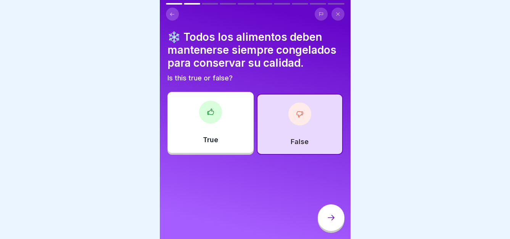
click at [329, 222] on icon at bounding box center [331, 217] width 9 height 9
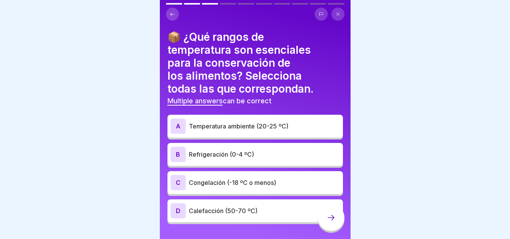
click at [201, 181] on p "Congelación (-18 ºC o menos)" at bounding box center [264, 182] width 151 height 9
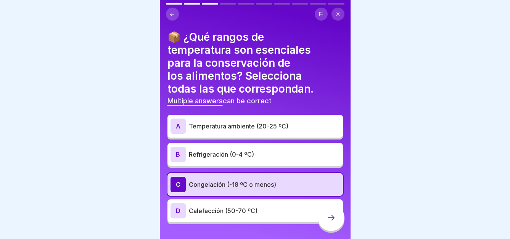
click at [269, 162] on div "B Refrigeración (0-4 ºC)" at bounding box center [255, 154] width 169 height 15
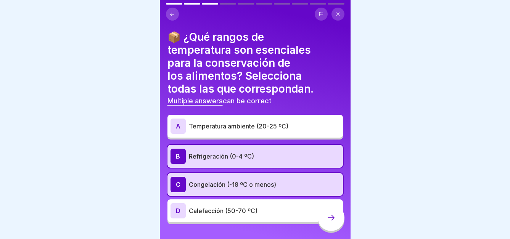
click at [329, 228] on div at bounding box center [331, 218] width 27 height 27
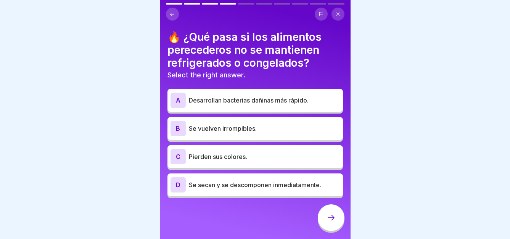
click at [233, 103] on p "Desarrollan bacterias dañinas más rápido." at bounding box center [264, 100] width 151 height 9
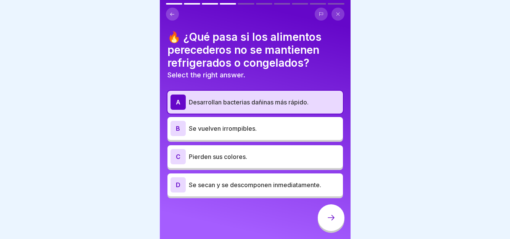
click at [244, 180] on p "Se secan y se descomponen inmediatamente." at bounding box center [264, 184] width 151 height 9
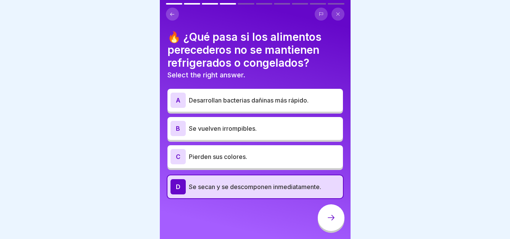
click at [327, 230] on div at bounding box center [331, 218] width 27 height 27
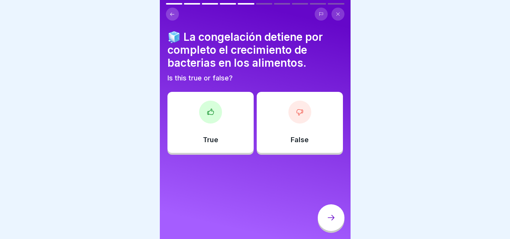
click at [227, 128] on div "True" at bounding box center [211, 122] width 86 height 61
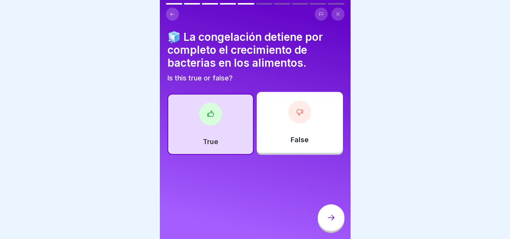
click at [324, 224] on div at bounding box center [331, 218] width 27 height 27
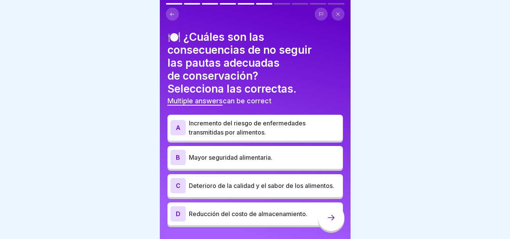
click at [222, 187] on p "Deterioro de la calidad y el sabor de los alimentos." at bounding box center [264, 185] width 151 height 9
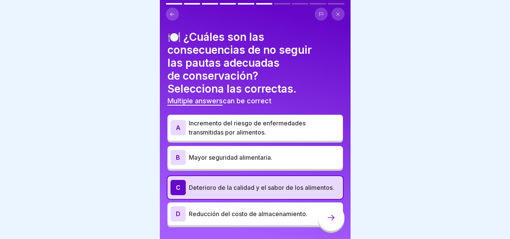
click at [237, 120] on p "Incremento del riesgo de enfermedades transmitidas por alimentos." at bounding box center [264, 128] width 151 height 18
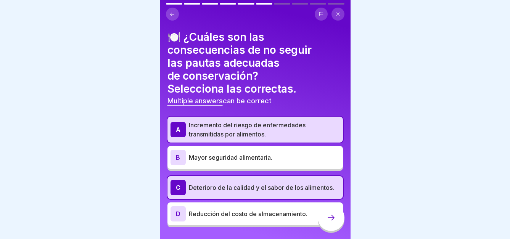
click at [333, 230] on div at bounding box center [331, 218] width 27 height 27
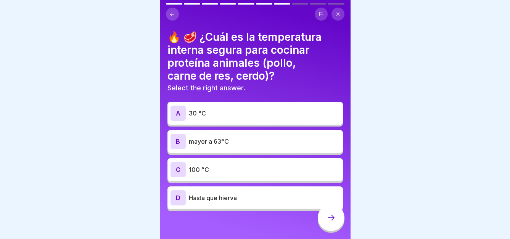
click at [288, 121] on div "A 30 °C" at bounding box center [256, 113] width 176 height 23
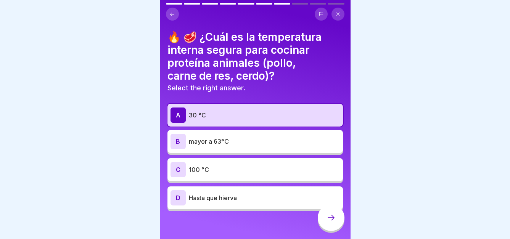
click at [328, 220] on icon at bounding box center [331, 217] width 9 height 9
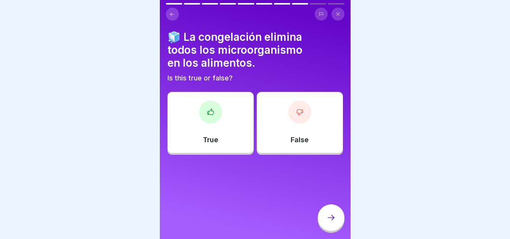
click at [295, 129] on div "False" at bounding box center [300, 122] width 86 height 61
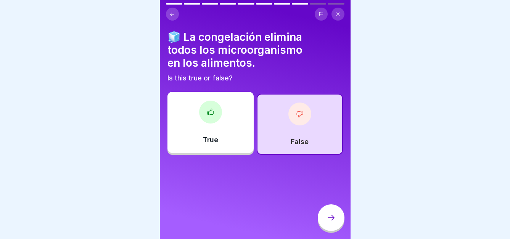
click at [324, 219] on div at bounding box center [331, 218] width 27 height 27
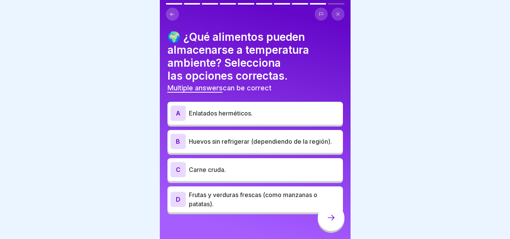
click at [224, 199] on p "Frutas y verduras frescas (como manzanas o patatas)." at bounding box center [264, 199] width 151 height 18
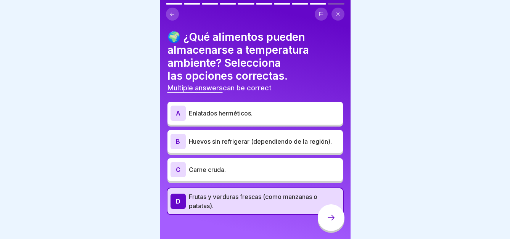
click at [228, 134] on div "B Huevos sin refrigerar (dependiendo de la región)." at bounding box center [255, 141] width 169 height 15
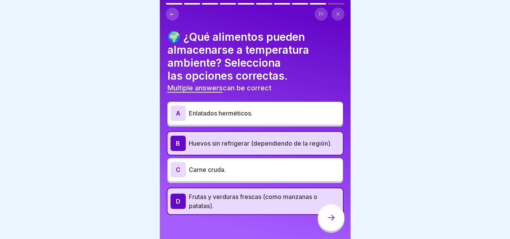
click at [234, 113] on p "Enlatados herméticos." at bounding box center [264, 113] width 151 height 9
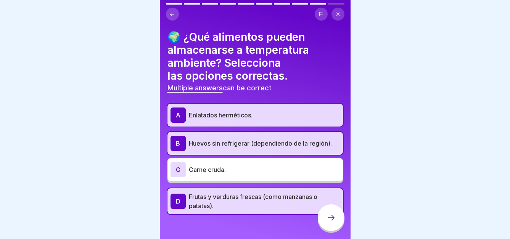
click at [323, 227] on div at bounding box center [331, 218] width 27 height 27
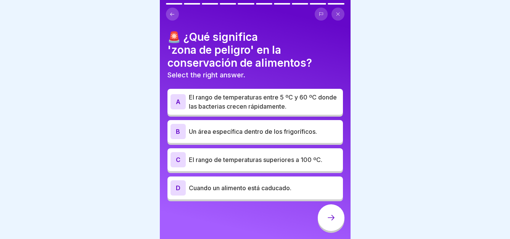
click at [232, 98] on p "El rango de temperaturas entre 5 ºC y 60 ºC donde las bacterias crecen rápidame…" at bounding box center [264, 102] width 151 height 18
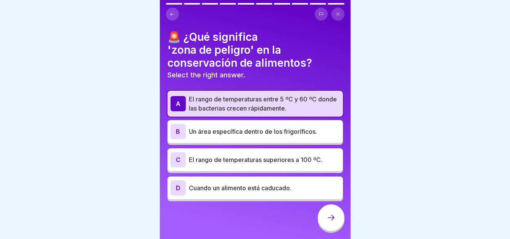
click at [327, 222] on icon at bounding box center [331, 217] width 9 height 9
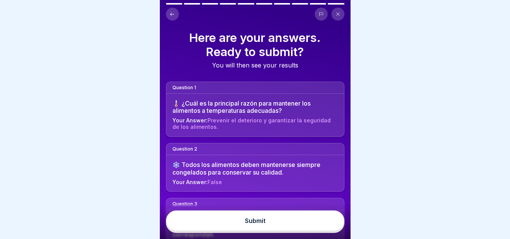
click at [270, 226] on button "Submit" at bounding box center [255, 221] width 179 height 21
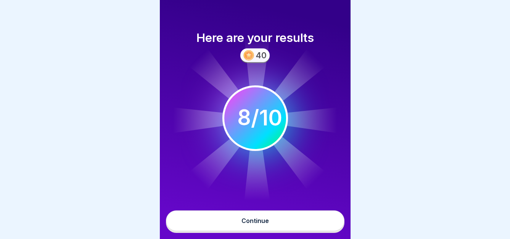
click at [270, 226] on button "Continue" at bounding box center [255, 221] width 179 height 21
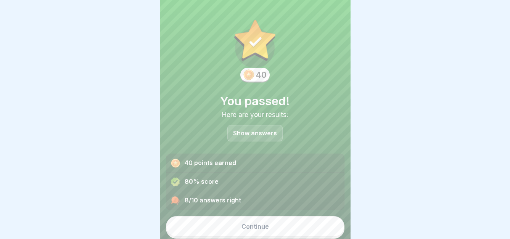
click at [289, 233] on button "Continue" at bounding box center [255, 226] width 179 height 21
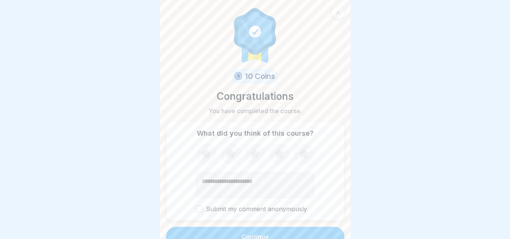
click at [293, 232] on button "Continue" at bounding box center [255, 237] width 179 height 20
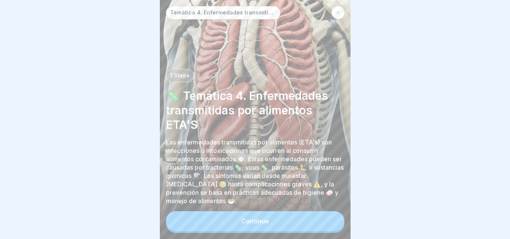
scroll to position [6, 0]
click at [266, 223] on div "Continue" at bounding box center [255, 221] width 27 height 7
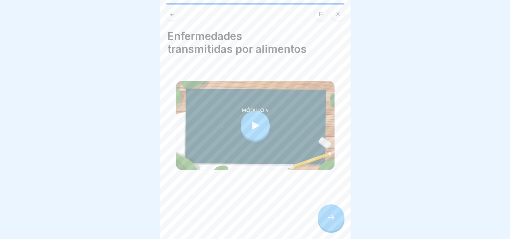
click at [257, 128] on div at bounding box center [255, 125] width 29 height 29
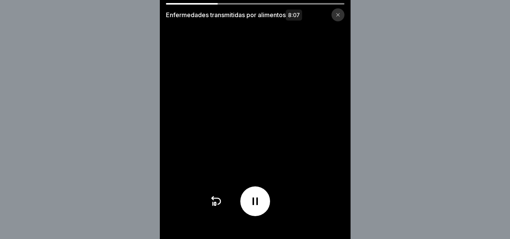
click at [253, 208] on icon at bounding box center [255, 201] width 12 height 12
click at [258, 203] on icon at bounding box center [255, 201] width 12 height 12
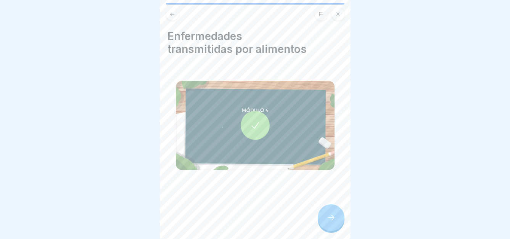
click at [334, 224] on div at bounding box center [331, 218] width 27 height 27
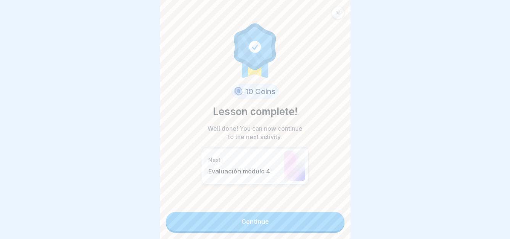
click at [262, 214] on link "Continue" at bounding box center [255, 221] width 179 height 19
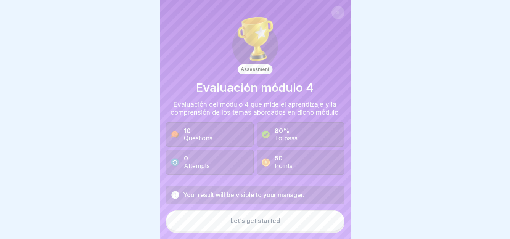
click at [291, 222] on button "Let’s get started" at bounding box center [255, 221] width 179 height 21
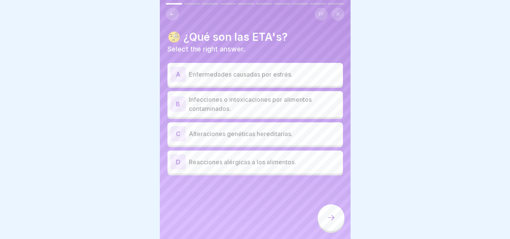
click at [256, 98] on p "Infecciones o intoxicaciones por alimentos contaminados." at bounding box center [264, 104] width 151 height 18
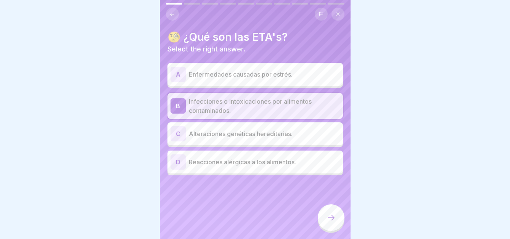
click at [271, 101] on p "Infecciones o intoxicaciones por alimentos contaminados." at bounding box center [264, 106] width 151 height 18
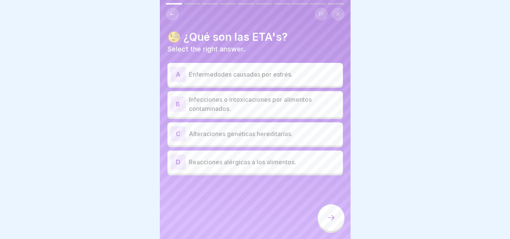
click at [267, 103] on p "Infecciones o intoxicaciones por alimentos contaminados." at bounding box center [264, 104] width 151 height 18
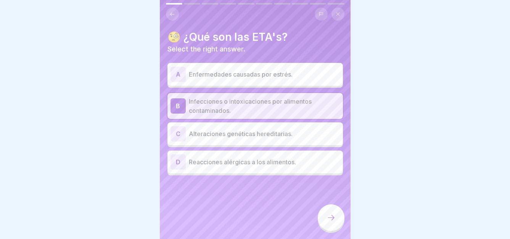
click at [333, 216] on icon at bounding box center [331, 217] width 9 height 9
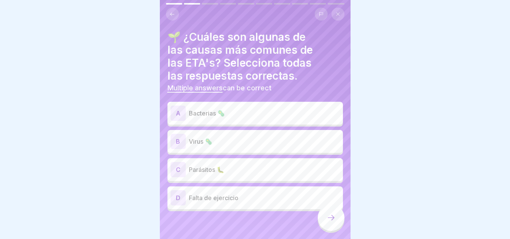
click at [194, 109] on p "Bacterias 🦠" at bounding box center [264, 113] width 151 height 9
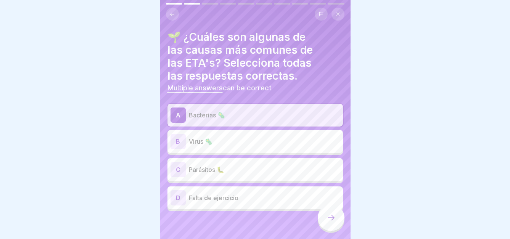
click at [208, 137] on p "Virus 🦠" at bounding box center [264, 141] width 151 height 9
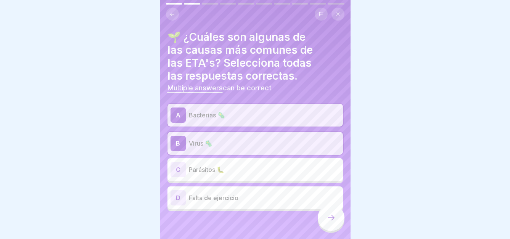
click at [221, 166] on p "Parásitos 🐛" at bounding box center [264, 169] width 151 height 9
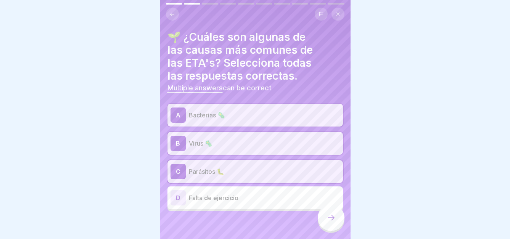
click at [337, 220] on div at bounding box center [331, 218] width 27 height 27
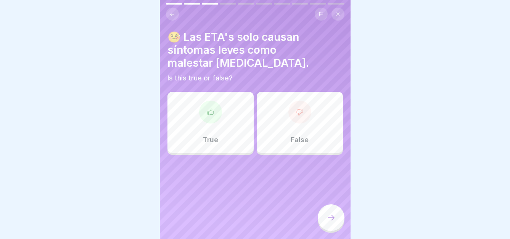
click at [285, 111] on div "False" at bounding box center [300, 122] width 86 height 61
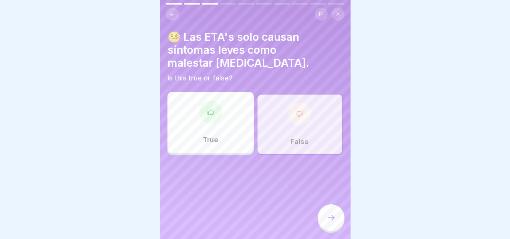
click at [336, 226] on div at bounding box center [331, 218] width 27 height 27
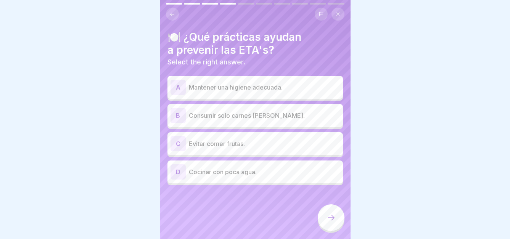
click at [245, 87] on div "A Mantener una higiene adecuada." at bounding box center [255, 87] width 169 height 15
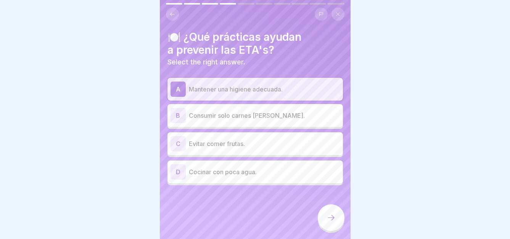
click at [328, 217] on icon at bounding box center [331, 217] width 9 height 9
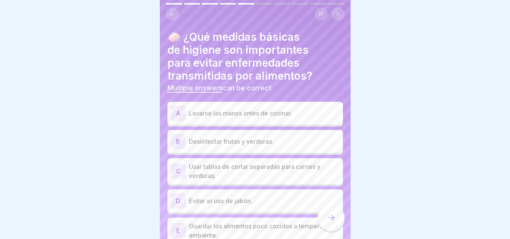
click at [253, 110] on p "Lavarse las manos antes de cocinar." at bounding box center [264, 113] width 151 height 9
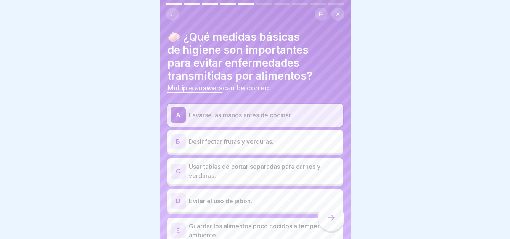
scroll to position [37, 0]
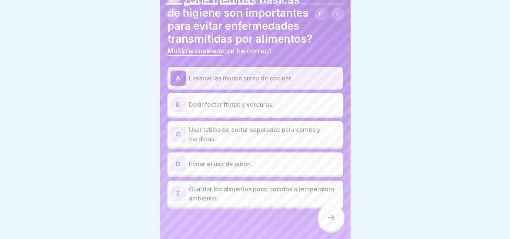
click at [250, 100] on p "Desinfectar frutas y verduras." at bounding box center [264, 104] width 151 height 9
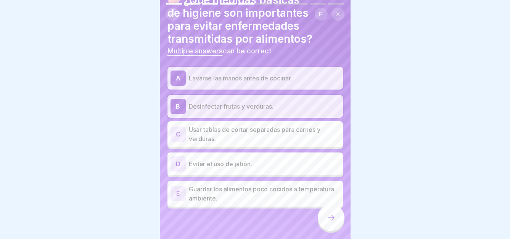
click at [301, 129] on p "Usar tablas de cortar separadas para carnes y verduras." at bounding box center [264, 134] width 151 height 18
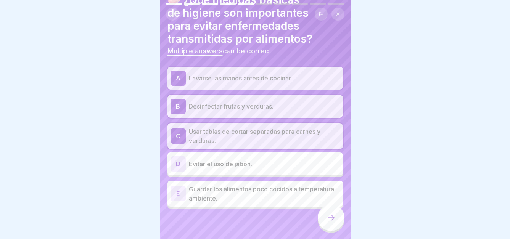
click at [332, 218] on icon at bounding box center [331, 217] width 9 height 9
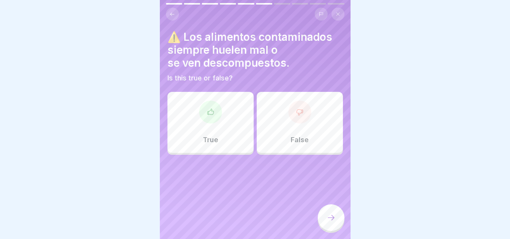
click at [213, 118] on div "True" at bounding box center [211, 122] width 86 height 61
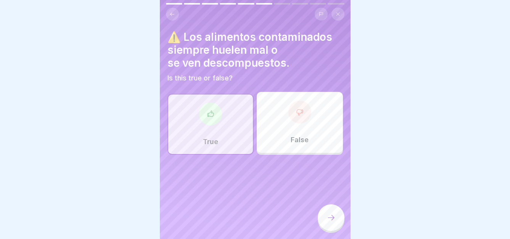
click at [333, 218] on icon at bounding box center [331, 217] width 9 height 9
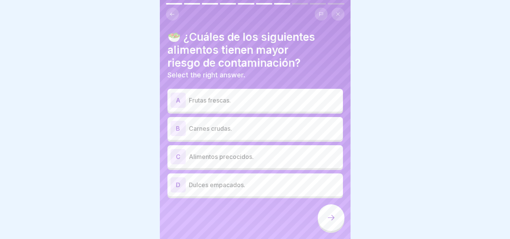
click at [273, 132] on div "B Carnes crudas." at bounding box center [256, 128] width 176 height 23
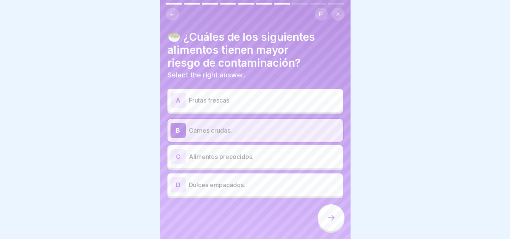
click at [223, 154] on p "Alimentos precocidos." at bounding box center [264, 156] width 151 height 9
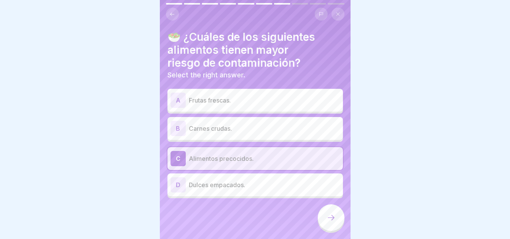
click at [236, 124] on p "Carnes crudas." at bounding box center [264, 128] width 151 height 9
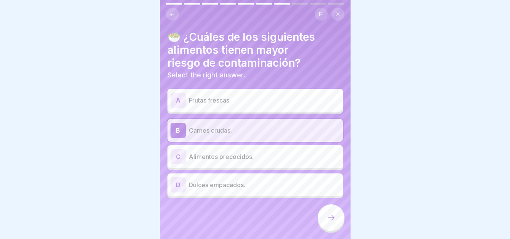
click at [333, 217] on icon at bounding box center [331, 217] width 9 height 9
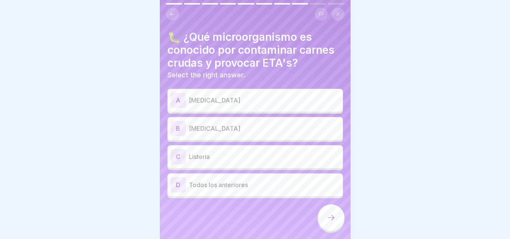
click at [197, 129] on div "B E. coli" at bounding box center [255, 128] width 169 height 15
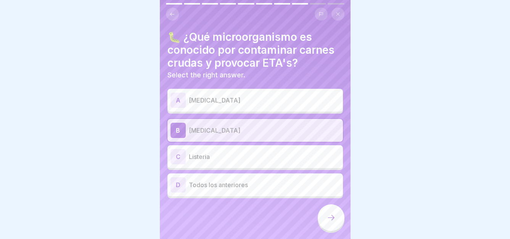
click at [339, 224] on div at bounding box center [331, 218] width 27 height 27
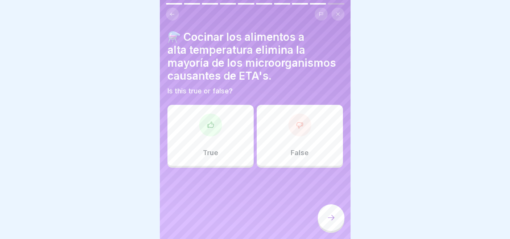
click at [212, 128] on div at bounding box center [210, 125] width 23 height 23
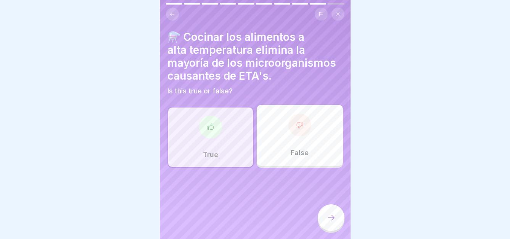
click at [338, 215] on div at bounding box center [331, 218] width 27 height 27
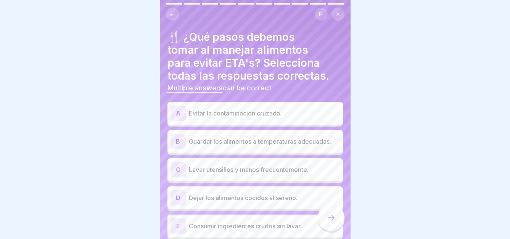
click at [258, 141] on div "B Guardar los alimentos a temperaturas adecuadas." at bounding box center [255, 141] width 169 height 15
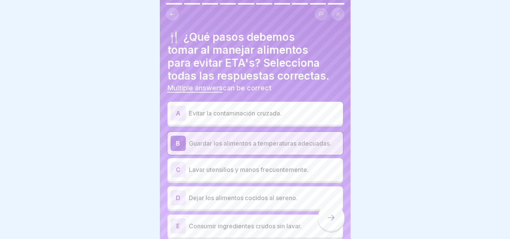
click at [261, 165] on p "Lavar utensilios y manos frecuentemente." at bounding box center [264, 169] width 151 height 9
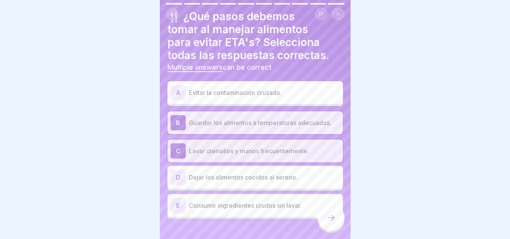
scroll to position [31, 0]
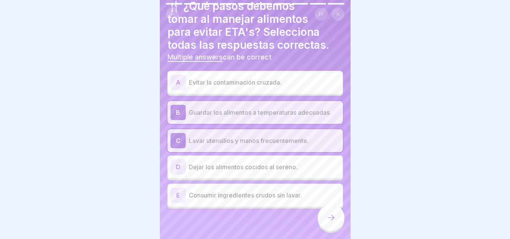
click at [325, 217] on div at bounding box center [331, 218] width 27 height 27
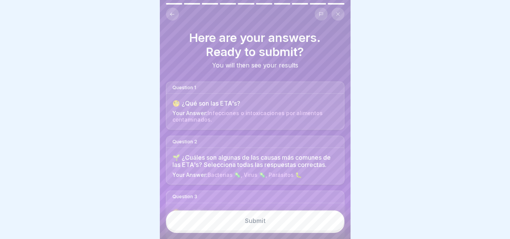
click at [288, 222] on button "Submit" at bounding box center [255, 221] width 179 height 21
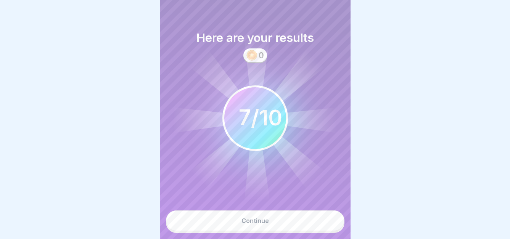
click at [278, 222] on button "Continue" at bounding box center [255, 221] width 179 height 21
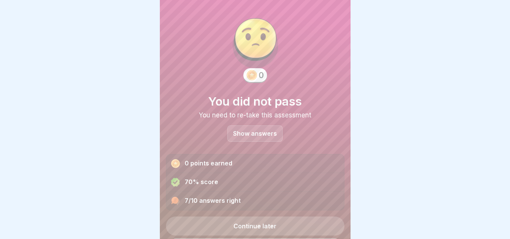
click at [261, 136] on div "0 You did not pass You need to re-take this assessment Show answers 0 points ea…" at bounding box center [255, 108] width 179 height 205
click at [259, 130] on p "Show answers" at bounding box center [255, 133] width 44 height 6
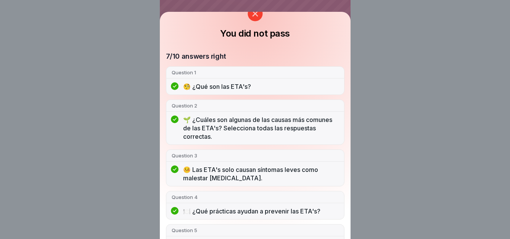
scroll to position [0, 0]
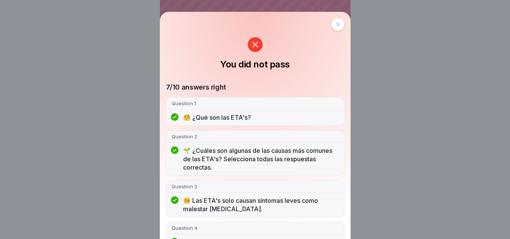
click at [333, 20] on div at bounding box center [338, 24] width 13 height 13
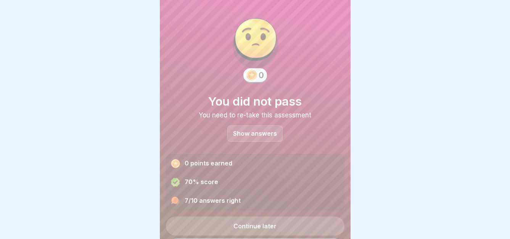
click at [247, 130] on p "Show answers" at bounding box center [255, 133] width 44 height 6
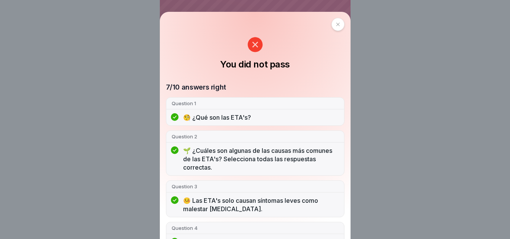
click at [338, 25] on div at bounding box center [338, 24] width 13 height 13
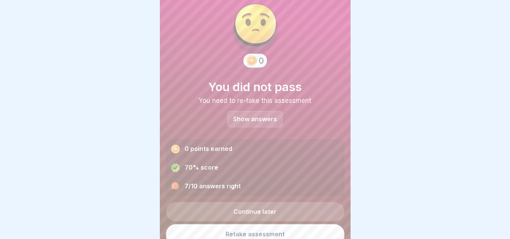
scroll to position [22, 0]
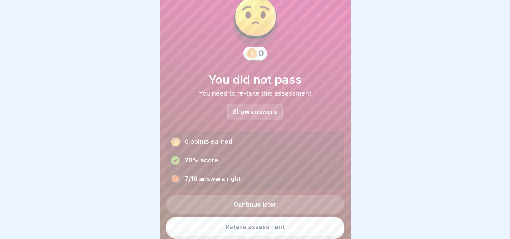
click at [274, 221] on link "Retake assessment" at bounding box center [255, 227] width 179 height 20
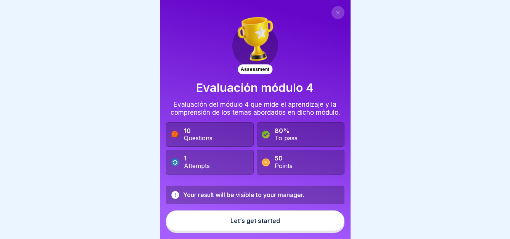
click at [269, 224] on div "Let’s get started" at bounding box center [255, 220] width 50 height 7
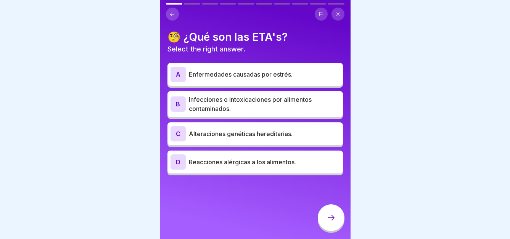
click at [208, 107] on p "Infecciones o intoxicaciones por alimentos contaminados." at bounding box center [264, 104] width 151 height 18
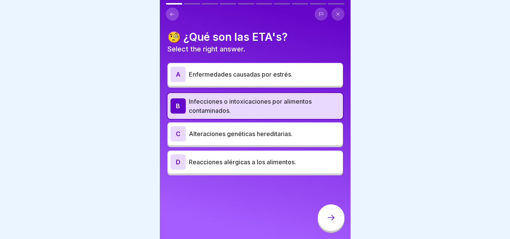
click at [324, 224] on div at bounding box center [331, 218] width 27 height 27
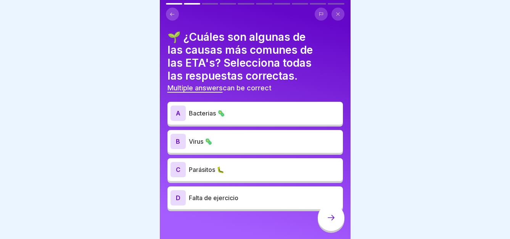
click at [239, 113] on p "Bacterias 🦠" at bounding box center [264, 113] width 151 height 9
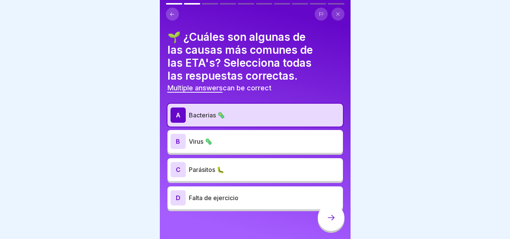
click at [238, 145] on p "Virus 🦠" at bounding box center [264, 141] width 151 height 9
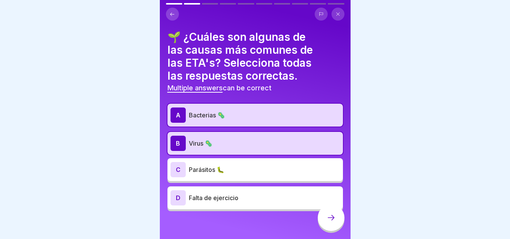
click at [239, 166] on p "Parásitos 🐛" at bounding box center [264, 169] width 151 height 9
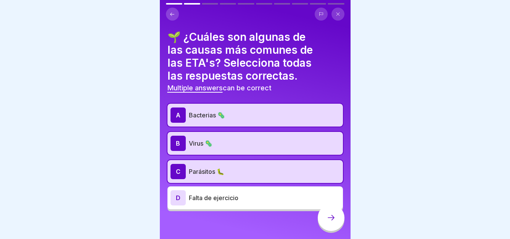
click at [328, 222] on icon at bounding box center [331, 217] width 9 height 9
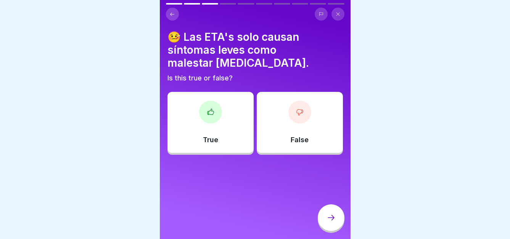
click at [296, 128] on div "False" at bounding box center [300, 122] width 86 height 61
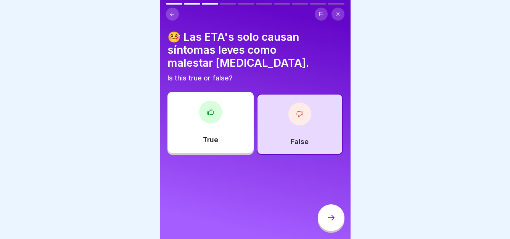
click at [335, 222] on icon at bounding box center [331, 217] width 9 height 9
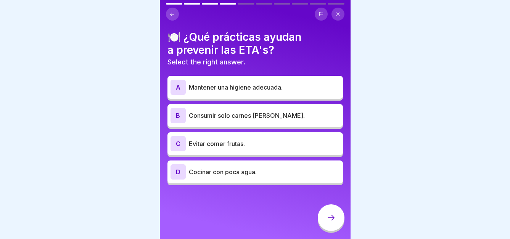
click at [235, 83] on p "Mantener una higiene adecuada." at bounding box center [264, 87] width 151 height 9
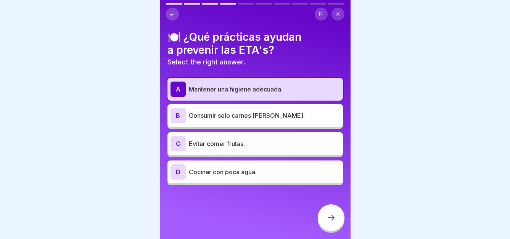
click at [324, 222] on div at bounding box center [331, 218] width 27 height 27
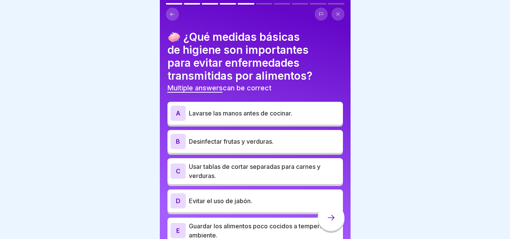
click at [264, 116] on p "Lavarse las manos antes de cocinar." at bounding box center [264, 113] width 151 height 9
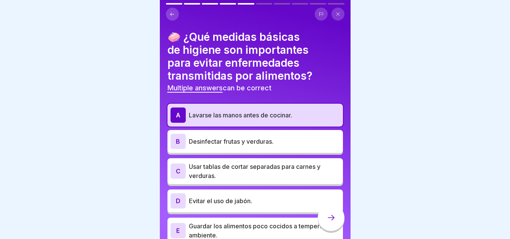
click at [250, 145] on p "Desinfectar frutas y verduras." at bounding box center [264, 141] width 151 height 9
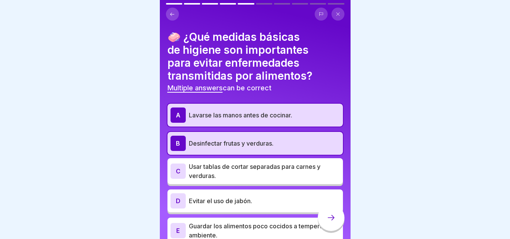
scroll to position [37, 0]
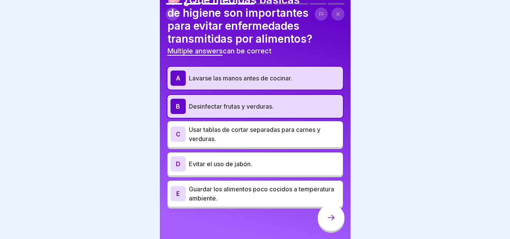
click at [332, 222] on icon at bounding box center [331, 217] width 9 height 9
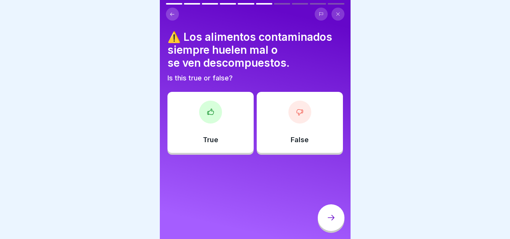
click at [304, 111] on div at bounding box center [299, 112] width 23 height 23
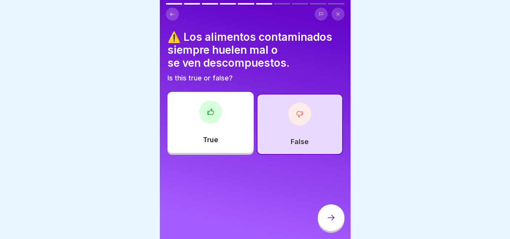
click at [325, 224] on div at bounding box center [331, 218] width 27 height 27
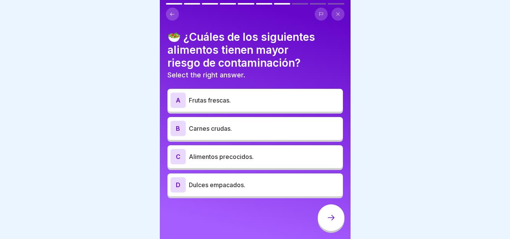
click at [232, 130] on p "Carnes crudas." at bounding box center [264, 128] width 151 height 9
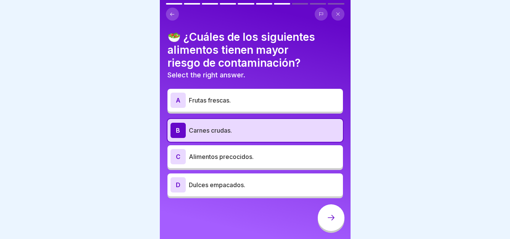
click at [333, 228] on div at bounding box center [331, 218] width 27 height 27
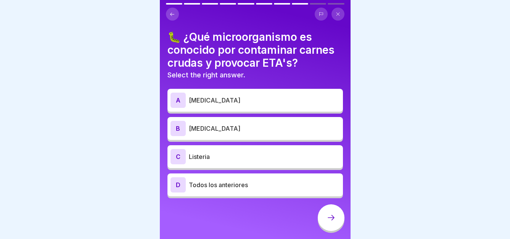
click at [208, 132] on p "[MEDICAL_DATA]" at bounding box center [264, 128] width 151 height 9
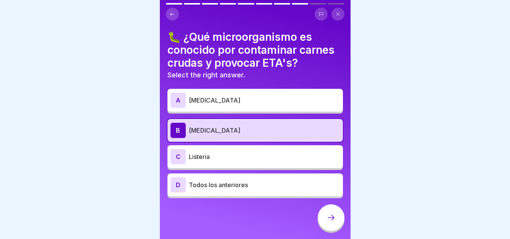
click at [326, 228] on div at bounding box center [331, 218] width 27 height 27
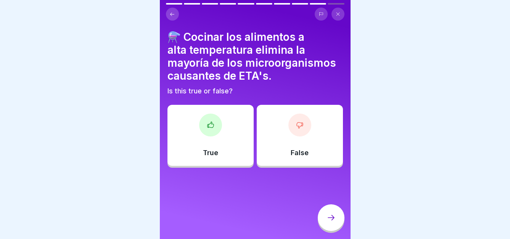
click at [223, 124] on div "True" at bounding box center [211, 135] width 86 height 61
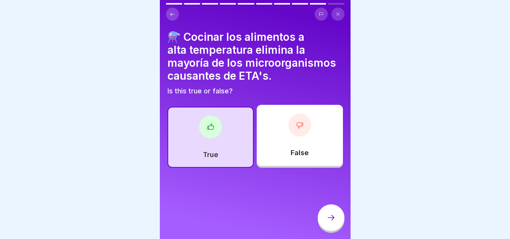
click at [323, 225] on div at bounding box center [331, 218] width 27 height 27
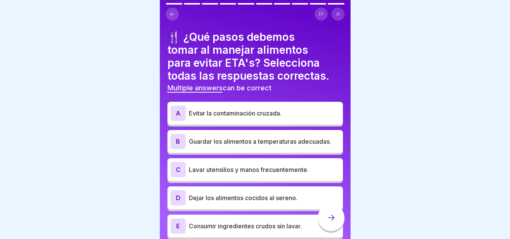
click at [255, 115] on p "Evitar la contaminación cruzada." at bounding box center [264, 113] width 151 height 9
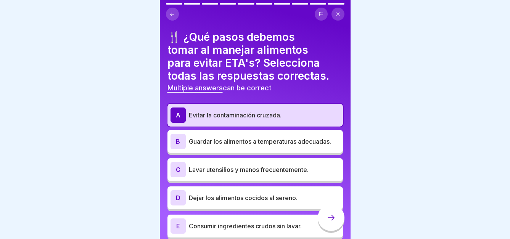
click at [269, 146] on p "Guardar los alimentos a temperaturas adecuadas." at bounding box center [264, 141] width 151 height 9
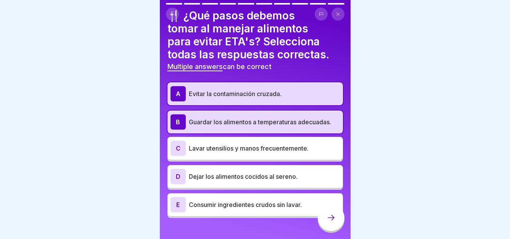
scroll to position [31, 0]
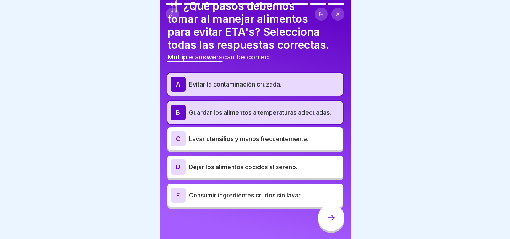
click at [246, 145] on div "C Lavar utensilios y manos frecuentemente." at bounding box center [255, 138] width 169 height 15
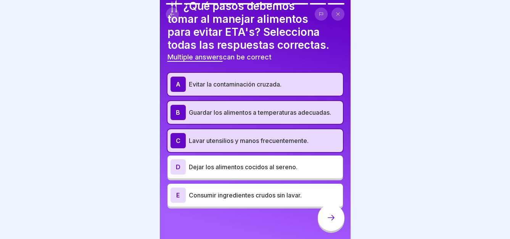
click at [323, 219] on div at bounding box center [331, 218] width 27 height 27
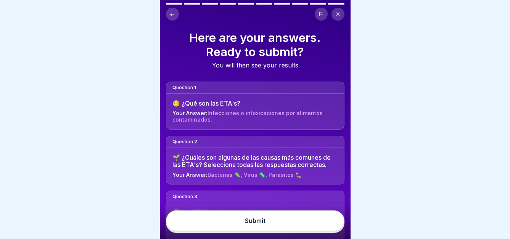
click at [284, 231] on button "Submit" at bounding box center [255, 221] width 179 height 21
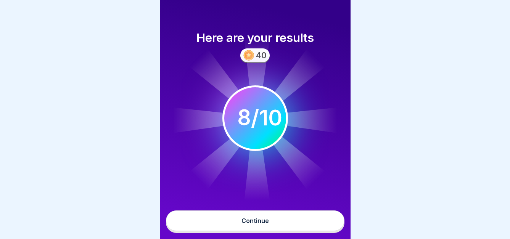
click at [280, 229] on button "Continue" at bounding box center [255, 221] width 179 height 21
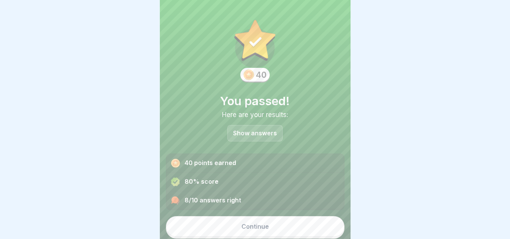
click at [280, 229] on button "Continue" at bounding box center [255, 226] width 179 height 21
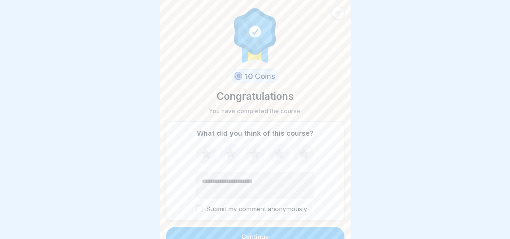
click at [283, 233] on button "Continue" at bounding box center [255, 237] width 179 height 20
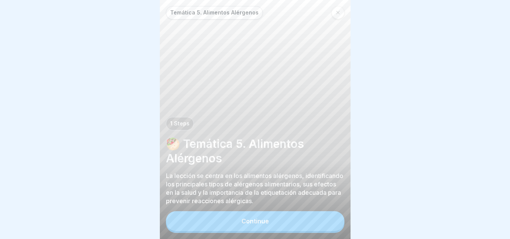
scroll to position [6, 0]
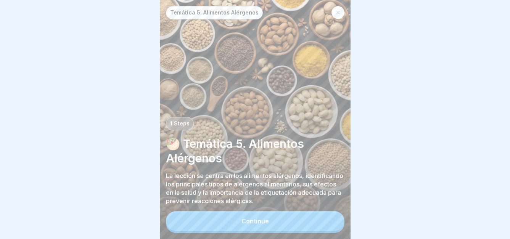
click at [293, 223] on button "Continue" at bounding box center [255, 221] width 179 height 20
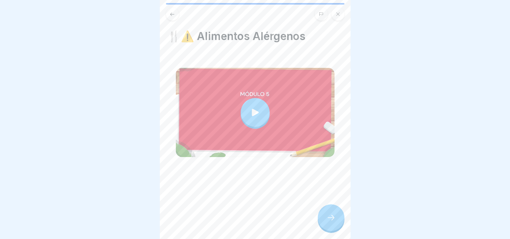
click at [256, 107] on icon at bounding box center [255, 112] width 11 height 11
click at [338, 216] on div at bounding box center [331, 218] width 27 height 27
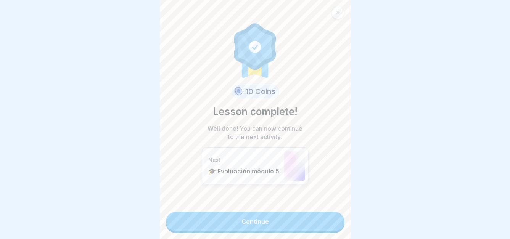
click at [289, 224] on link "Continue" at bounding box center [255, 221] width 179 height 19
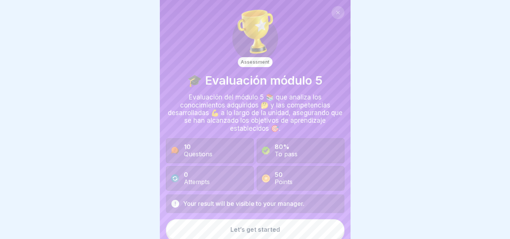
click at [262, 226] on div "Let’s get started" at bounding box center [255, 229] width 50 height 7
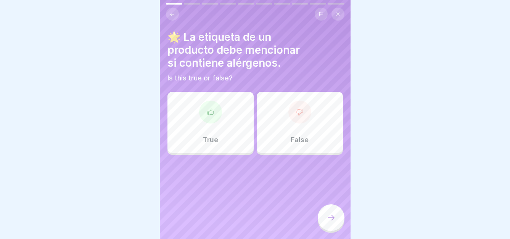
click at [228, 111] on div "True" at bounding box center [211, 122] width 86 height 61
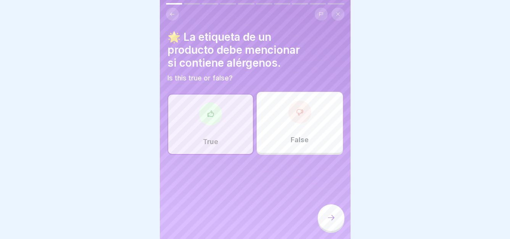
click at [327, 221] on icon at bounding box center [331, 217] width 9 height 9
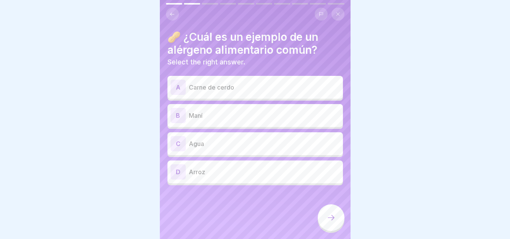
click at [181, 112] on div "B" at bounding box center [178, 115] width 15 height 15
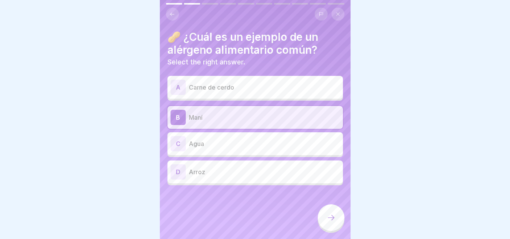
click at [323, 214] on div at bounding box center [331, 218] width 27 height 27
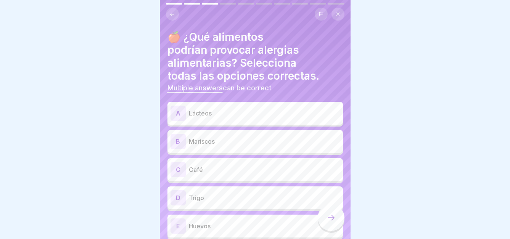
click at [193, 109] on p "Lácteos" at bounding box center [264, 113] width 151 height 9
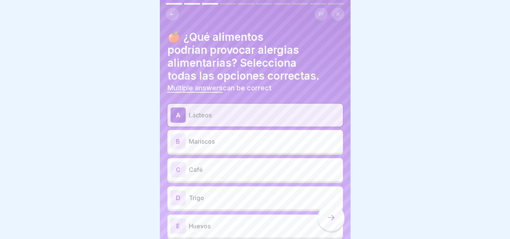
click at [208, 137] on p "Mariscos" at bounding box center [264, 141] width 151 height 9
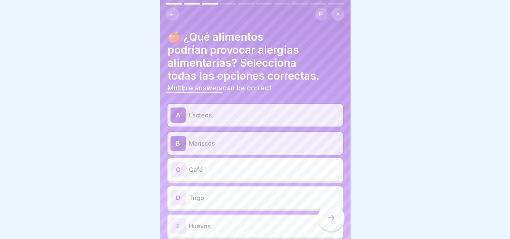
click at [187, 219] on div "E Huevos" at bounding box center [255, 226] width 169 height 15
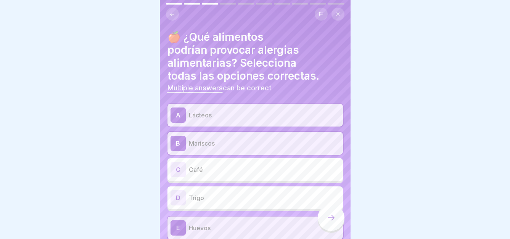
click at [218, 195] on p "Trigo" at bounding box center [264, 197] width 151 height 9
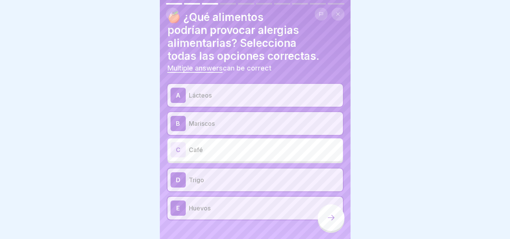
scroll to position [31, 0]
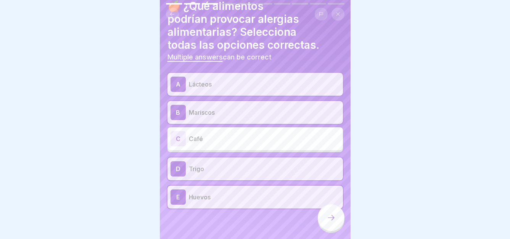
click at [327, 216] on icon at bounding box center [331, 217] width 9 height 9
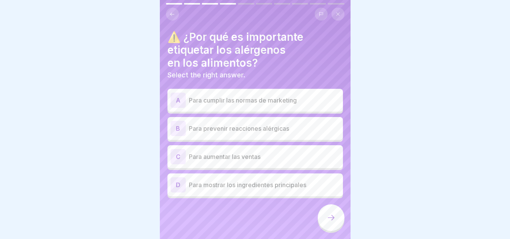
click at [242, 184] on div "D Para mostrar los ingredientes principales" at bounding box center [255, 184] width 169 height 15
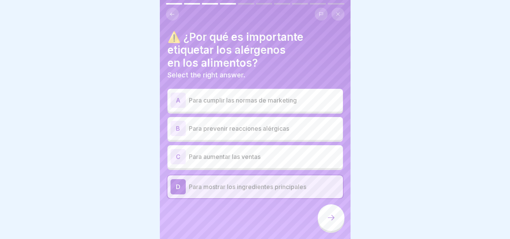
click at [332, 216] on icon at bounding box center [331, 217] width 9 height 9
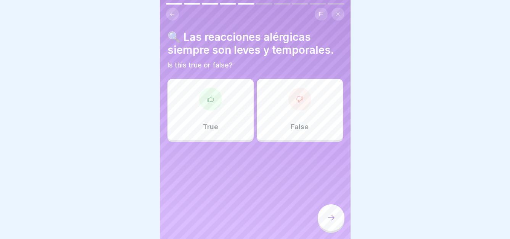
click at [302, 112] on div "False" at bounding box center [300, 109] width 86 height 61
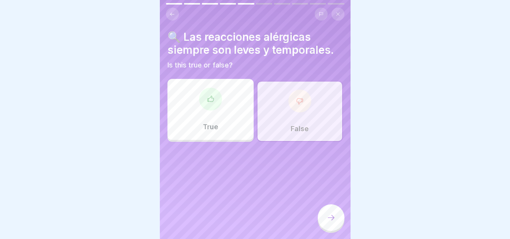
click at [333, 217] on icon at bounding box center [331, 217] width 9 height 9
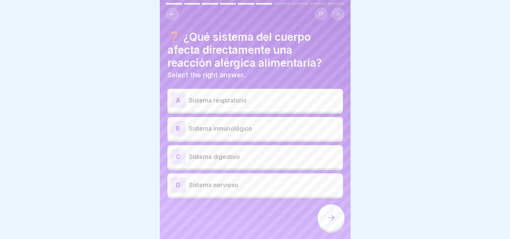
click at [217, 96] on p "Sistema respiratorio" at bounding box center [264, 100] width 151 height 9
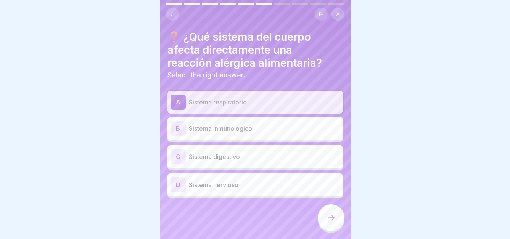
click at [222, 124] on p "Sistema inmunológico" at bounding box center [264, 128] width 151 height 9
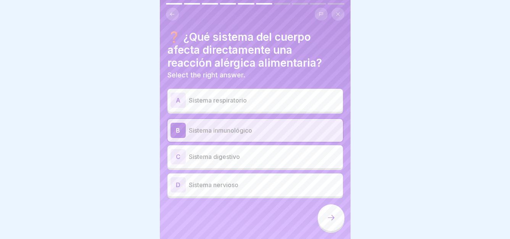
click at [222, 149] on div "C Sistema digestivo" at bounding box center [255, 156] width 169 height 15
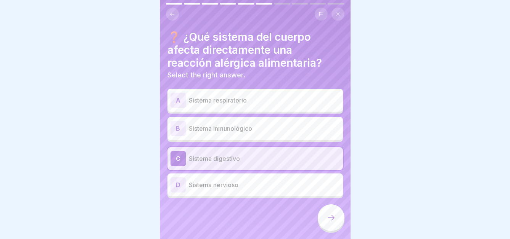
click at [221, 96] on p "Sistema respiratorio" at bounding box center [264, 100] width 151 height 9
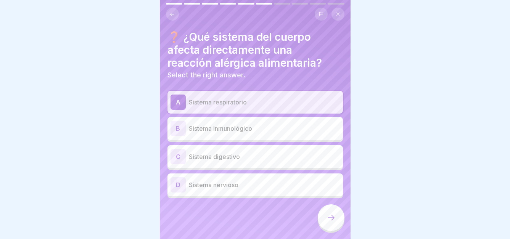
click at [331, 219] on icon at bounding box center [331, 217] width 9 height 9
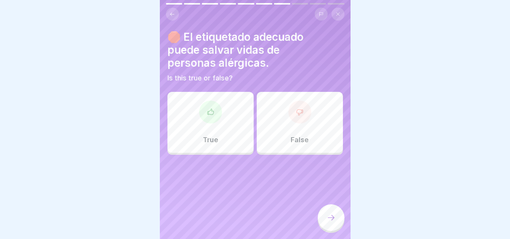
click at [211, 123] on div "True" at bounding box center [211, 122] width 86 height 61
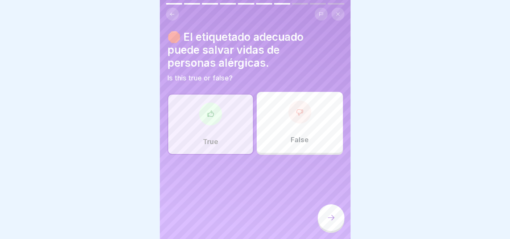
click at [327, 212] on div at bounding box center [331, 218] width 27 height 27
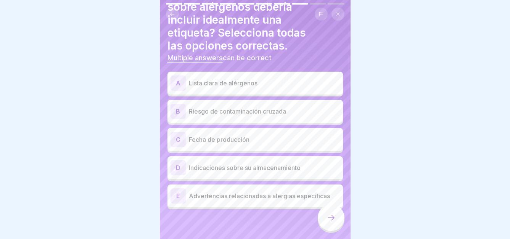
scroll to position [44, 0]
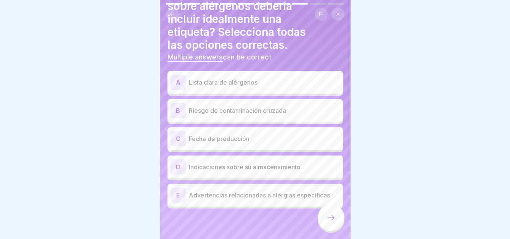
click at [258, 78] on p "Lista clara de alérgenos" at bounding box center [264, 82] width 151 height 9
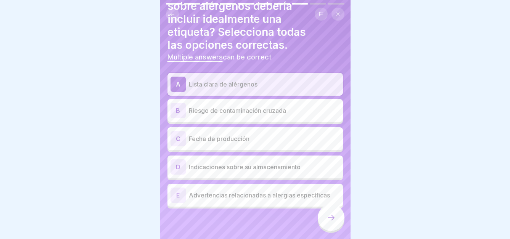
click at [259, 134] on p "Fecha de producción" at bounding box center [264, 138] width 151 height 9
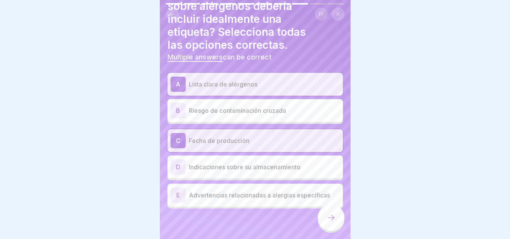
click at [288, 176] on div "A Lista clara de alérgenos B Riesgo de contaminación cruzada C Fecha de producc…" at bounding box center [256, 141] width 176 height 136
click at [293, 170] on div "D Indicaciones sobre su almacenamiento" at bounding box center [256, 167] width 176 height 23
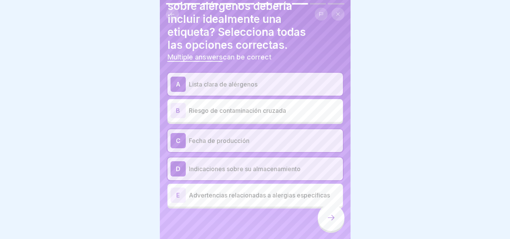
click at [312, 194] on p "Advertencias relacionadas a alergias específicas" at bounding box center [264, 195] width 151 height 9
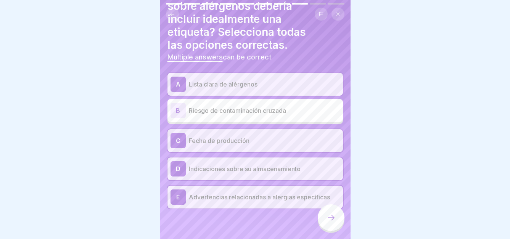
click at [324, 219] on div at bounding box center [331, 218] width 27 height 27
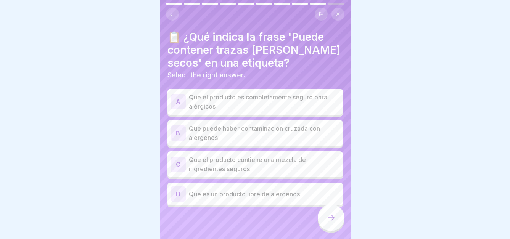
click at [271, 95] on p "Que el producto es completamente seguro para alérgicos" at bounding box center [264, 102] width 151 height 18
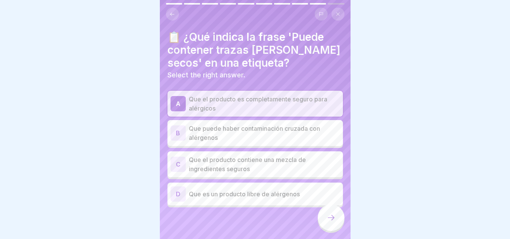
click at [252, 134] on p "Que puede haber contaminación cruzada con alérgenos" at bounding box center [264, 133] width 151 height 18
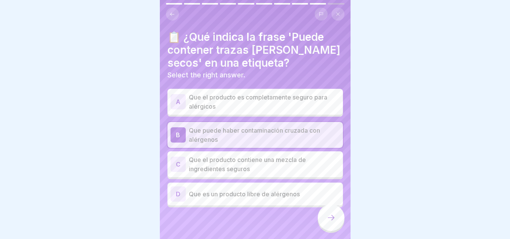
click at [333, 220] on icon at bounding box center [331, 217] width 9 height 9
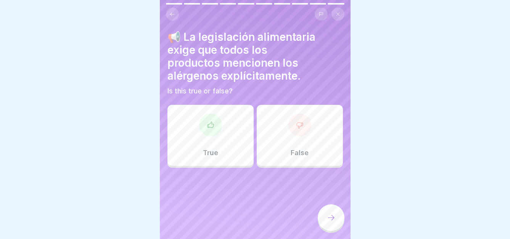
click at [216, 134] on div "True" at bounding box center [211, 135] width 86 height 61
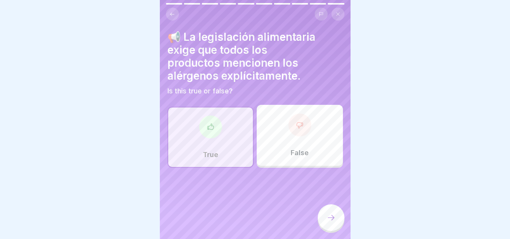
click at [327, 216] on icon at bounding box center [331, 217] width 9 height 9
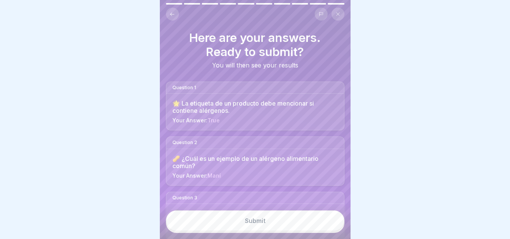
click at [309, 223] on button "Submit" at bounding box center [255, 221] width 179 height 21
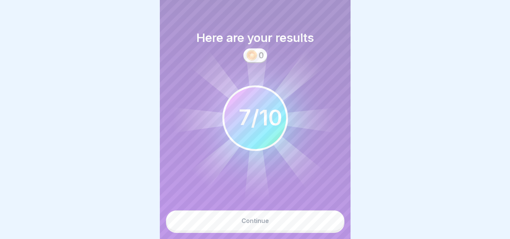
click at [272, 215] on button "Continue" at bounding box center [255, 221] width 179 height 21
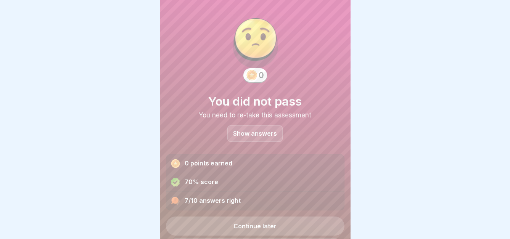
click at [253, 130] on p "Show answers" at bounding box center [255, 133] width 44 height 6
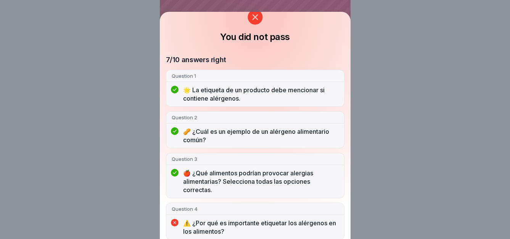
scroll to position [0, 0]
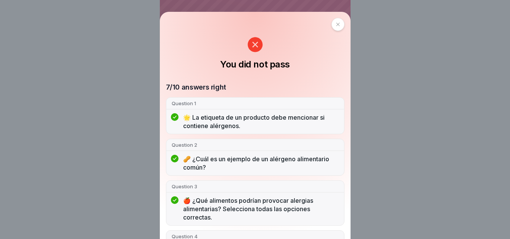
click at [336, 26] on icon at bounding box center [338, 24] width 5 height 5
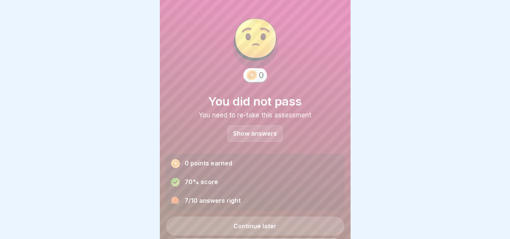
click at [256, 130] on p "Show answers" at bounding box center [255, 133] width 44 height 6
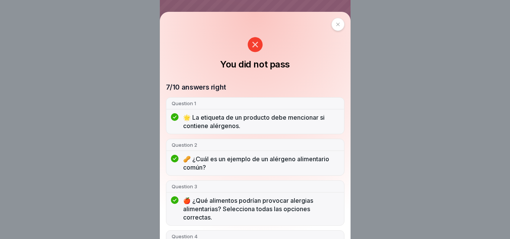
click at [333, 22] on div at bounding box center [338, 24] width 13 height 13
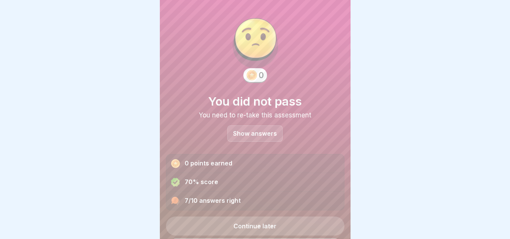
scroll to position [22, 0]
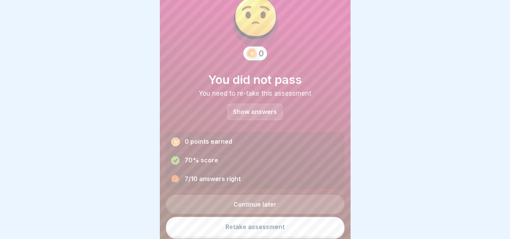
click at [290, 220] on link "Retake assessment" at bounding box center [255, 227] width 179 height 20
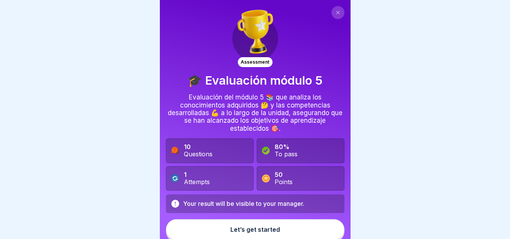
click at [289, 229] on button "Let’s get started" at bounding box center [255, 229] width 179 height 21
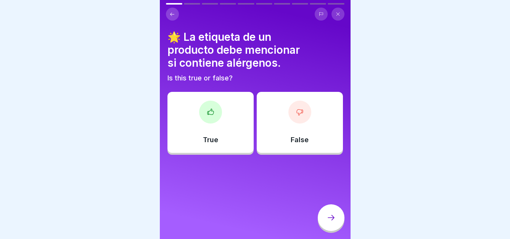
click at [206, 118] on div at bounding box center [210, 112] width 23 height 23
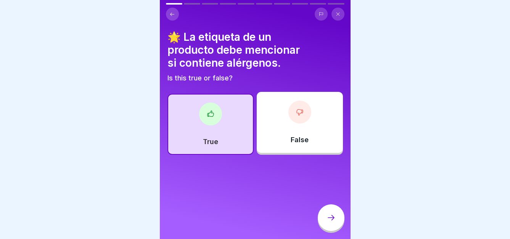
click at [328, 222] on icon at bounding box center [331, 217] width 9 height 9
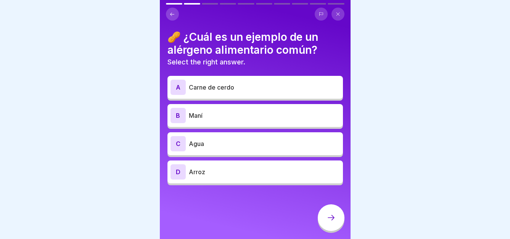
click at [238, 119] on p "Maní" at bounding box center [264, 115] width 151 height 9
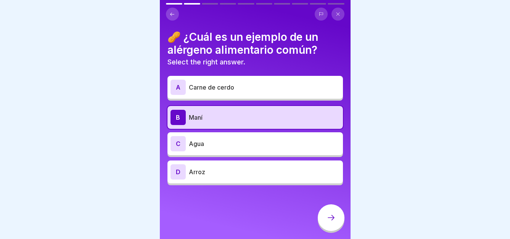
click at [332, 222] on icon at bounding box center [331, 217] width 9 height 9
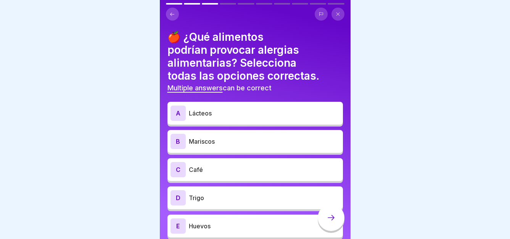
click at [224, 114] on p "Lácteos" at bounding box center [264, 113] width 151 height 9
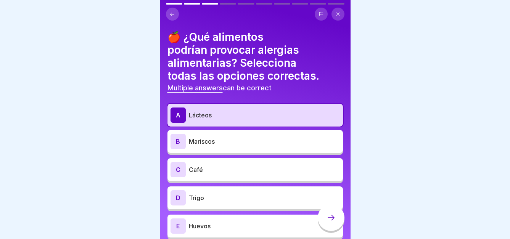
click at [234, 142] on p "Mariscos" at bounding box center [264, 141] width 151 height 9
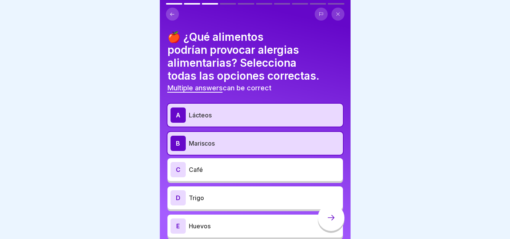
click at [225, 199] on p "Trigo" at bounding box center [264, 197] width 151 height 9
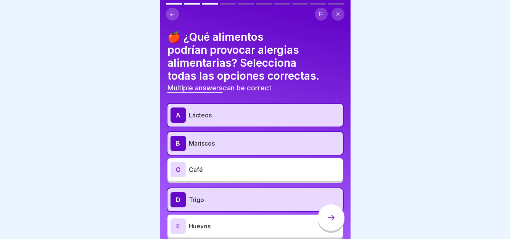
click at [229, 229] on p "Huevos" at bounding box center [264, 226] width 151 height 9
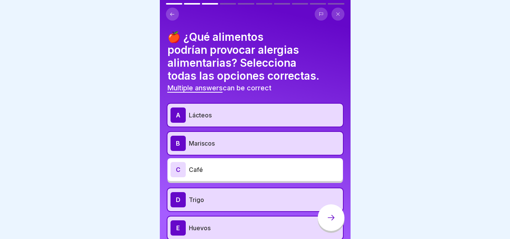
click at [330, 221] on icon at bounding box center [331, 217] width 9 height 9
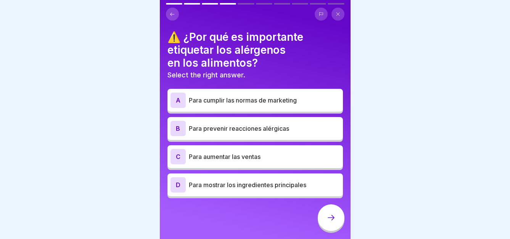
click at [248, 133] on div "B Para prevenir reacciones alérgicas" at bounding box center [255, 128] width 169 height 15
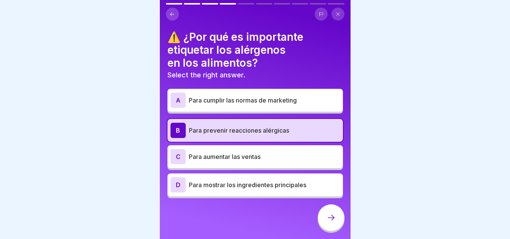
click at [286, 190] on div "D Para mostrar los ingredientes principales" at bounding box center [255, 184] width 169 height 15
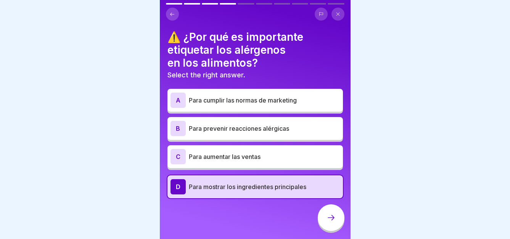
click at [277, 130] on p "Para prevenir reacciones alérgicas" at bounding box center [264, 128] width 151 height 9
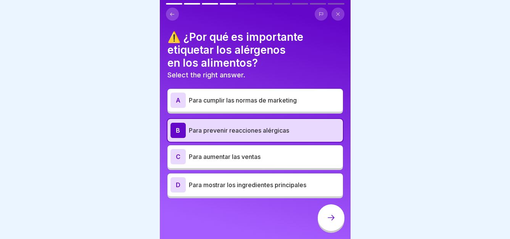
click at [327, 222] on icon at bounding box center [331, 217] width 9 height 9
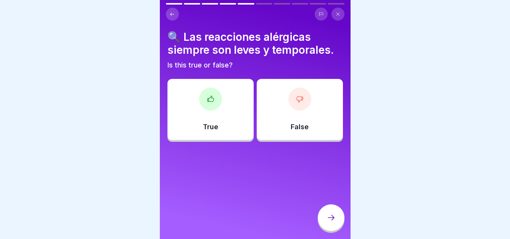
click at [298, 100] on icon at bounding box center [299, 100] width 6 height 6
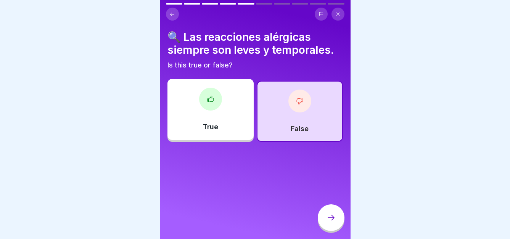
click at [330, 220] on icon at bounding box center [331, 217] width 9 height 9
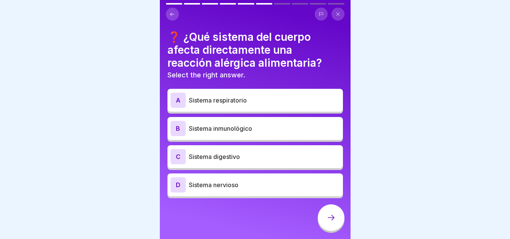
click at [230, 133] on p "Sistema inmunológico" at bounding box center [264, 128] width 151 height 9
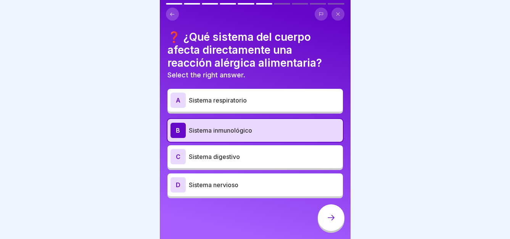
click at [333, 222] on icon at bounding box center [331, 217] width 9 height 9
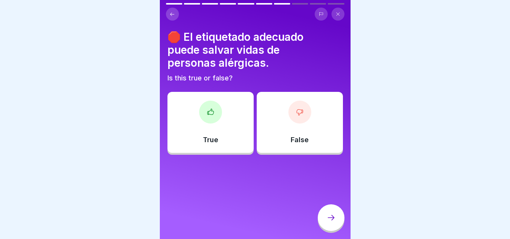
click at [207, 111] on icon at bounding box center [210, 112] width 6 height 6
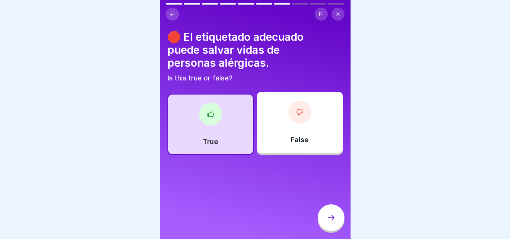
click at [320, 223] on div at bounding box center [331, 218] width 27 height 27
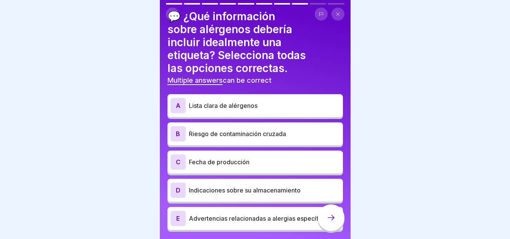
scroll to position [38, 0]
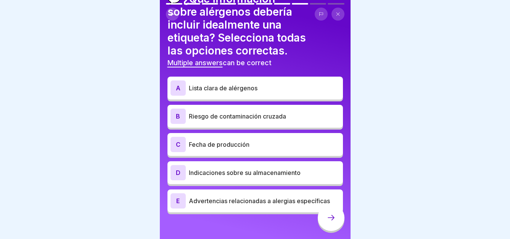
click at [237, 90] on p "Lista clara de alérgenos" at bounding box center [264, 88] width 151 height 9
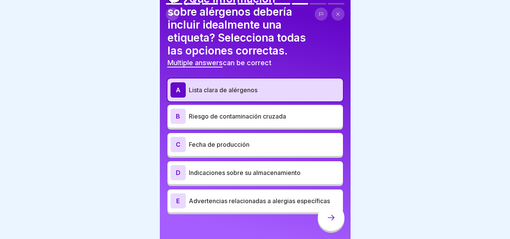
click at [237, 140] on p "Fecha de producción" at bounding box center [264, 144] width 151 height 9
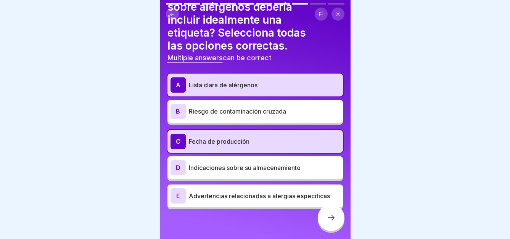
scroll to position [44, 0]
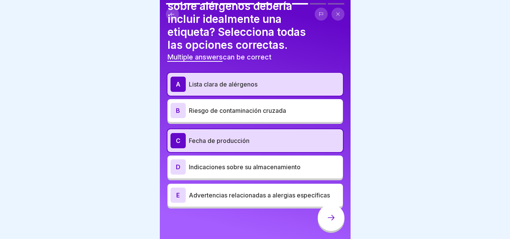
click at [237, 142] on p "Fecha de producción" at bounding box center [264, 140] width 151 height 9
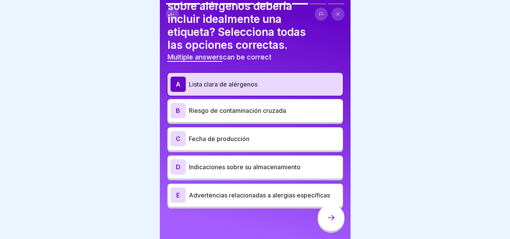
click at [282, 203] on div "E Advertencias relacionadas a alergias específicas" at bounding box center [255, 195] width 169 height 15
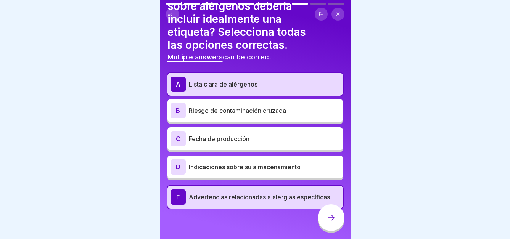
click at [339, 223] on div at bounding box center [331, 218] width 27 height 27
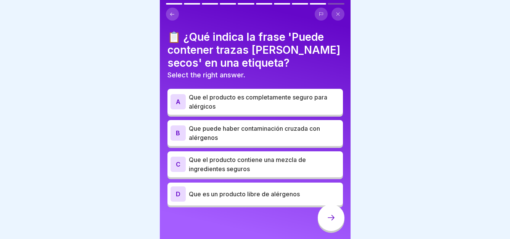
click at [309, 105] on p "Que el producto es completamente seguro para alérgicos" at bounding box center [264, 102] width 151 height 18
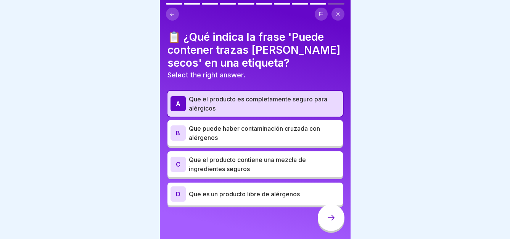
click at [286, 140] on p "Que puede haber contaminación cruzada con alérgenos" at bounding box center [264, 133] width 151 height 18
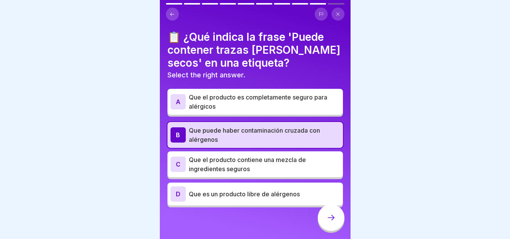
click at [274, 104] on p "Que el producto es completamente seguro para alérgicos" at bounding box center [264, 102] width 151 height 18
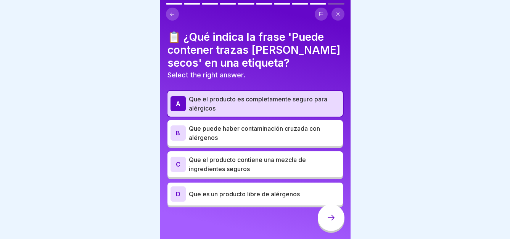
click at [333, 222] on icon at bounding box center [331, 217] width 9 height 9
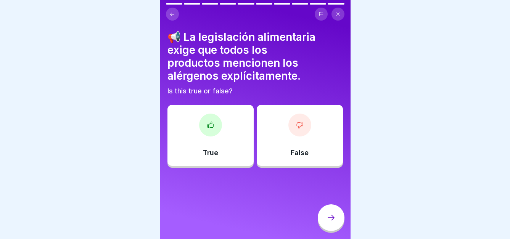
click at [220, 130] on div "True" at bounding box center [211, 135] width 86 height 61
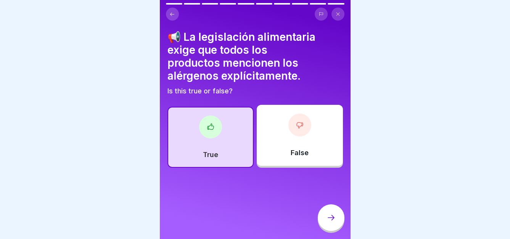
click at [326, 216] on div at bounding box center [331, 218] width 27 height 27
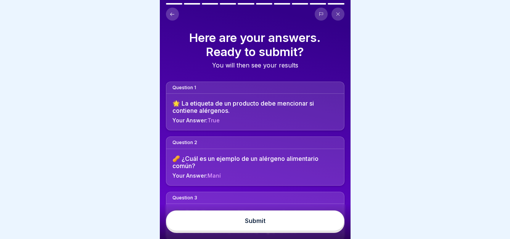
click at [277, 225] on button "Submit" at bounding box center [255, 221] width 179 height 21
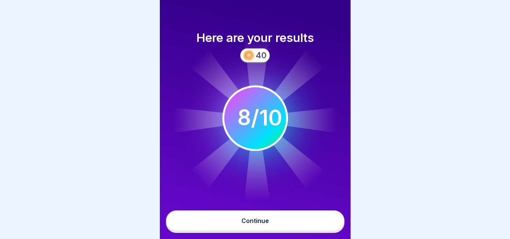
click at [268, 224] on div "Continue" at bounding box center [255, 220] width 27 height 7
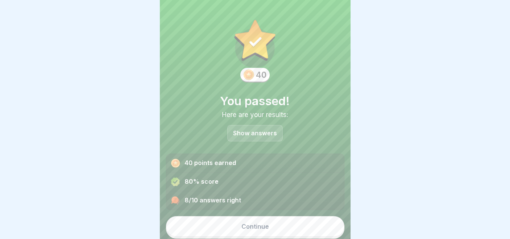
click at [262, 224] on div "Continue" at bounding box center [255, 226] width 27 height 7
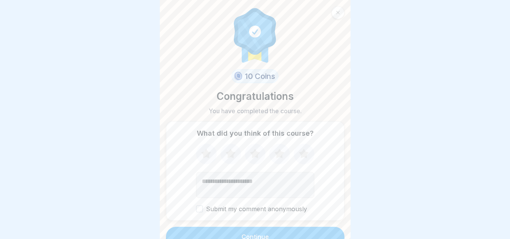
click at [260, 233] on button "Continue" at bounding box center [255, 237] width 179 height 20
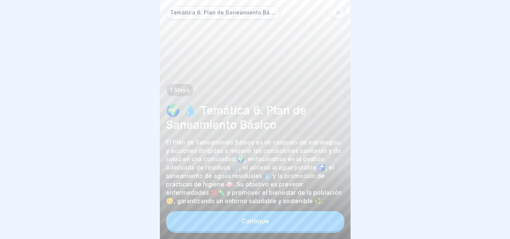
scroll to position [6, 0]
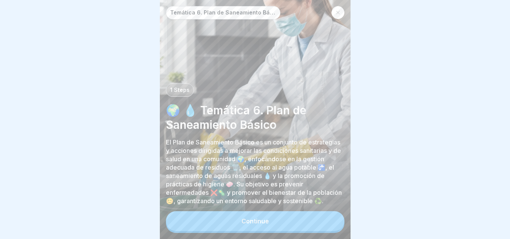
click at [292, 226] on button "Continue" at bounding box center [255, 221] width 179 height 20
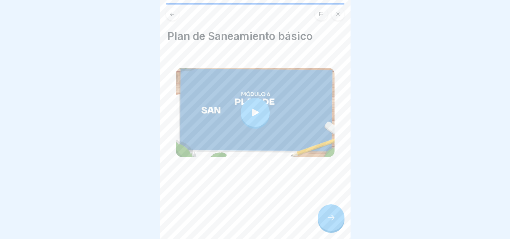
click at [253, 110] on icon at bounding box center [255, 112] width 11 height 11
click at [337, 218] on div at bounding box center [331, 218] width 27 height 27
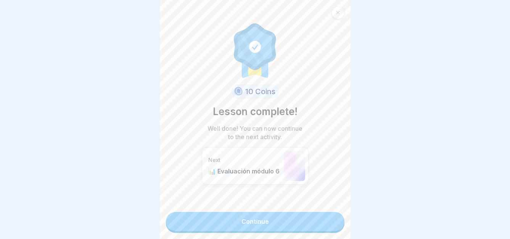
click at [283, 217] on link "Continue" at bounding box center [255, 221] width 179 height 19
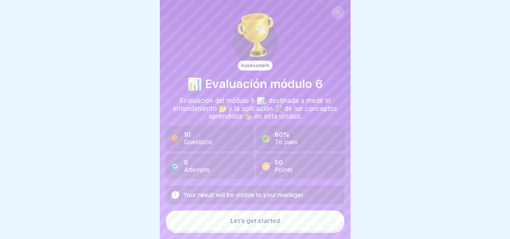
click at [257, 221] on div "Let’s get started" at bounding box center [255, 220] width 50 height 7
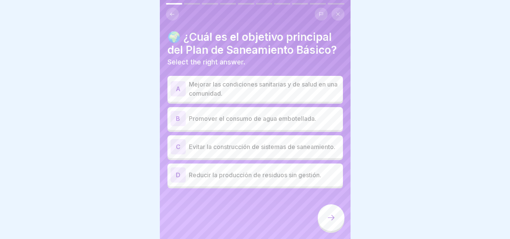
click at [294, 98] on p "Mejorar las condiciones sanitarias y de salud en una comunidad." at bounding box center [264, 89] width 151 height 18
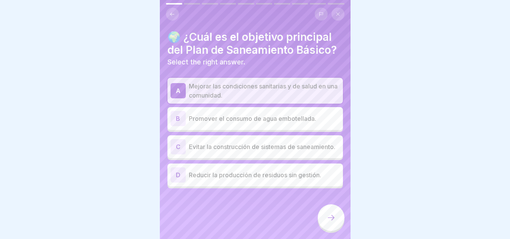
click at [336, 214] on div at bounding box center [331, 218] width 27 height 27
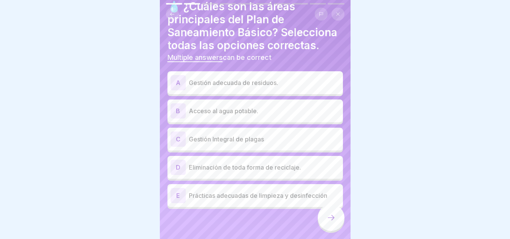
scroll to position [44, 0]
click at [219, 134] on p "Gestión Integral de plagas" at bounding box center [264, 138] width 151 height 9
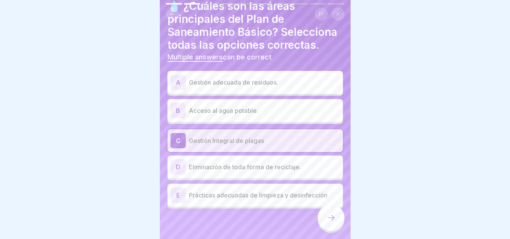
click at [277, 195] on div "E Prácticas adecuadas de limpieza y desinfección" at bounding box center [255, 195] width 169 height 15
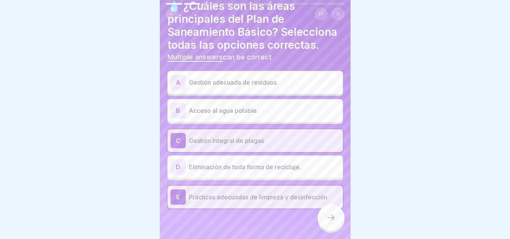
click at [334, 221] on icon at bounding box center [331, 217] width 9 height 9
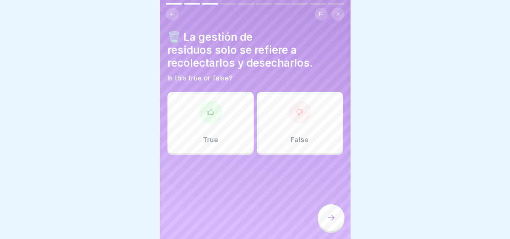
click at [279, 113] on div "False" at bounding box center [300, 122] width 86 height 61
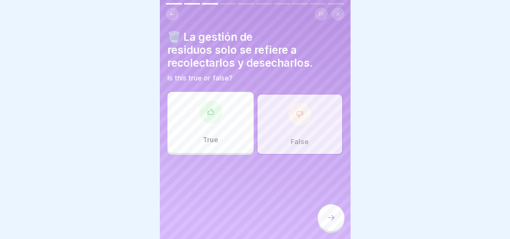
click at [327, 219] on icon at bounding box center [331, 217] width 9 height 9
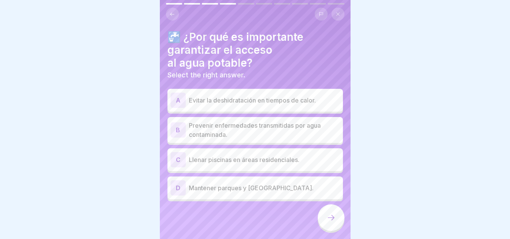
click at [271, 121] on p "Prevenir enfermedades transmitidas por agua contaminada." at bounding box center [264, 130] width 151 height 18
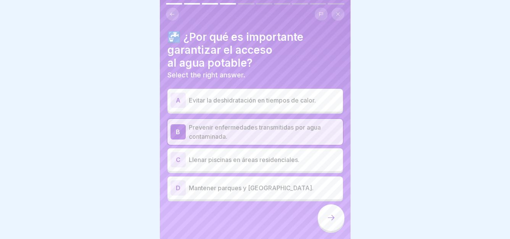
click at [332, 221] on icon at bounding box center [331, 217] width 9 height 9
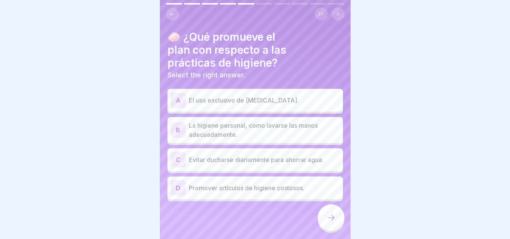
click at [287, 121] on p "La higiene personal, como lavarse las manos adecuadamente." at bounding box center [264, 130] width 151 height 18
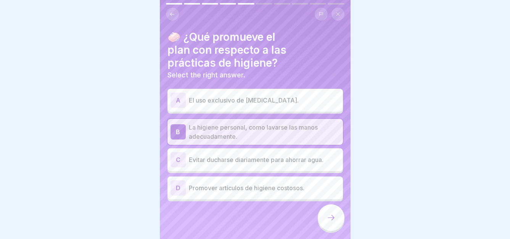
click at [332, 219] on icon at bounding box center [331, 217] width 9 height 9
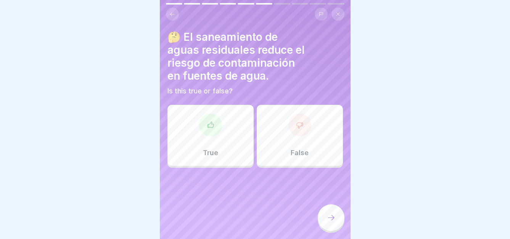
click at [226, 132] on div "True" at bounding box center [211, 135] width 86 height 61
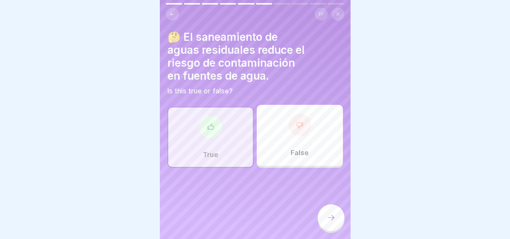
click at [333, 215] on icon at bounding box center [331, 217] width 9 height 9
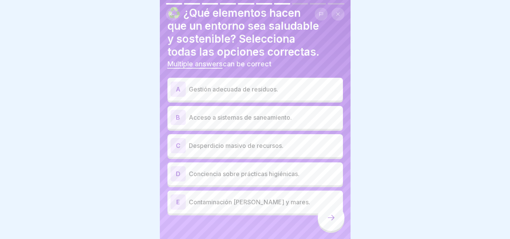
scroll to position [31, 0]
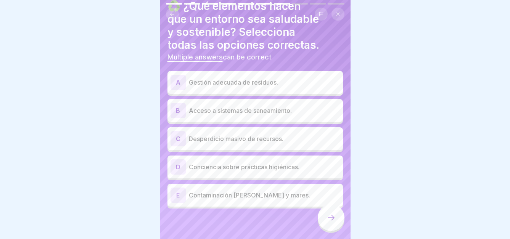
click at [260, 81] on p "Gestión adecuada de residuos." at bounding box center [264, 82] width 151 height 9
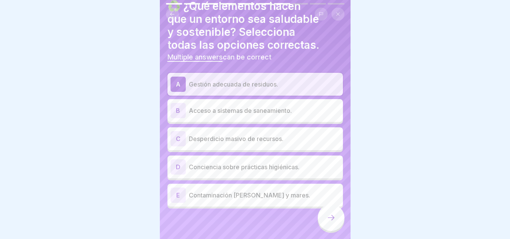
click at [252, 106] on p "Acceso a sistemas de saneamiento." at bounding box center [264, 110] width 151 height 9
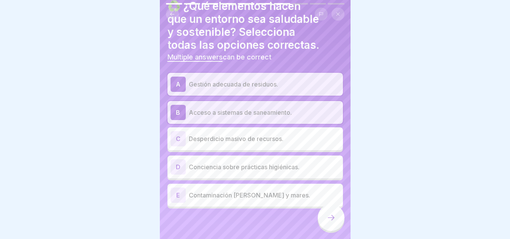
click at [241, 165] on p "Conciencia sobre prácticas higiénicas." at bounding box center [264, 167] width 151 height 9
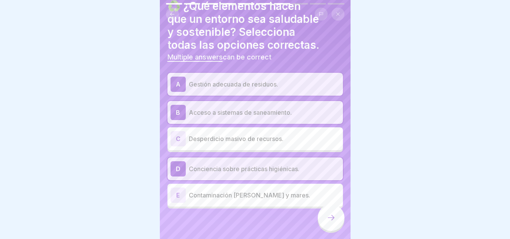
click at [331, 220] on icon at bounding box center [331, 217] width 9 height 9
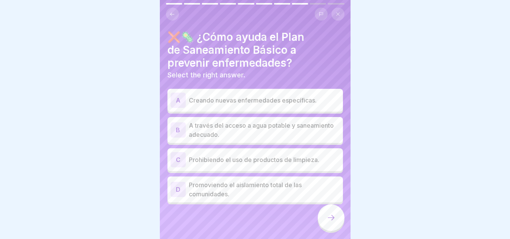
click at [242, 127] on p "A través del acceso a agua potable y saneamiento adecuado." at bounding box center [264, 130] width 151 height 18
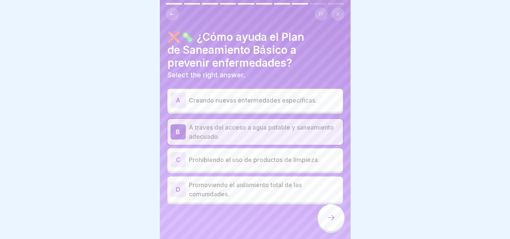
click at [334, 213] on div at bounding box center [331, 218] width 27 height 27
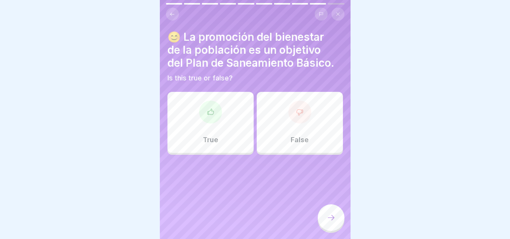
click at [225, 114] on div "True" at bounding box center [211, 122] width 86 height 61
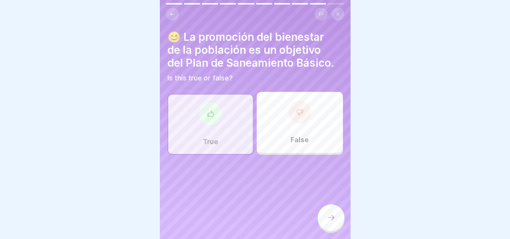
click at [329, 214] on div at bounding box center [331, 218] width 27 height 27
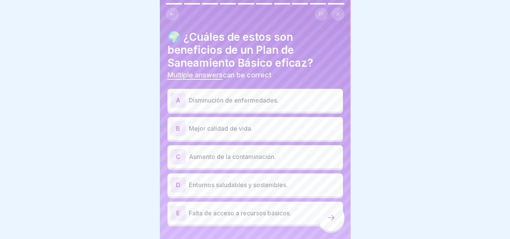
click at [268, 96] on p "Disminución de enfermedades." at bounding box center [264, 100] width 151 height 9
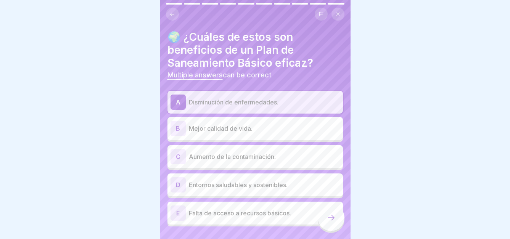
click at [258, 129] on div "B Mejor calidad de vida." at bounding box center [255, 128] width 169 height 15
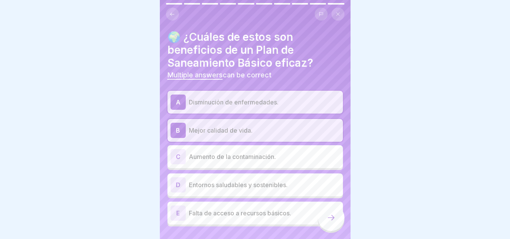
click at [245, 180] on p "Entornos saludables y sostenibles." at bounding box center [264, 184] width 151 height 9
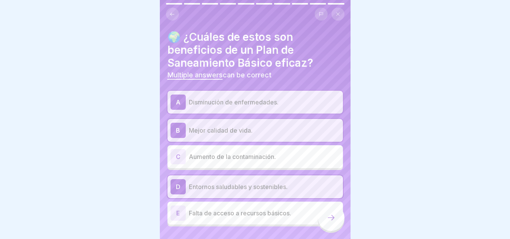
click at [329, 214] on icon at bounding box center [331, 217] width 9 height 9
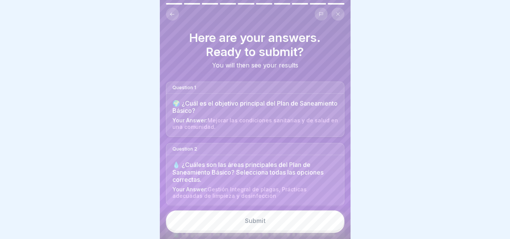
click at [287, 216] on button "Submit" at bounding box center [255, 221] width 179 height 21
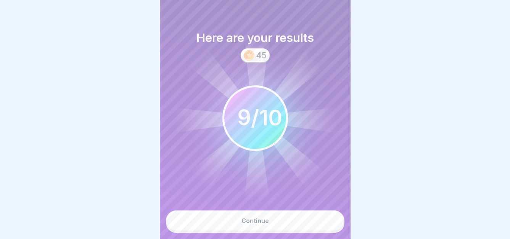
click at [287, 228] on button "Continue" at bounding box center [255, 221] width 179 height 21
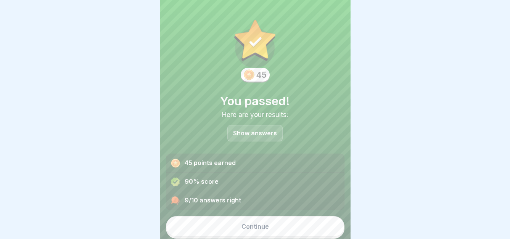
click at [276, 227] on button "Continue" at bounding box center [255, 226] width 179 height 21
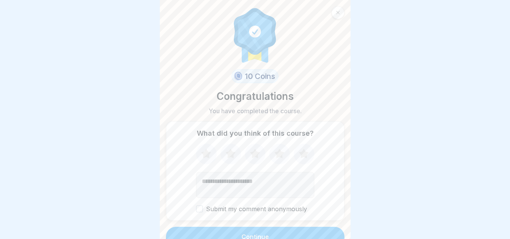
click at [276, 228] on button "Continue" at bounding box center [255, 237] width 179 height 20
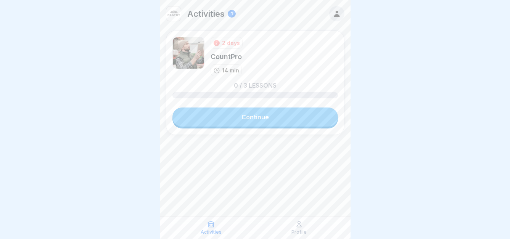
click at [252, 116] on link "Continue" at bounding box center [255, 117] width 166 height 19
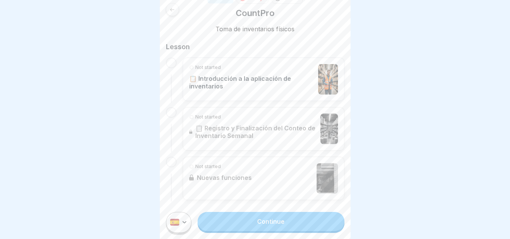
scroll to position [121, 0]
click at [289, 226] on link "Continue" at bounding box center [271, 221] width 147 height 19
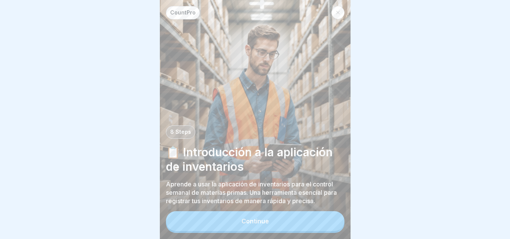
click at [251, 225] on div "Continue" at bounding box center [255, 221] width 27 height 7
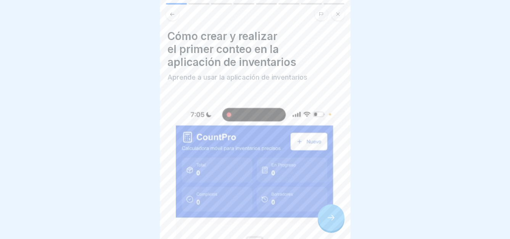
click at [332, 208] on div "Cómo crear y realizar el primer conteo en la aplicación de inventarios Aprende …" at bounding box center [256, 239] width 176 height 418
click at [330, 222] on icon at bounding box center [331, 217] width 9 height 9
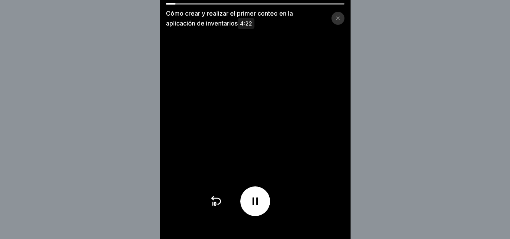
click at [445, 66] on div "Cómo crear y realizar el primer conteo en la aplicación de inventarios 4:22" at bounding box center [255, 119] width 510 height 239
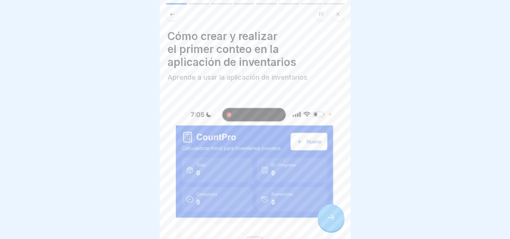
click at [327, 231] on div at bounding box center [331, 218] width 27 height 27
click at [333, 222] on icon at bounding box center [331, 217] width 9 height 9
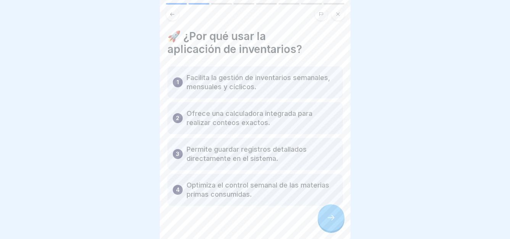
click at [279, 75] on p "Facilita la gestión de inventarios semanales, mensuales y cíclicos." at bounding box center [262, 82] width 151 height 18
click at [192, 84] on p "Facilita la gestión de inventarios semanales, mensuales y cíclicos." at bounding box center [262, 82] width 151 height 18
click at [324, 221] on div at bounding box center [331, 218] width 27 height 27
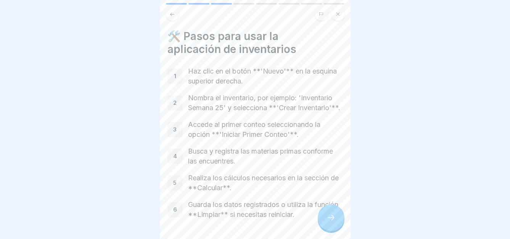
click at [315, 214] on p "Guarda los datos registrados o utiliza la función **Limpiar** si necesitas rein…" at bounding box center [265, 210] width 155 height 20
click at [329, 222] on icon at bounding box center [331, 217] width 9 height 9
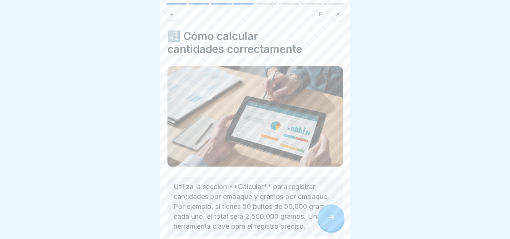
click at [329, 222] on icon at bounding box center [331, 217] width 9 height 9
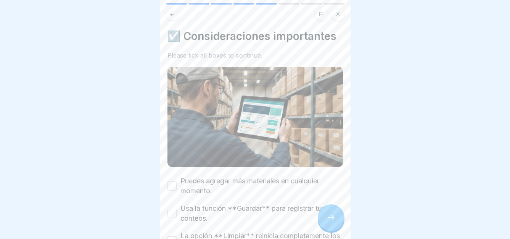
click at [329, 222] on icon at bounding box center [331, 217] width 9 height 9
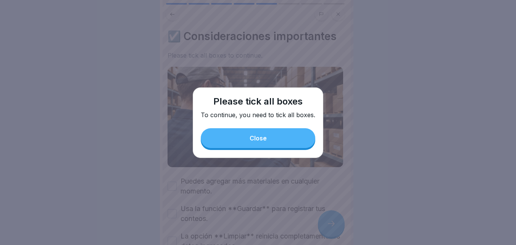
click at [268, 144] on button "Close" at bounding box center [258, 138] width 114 height 20
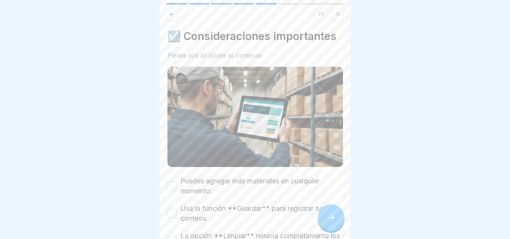
click at [333, 221] on icon at bounding box center [331, 217] width 9 height 9
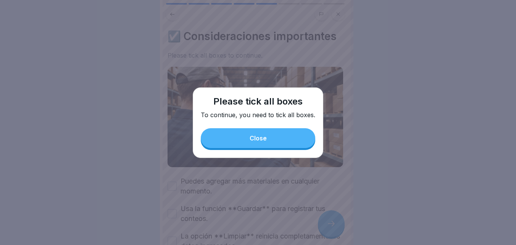
click at [269, 136] on button "Close" at bounding box center [258, 138] width 114 height 20
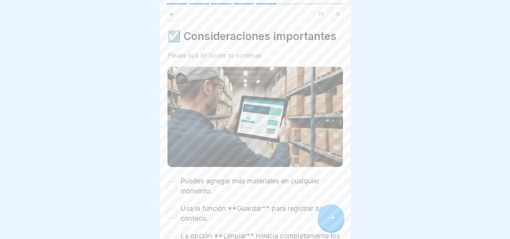
click at [330, 222] on icon at bounding box center [331, 217] width 9 height 9
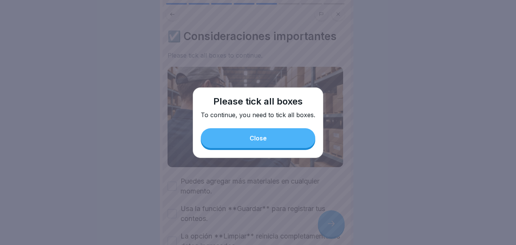
click at [269, 134] on button "Close" at bounding box center [258, 138] width 114 height 20
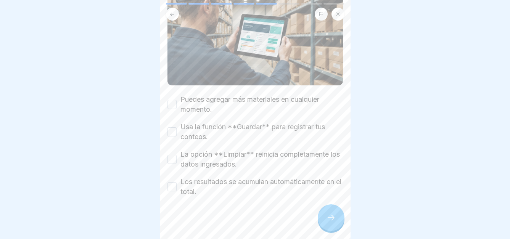
scroll to position [6, 0]
click at [331, 219] on icon at bounding box center [331, 217] width 9 height 9
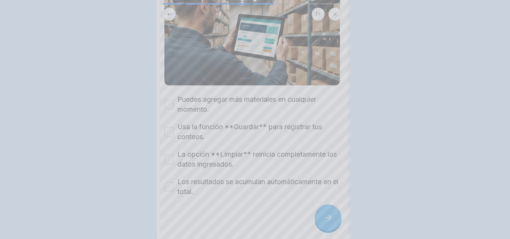
scroll to position [0, 0]
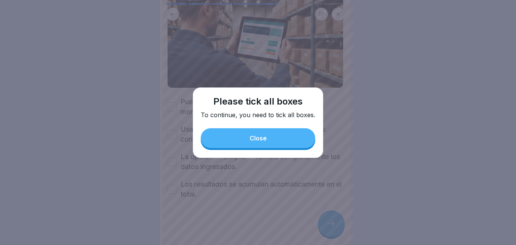
click at [263, 151] on div "Please tick all boxes To continue, you need to tick all boxes. Close" at bounding box center [258, 122] width 130 height 71
click at [220, 143] on button "Close" at bounding box center [258, 138] width 114 height 20
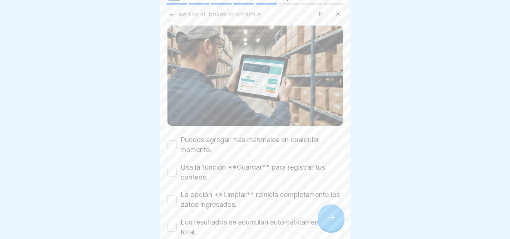
scroll to position [82, 0]
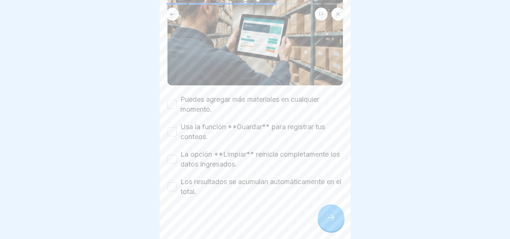
click at [174, 102] on button "Puedes agregar más materiales en cualquier momento." at bounding box center [172, 104] width 9 height 9
click at [176, 131] on button "Usa la función **Guardar** para registrar tus conteos." at bounding box center [172, 131] width 9 height 9
click at [174, 157] on button "La opción **Limpiar** reinicia completamente los datos ingresados." at bounding box center [172, 159] width 9 height 9
click at [174, 183] on button "Los resultados se acumulan automáticamente en el total." at bounding box center [172, 186] width 9 height 9
click at [324, 218] on div at bounding box center [331, 218] width 27 height 27
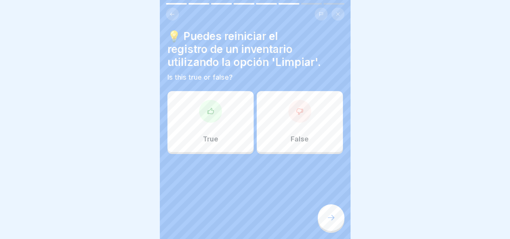
click at [217, 139] on div "True" at bounding box center [211, 121] width 86 height 61
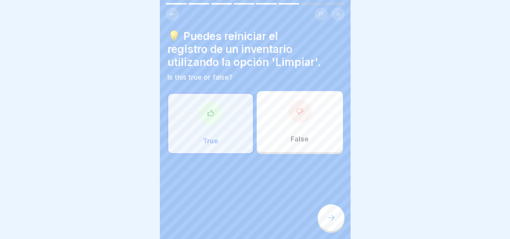
click at [330, 221] on icon at bounding box center [331, 217] width 9 height 9
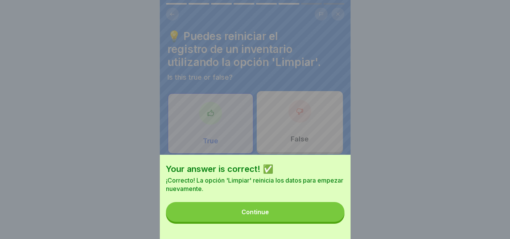
click at [282, 215] on button "Continue" at bounding box center [255, 212] width 179 height 20
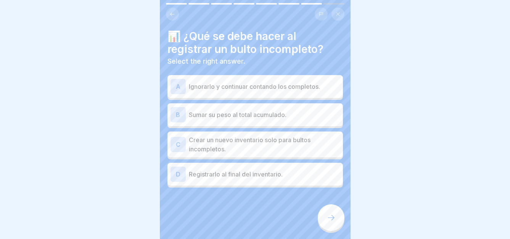
click at [242, 113] on p "Sumar su peso al total acumulado." at bounding box center [264, 114] width 151 height 9
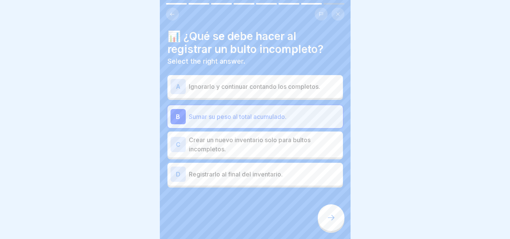
click at [327, 222] on icon at bounding box center [331, 217] width 9 height 9
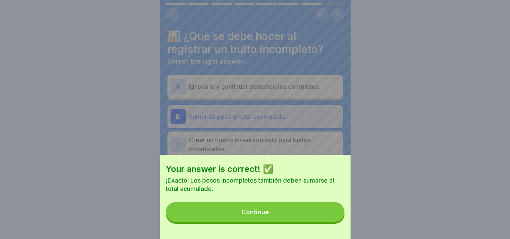
click at [277, 220] on button "Continue" at bounding box center [255, 212] width 179 height 20
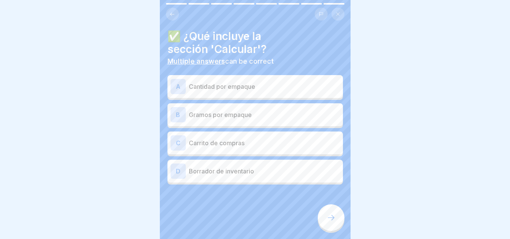
click at [232, 115] on p "Gramos por empaque" at bounding box center [264, 114] width 151 height 9
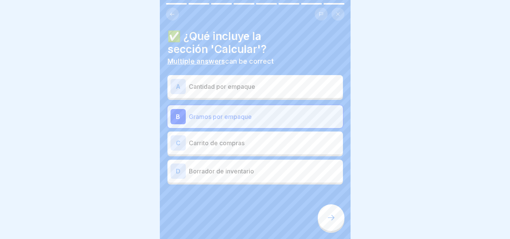
click at [331, 221] on icon at bounding box center [331, 217] width 9 height 9
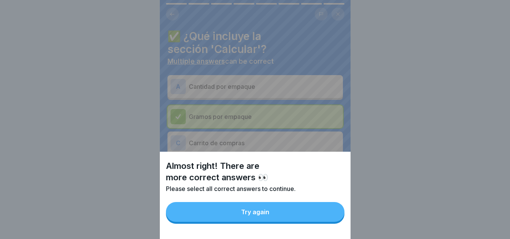
click at [298, 222] on button "Try again" at bounding box center [255, 212] width 179 height 20
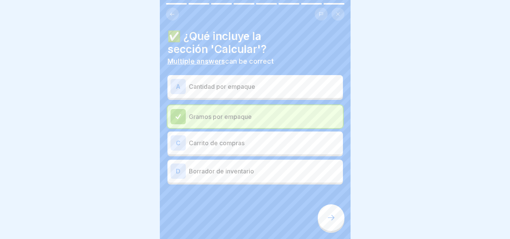
click at [189, 85] on p "Cantidad por empaque" at bounding box center [264, 86] width 151 height 9
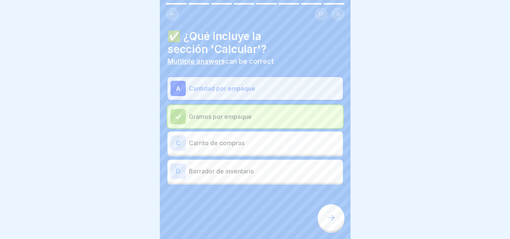
click at [330, 222] on icon at bounding box center [331, 217] width 9 height 9
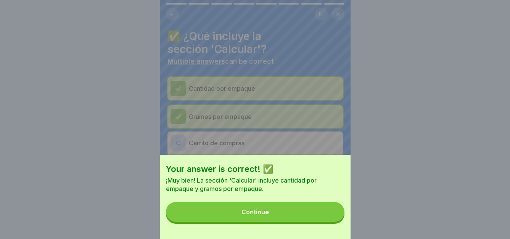
click at [288, 220] on button "Continue" at bounding box center [255, 212] width 179 height 20
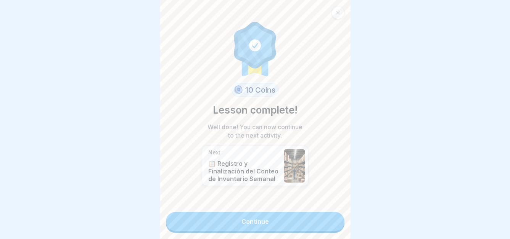
click at [283, 220] on link "Continue" at bounding box center [255, 221] width 179 height 19
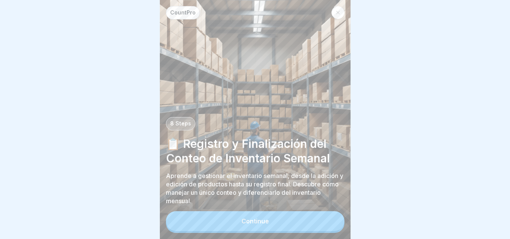
click at [273, 229] on button "Continue" at bounding box center [255, 221] width 179 height 20
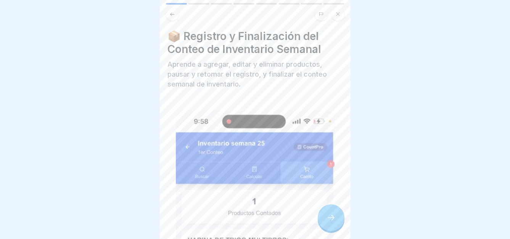
click at [329, 221] on icon at bounding box center [331, 217] width 9 height 9
click at [332, 222] on icon at bounding box center [331, 217] width 9 height 9
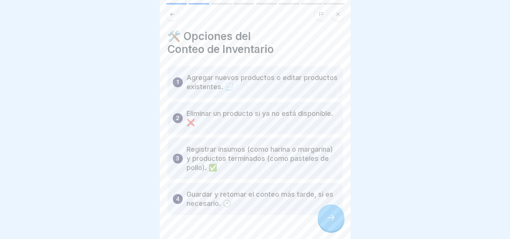
click at [332, 222] on icon at bounding box center [331, 217] width 9 height 9
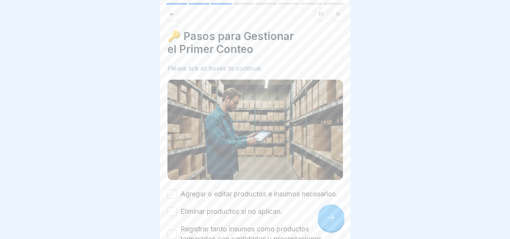
click at [332, 222] on icon at bounding box center [331, 217] width 9 height 9
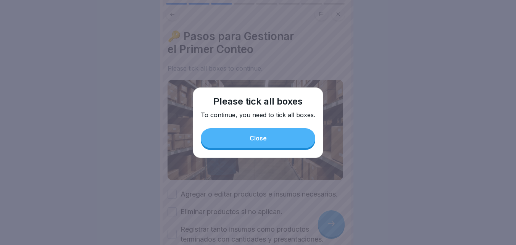
click at [256, 147] on button "Close" at bounding box center [258, 138] width 114 height 20
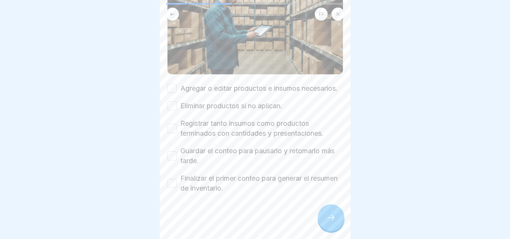
scroll to position [112, 0]
click at [177, 130] on div "Registrar tanto insumos como productos terminados con cantidades y presentacion…" at bounding box center [256, 129] width 176 height 20
click at [173, 129] on button "Registrar tanto insumos como productos terminados con cantidades y presentacion…" at bounding box center [172, 128] width 9 height 9
click at [177, 158] on div "Guardar el conteo para pausarlo y retomarlo más tarde." at bounding box center [256, 156] width 176 height 20
click at [174, 154] on button "Guardar el conteo para pausarlo y retomarlo más tarde." at bounding box center [172, 155] width 9 height 9
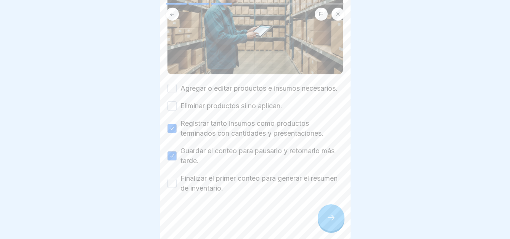
click at [173, 187] on button "Finalizar el primer conteo para generar el resumen de inventario." at bounding box center [172, 183] width 9 height 9
click at [335, 227] on div at bounding box center [331, 218] width 27 height 27
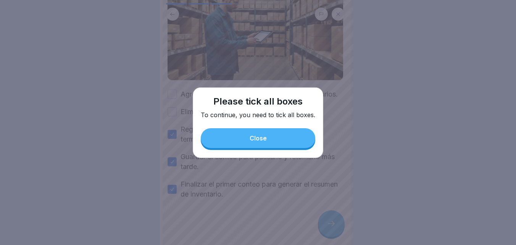
click at [258, 142] on div "Close" at bounding box center [258, 138] width 17 height 7
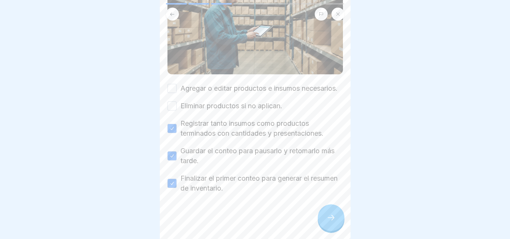
click at [171, 108] on button "Eliminar productos si no aplican." at bounding box center [172, 105] width 9 height 9
click at [168, 84] on button "Agregar o editar productos e insumos necesarios." at bounding box center [172, 88] width 9 height 9
click at [341, 227] on div at bounding box center [331, 218] width 27 height 27
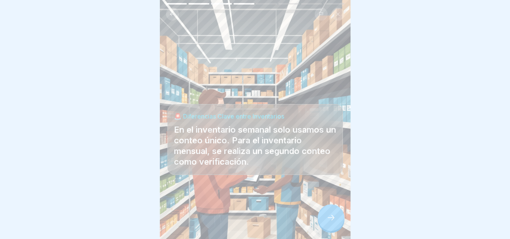
scroll to position [6, 0]
click at [335, 224] on div at bounding box center [331, 218] width 27 height 27
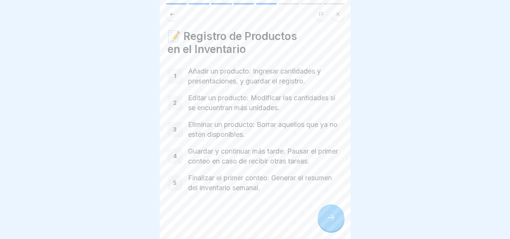
click at [335, 224] on div at bounding box center [331, 218] width 27 height 27
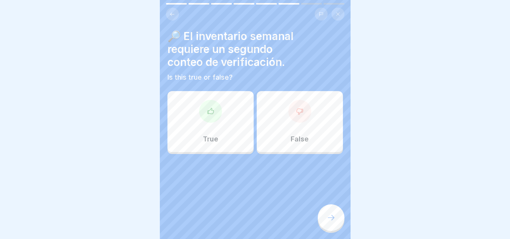
click at [285, 118] on div "False" at bounding box center [300, 121] width 86 height 61
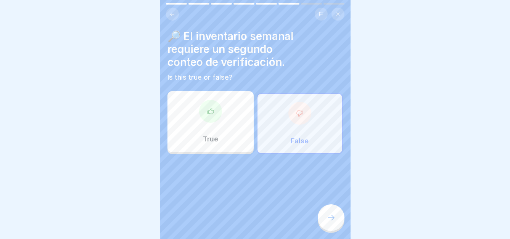
click at [333, 226] on div at bounding box center [331, 218] width 27 height 27
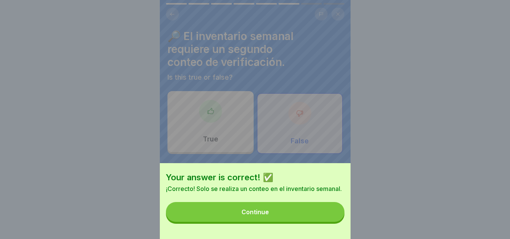
click at [295, 216] on button "Continue" at bounding box center [255, 212] width 179 height 20
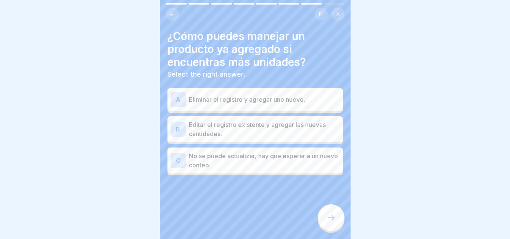
click at [212, 124] on p "Editar el registro existente y agregar las nuevas cantidades." at bounding box center [264, 129] width 151 height 18
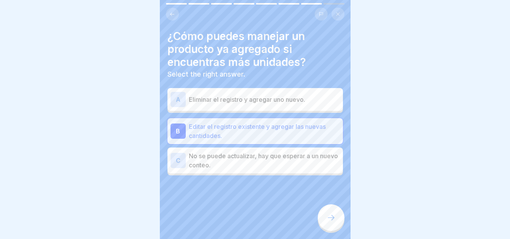
click at [328, 216] on icon at bounding box center [331, 217] width 9 height 9
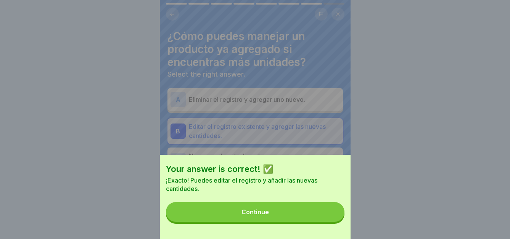
click at [285, 219] on button "Continue" at bounding box center [255, 212] width 179 height 20
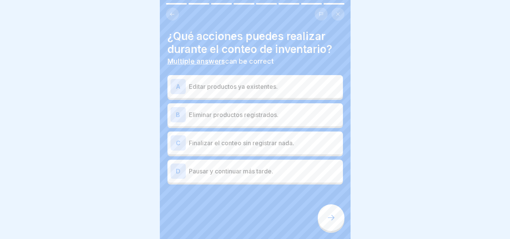
click at [213, 168] on p "Pausar y continuar más tarde." at bounding box center [264, 171] width 151 height 9
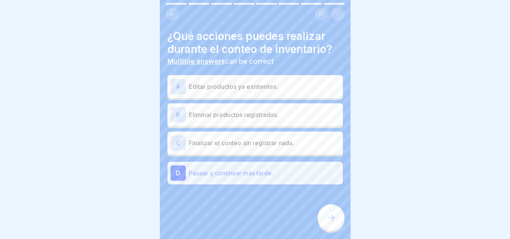
click at [330, 217] on icon at bounding box center [331, 217] width 9 height 9
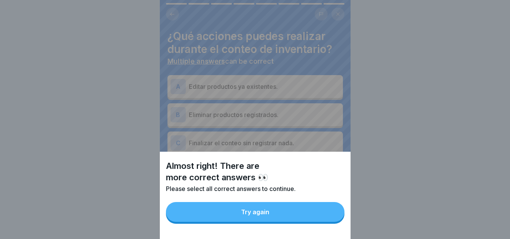
click at [285, 216] on button "Try again" at bounding box center [255, 212] width 179 height 20
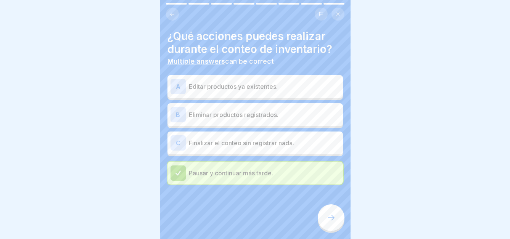
click at [229, 83] on p "Editar productos ya existentes." at bounding box center [264, 86] width 151 height 9
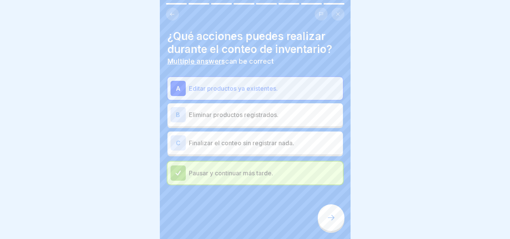
click at [329, 223] on div at bounding box center [331, 218] width 27 height 27
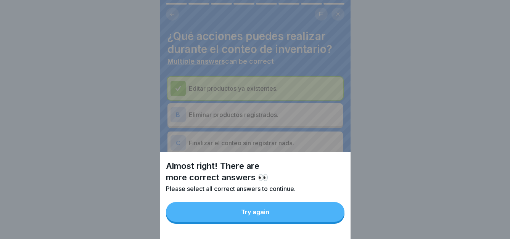
click at [235, 75] on div "Almost right! There are more correct answers 👀 Please select all correct answer…" at bounding box center [255, 119] width 191 height 239
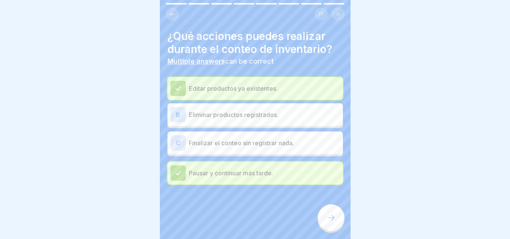
click at [248, 139] on p "Finalizar el conteo sin registrar nada." at bounding box center [264, 143] width 151 height 9
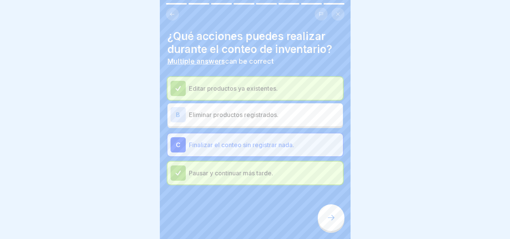
click at [334, 223] on div at bounding box center [331, 218] width 27 height 27
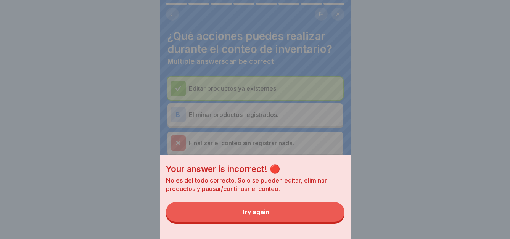
click at [303, 214] on button "Try again" at bounding box center [255, 212] width 179 height 20
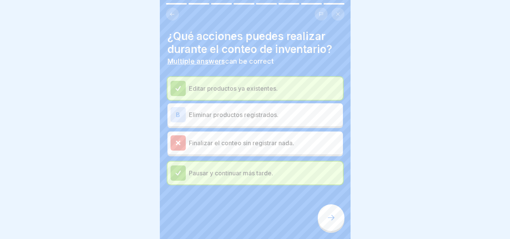
click at [227, 116] on div "B Eliminar productos registrados." at bounding box center [255, 114] width 169 height 15
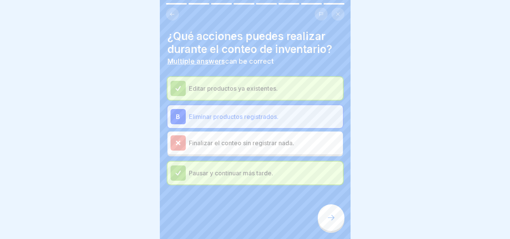
click at [332, 220] on icon at bounding box center [331, 217] width 9 height 9
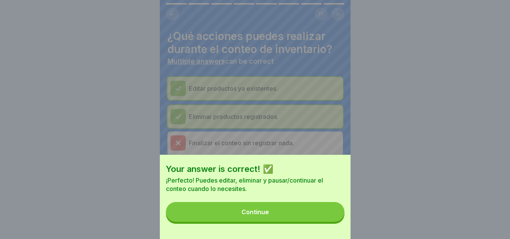
click at [292, 217] on button "Continue" at bounding box center [255, 212] width 179 height 20
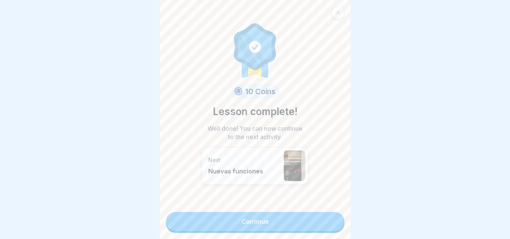
click at [264, 220] on link "Continue" at bounding box center [255, 221] width 179 height 19
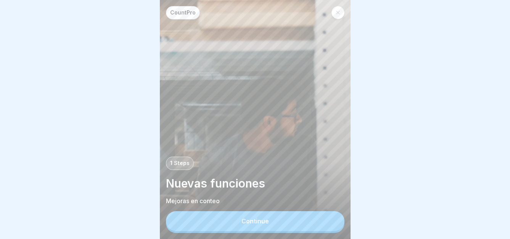
scroll to position [6, 0]
click at [261, 224] on div "Continue" at bounding box center [255, 221] width 27 height 7
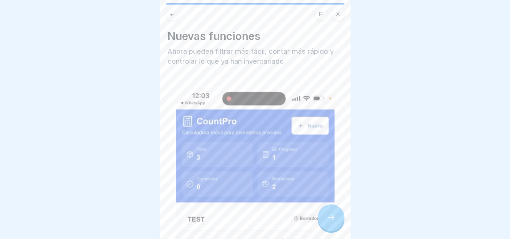
click at [332, 219] on icon at bounding box center [331, 217] width 9 height 9
click at [411, 162] on div at bounding box center [255, 119] width 510 height 239
click at [325, 216] on div at bounding box center [331, 218] width 27 height 27
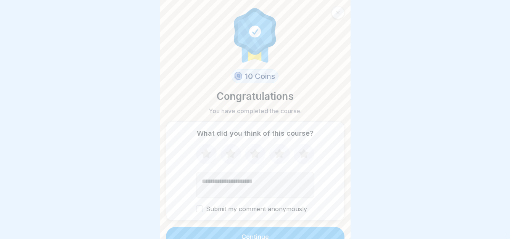
click at [333, 233] on button "Continue" at bounding box center [255, 237] width 179 height 20
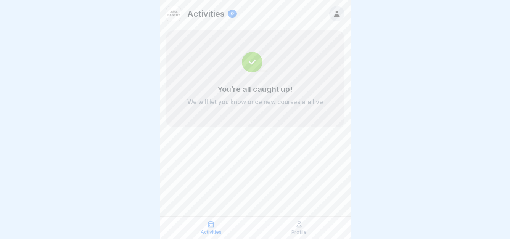
scroll to position [6, 0]
click at [292, 230] on div "Profile" at bounding box center [299, 228] width 84 height 14
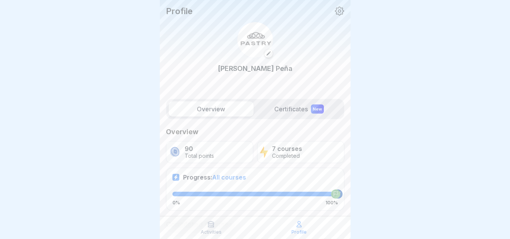
click at [374, 106] on div at bounding box center [255, 119] width 510 height 239
click at [286, 110] on label "Certificates New" at bounding box center [299, 108] width 85 height 15
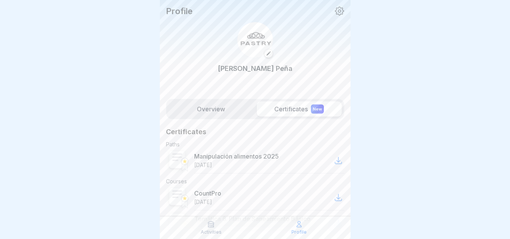
click at [264, 156] on p "Manipulación alimentos 2025" at bounding box center [236, 157] width 85 height 8
click at [334, 163] on icon at bounding box center [338, 160] width 9 height 9
